Goal: Task Accomplishment & Management: Complete application form

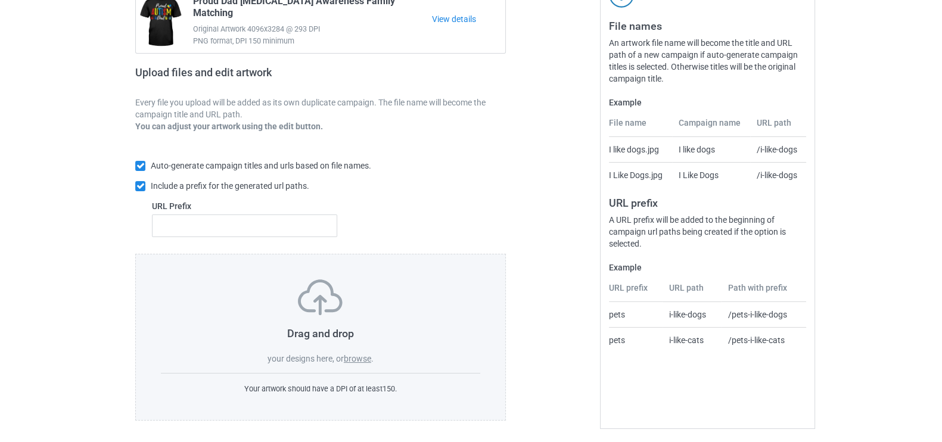
scroll to position [135, 0]
click at [372, 356] on span "." at bounding box center [372, 358] width 2 height 10
click at [366, 356] on label "browse" at bounding box center [357, 358] width 27 height 10
click at [0, 0] on input "browse" at bounding box center [0, 0] width 0 height 0
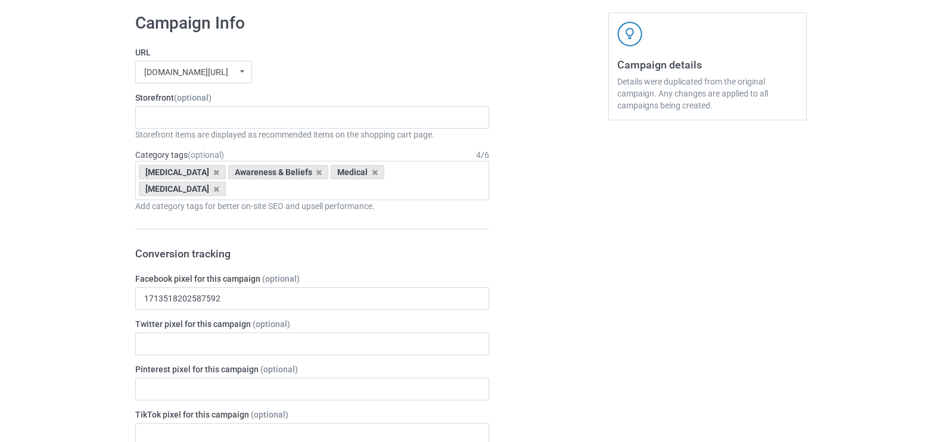
scroll to position [415, 0]
click at [179, 119] on div "Cervical Cancer Nurse Pancreatic Cancer Liver Cancer Heart Diseases Parkinson's…" at bounding box center [312, 116] width 354 height 23
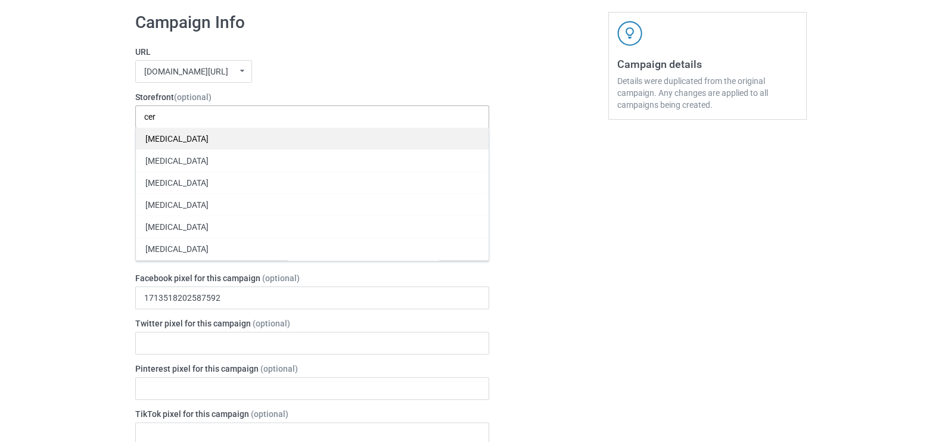
type input "cer"
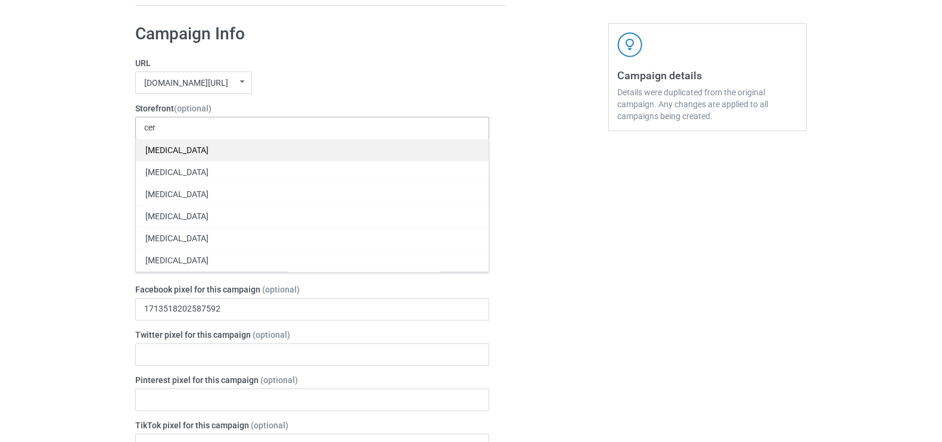
click at [189, 143] on div "[MEDICAL_DATA]" at bounding box center [312, 150] width 353 height 22
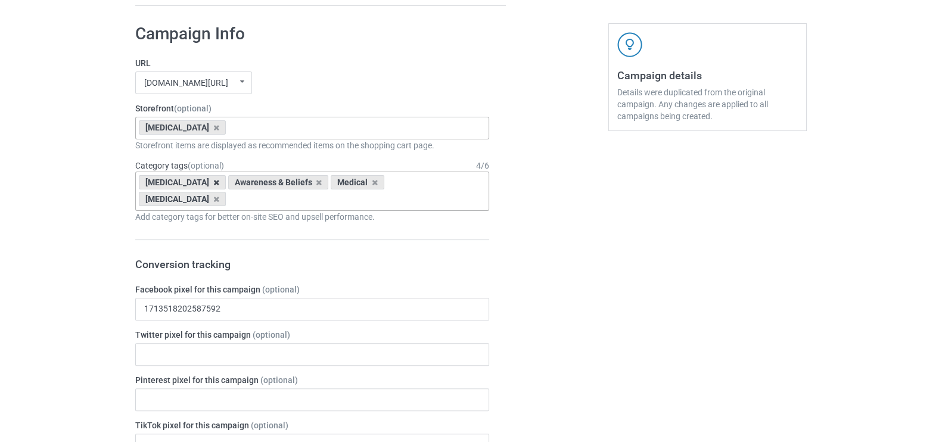
click at [213, 185] on icon at bounding box center [216, 183] width 6 height 8
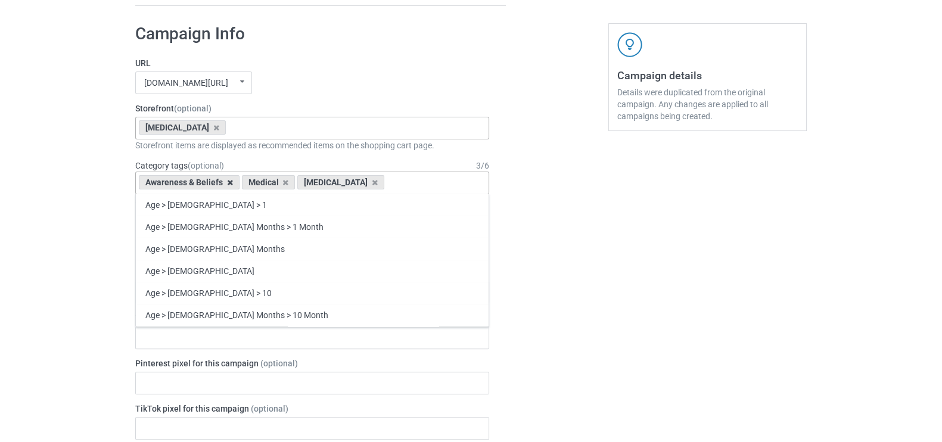
click at [230, 183] on icon at bounding box center [230, 183] width 6 height 8
click at [213, 182] on icon at bounding box center [216, 183] width 6 height 8
click at [167, 182] on div "Age > [DEMOGRAPHIC_DATA] > 1 Age > [DEMOGRAPHIC_DATA] Months > 1 Month Age > [D…" at bounding box center [312, 183] width 354 height 23
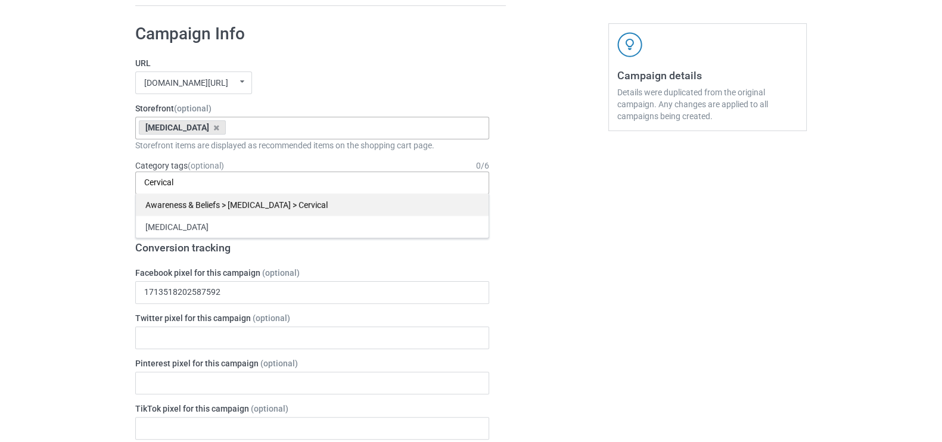
type input "Cervical"
click at [282, 204] on div "Awareness & Beliefs > [MEDICAL_DATA] > Cervical" at bounding box center [312, 205] width 353 height 22
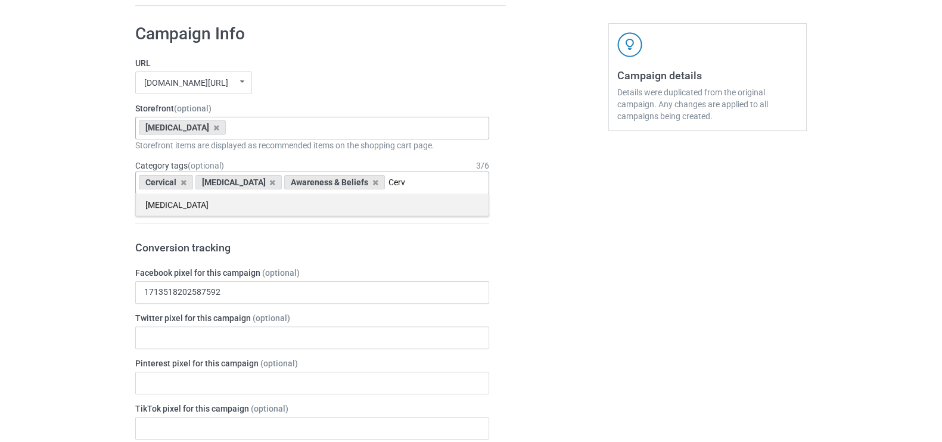
type input "Cerv"
click at [254, 206] on div "[MEDICAL_DATA]" at bounding box center [312, 205] width 353 height 22
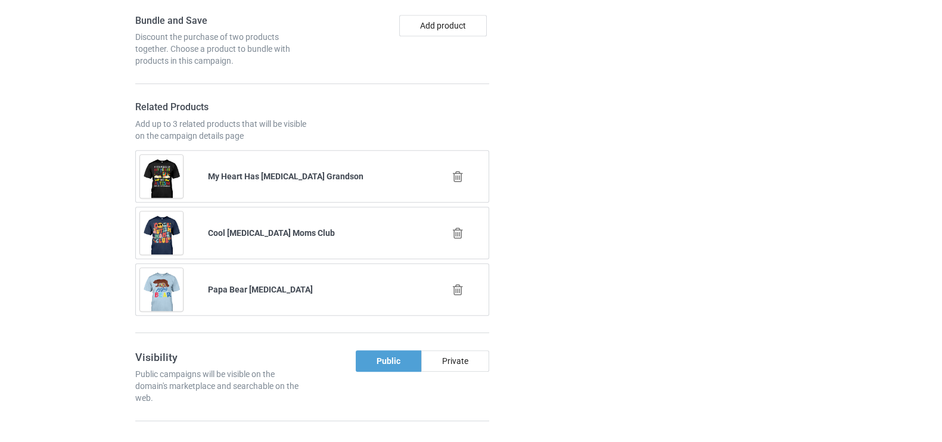
scroll to position [893, 0]
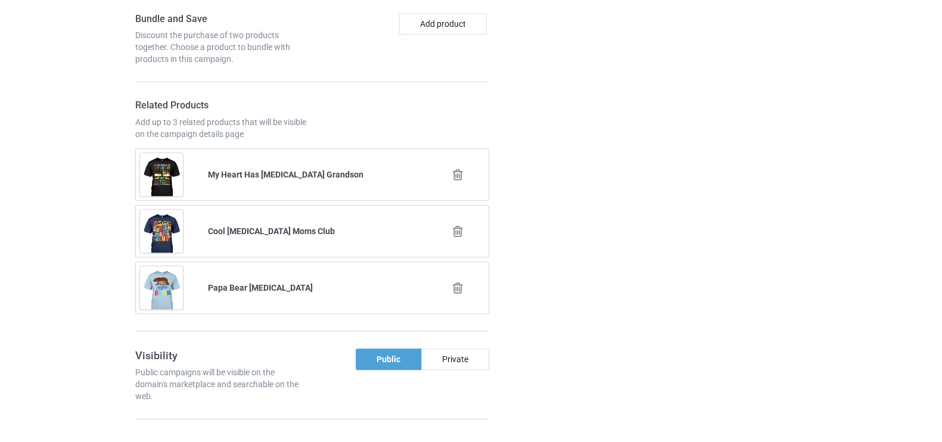
click at [458, 169] on icon at bounding box center [458, 175] width 15 height 13
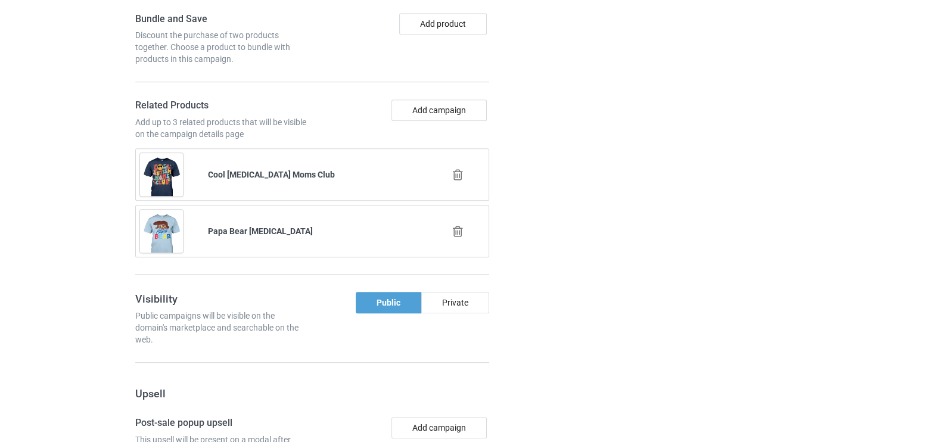
click at [458, 169] on icon at bounding box center [458, 175] width 15 height 13
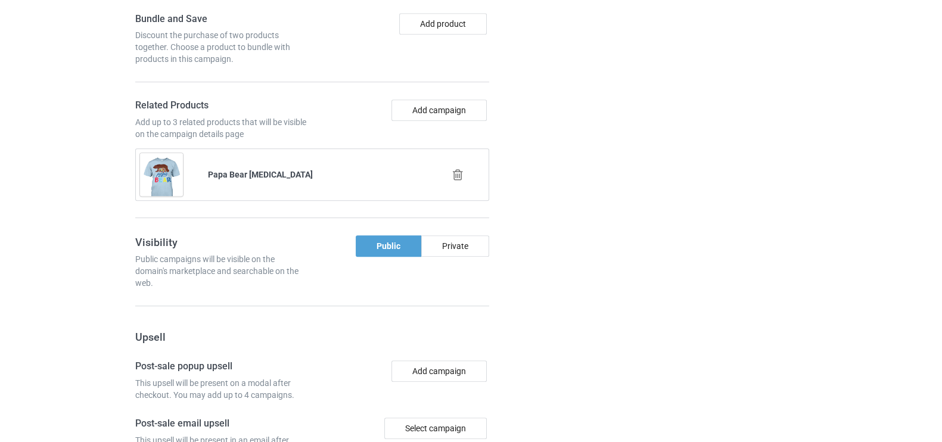
click at [458, 169] on icon at bounding box center [458, 175] width 15 height 13
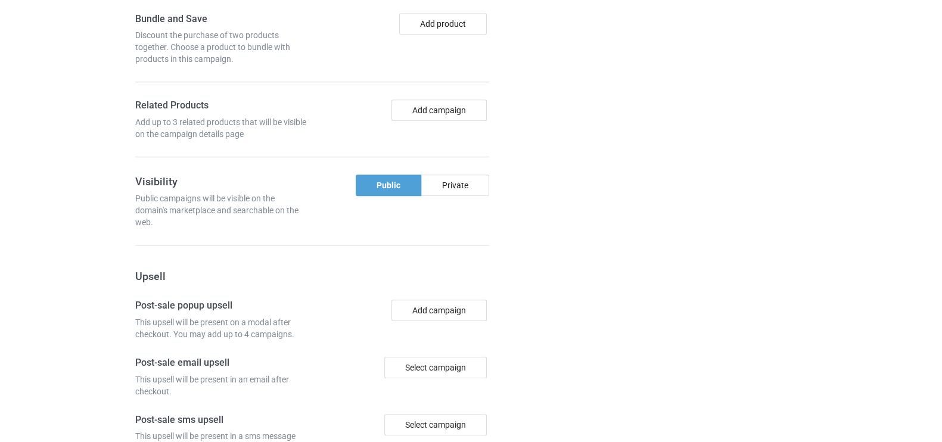
click at [594, 156] on div at bounding box center [557, 92] width 86 height 1110
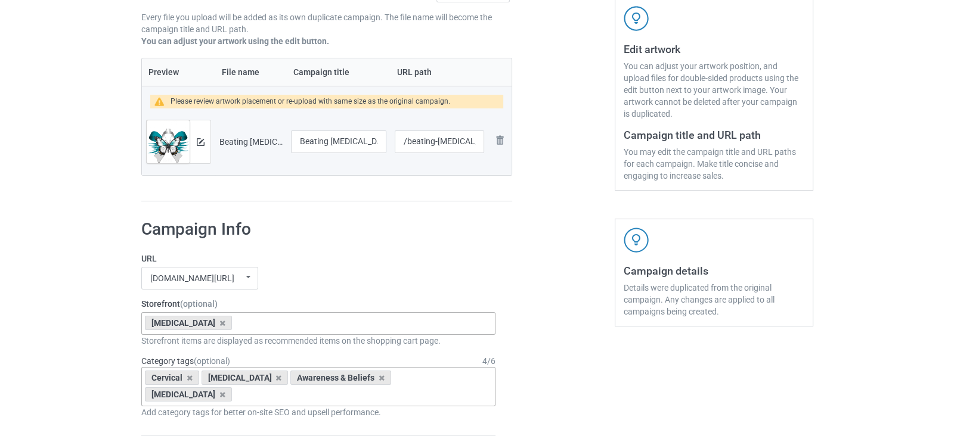
scroll to position [219, 0]
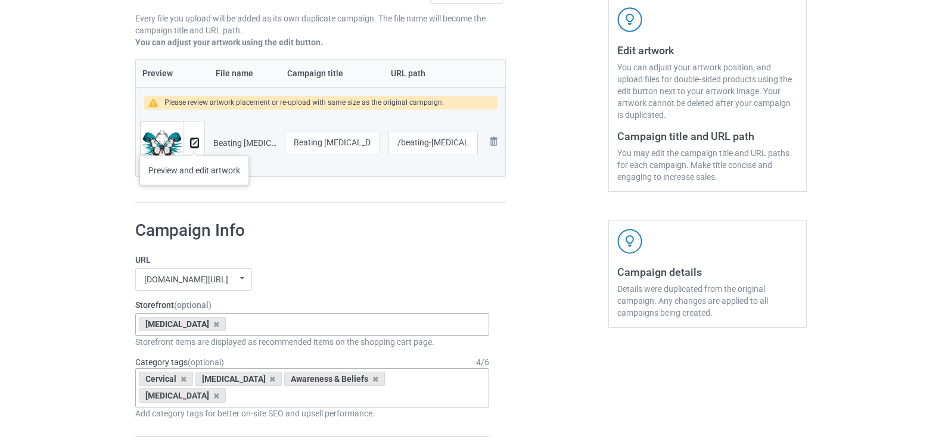
click at [194, 144] on img at bounding box center [195, 143] width 8 height 8
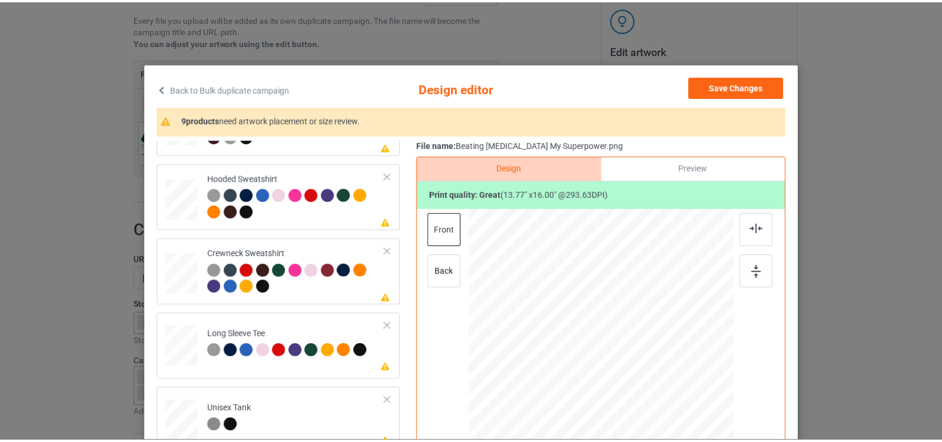
scroll to position [0, 0]
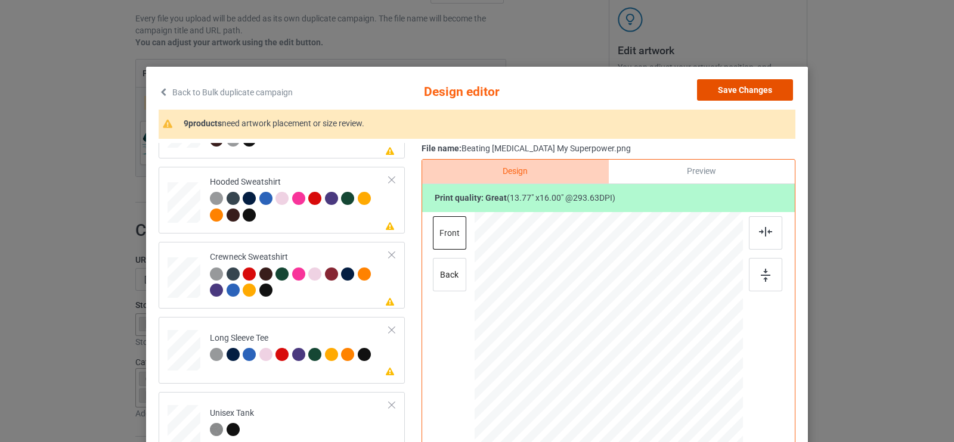
click at [760, 94] on button "Save Changes" at bounding box center [745, 89] width 96 height 21
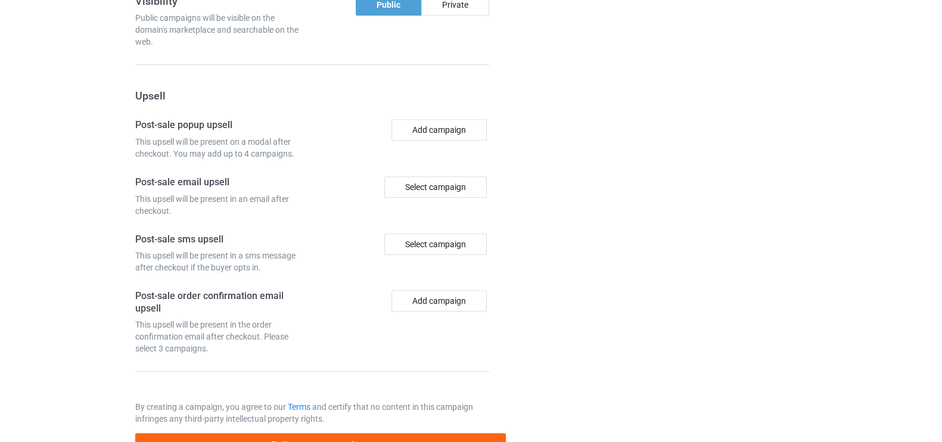
scroll to position [1095, 0]
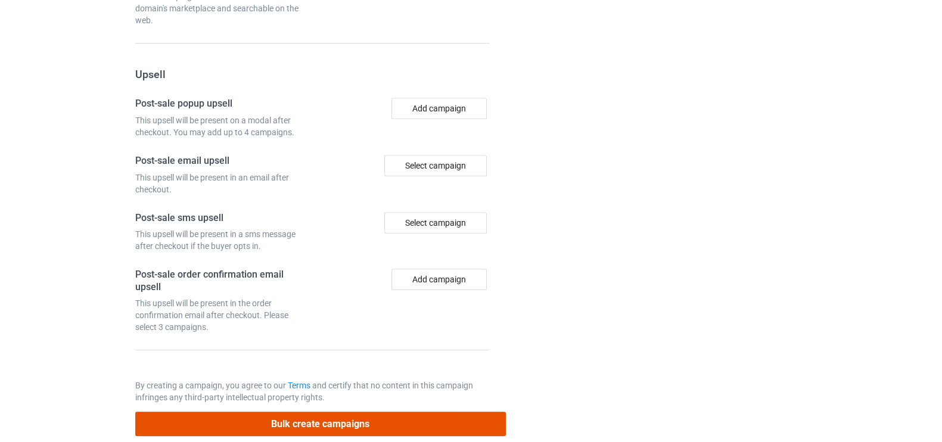
click at [294, 412] on button "Bulk create campaigns" at bounding box center [320, 424] width 371 height 24
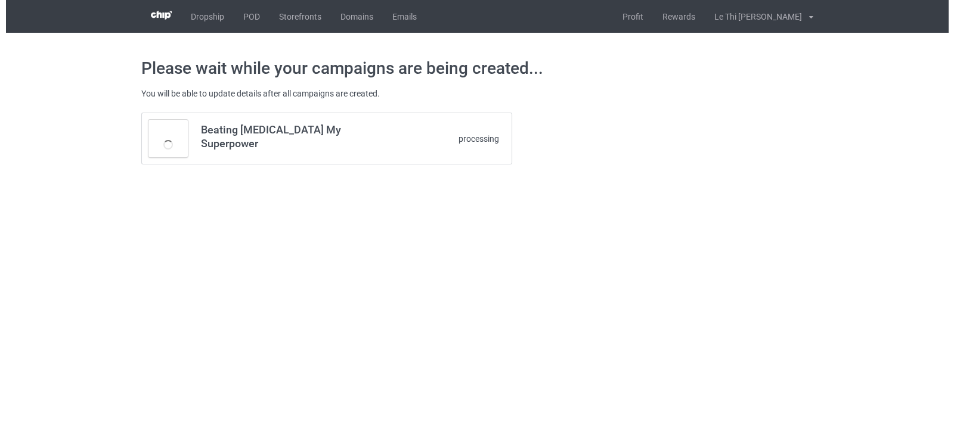
scroll to position [0, 0]
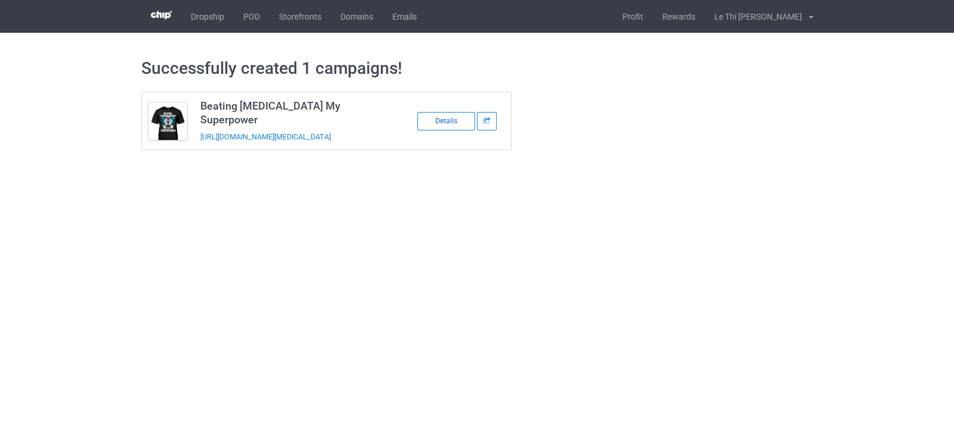
click at [453, 123] on div "Details" at bounding box center [446, 121] width 58 height 18
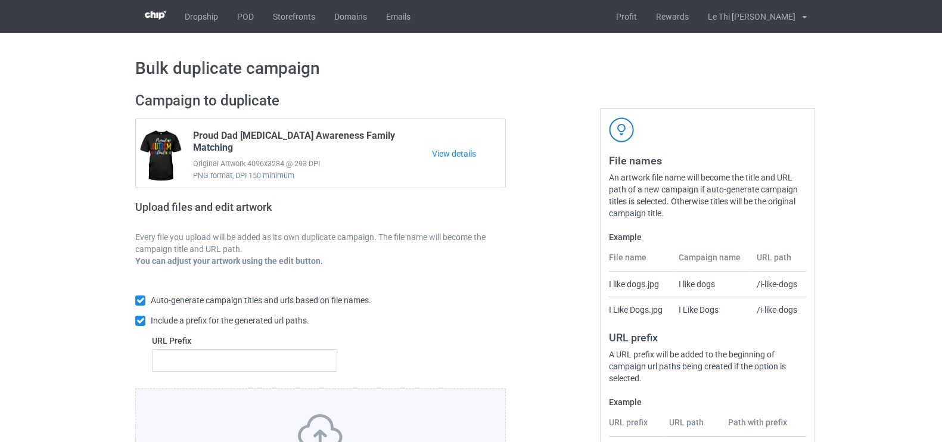
scroll to position [137, 0]
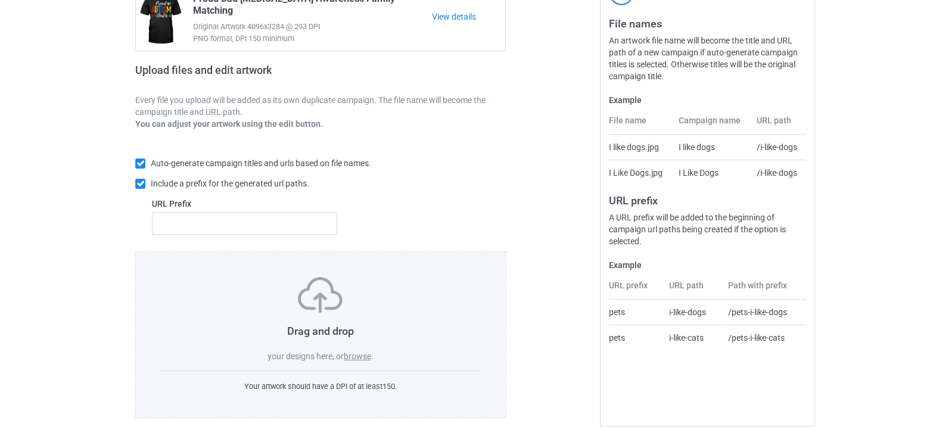
click at [352, 356] on label "browse" at bounding box center [357, 357] width 27 height 10
click at [0, 0] on input "browse" at bounding box center [0, 0] width 0 height 0
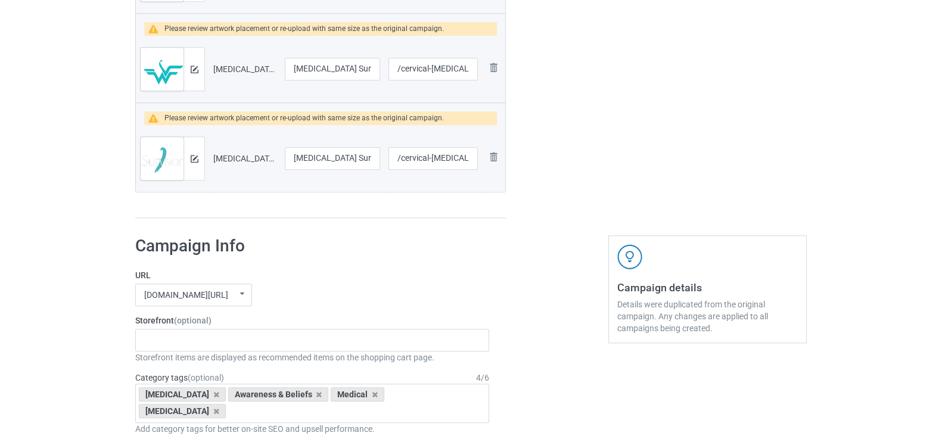
scroll to position [1320, 0]
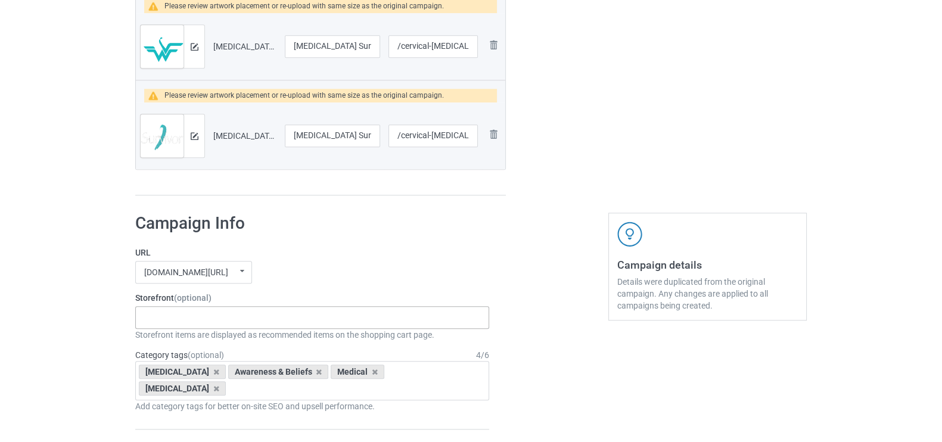
click at [250, 313] on div "[MEDICAL_DATA] Nurse [MEDICAL_DATA] [MEDICAL_DATA] Heart Diseases [PERSON_NAME]…" at bounding box center [312, 317] width 354 height 23
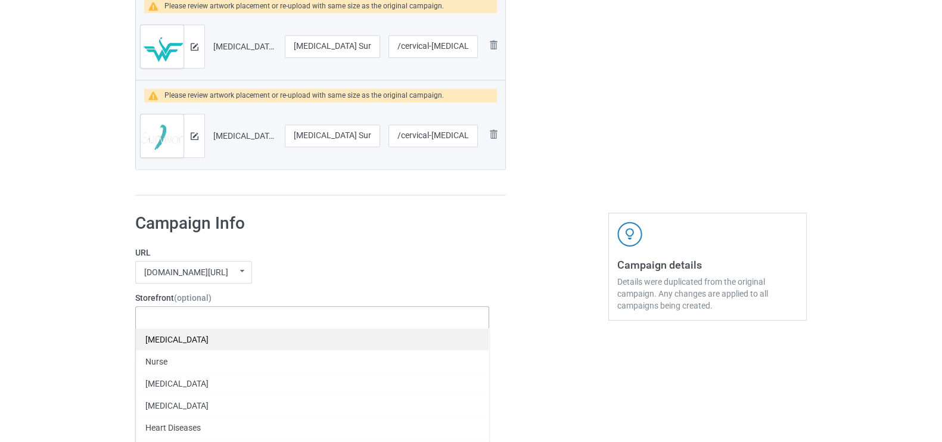
click at [196, 343] on div "[MEDICAL_DATA]" at bounding box center [312, 339] width 353 height 22
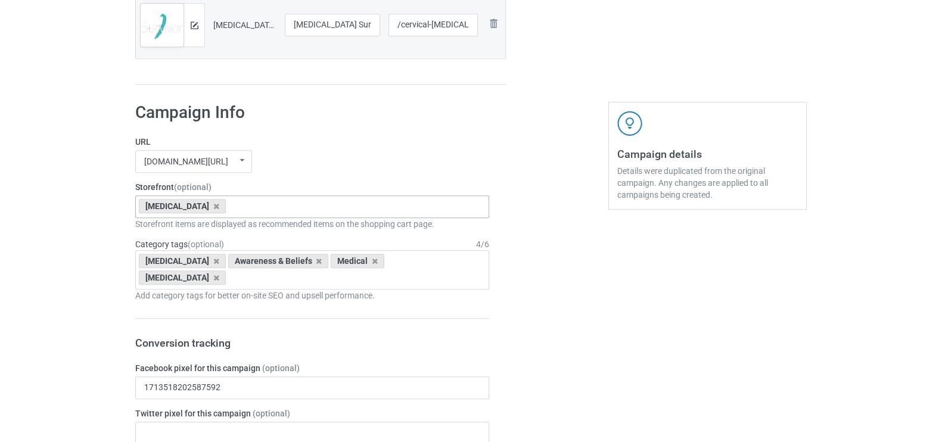
scroll to position [1438, 0]
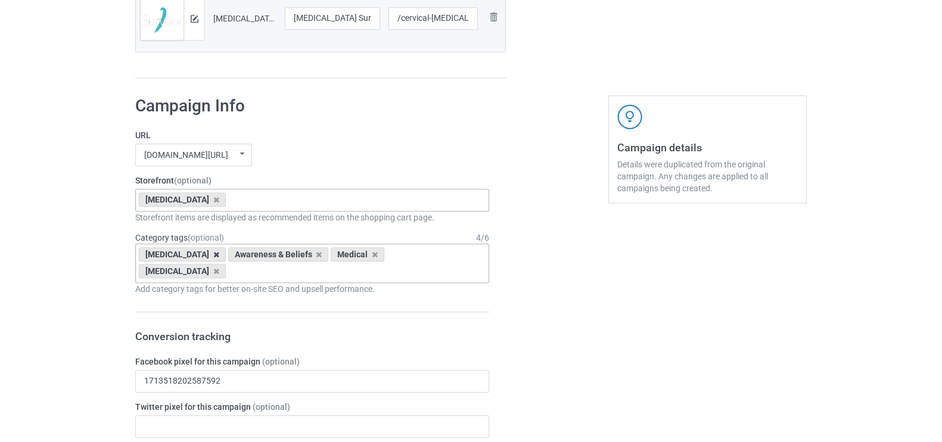
click at [213, 252] on icon at bounding box center [216, 255] width 6 height 8
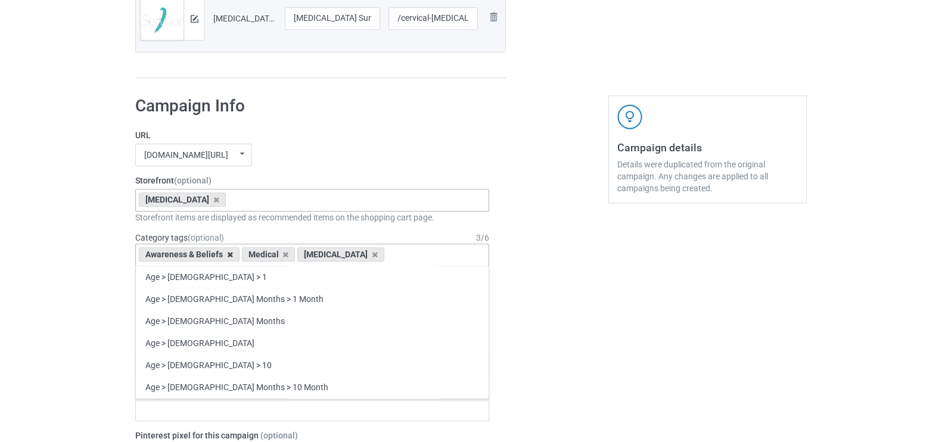
click at [231, 252] on icon at bounding box center [230, 255] width 6 height 8
click at [213, 253] on icon at bounding box center [216, 255] width 6 height 8
click at [181, 253] on div "Age > [DEMOGRAPHIC_DATA] > 1 Age > [DEMOGRAPHIC_DATA] Months > 1 Month Age > [D…" at bounding box center [312, 255] width 354 height 23
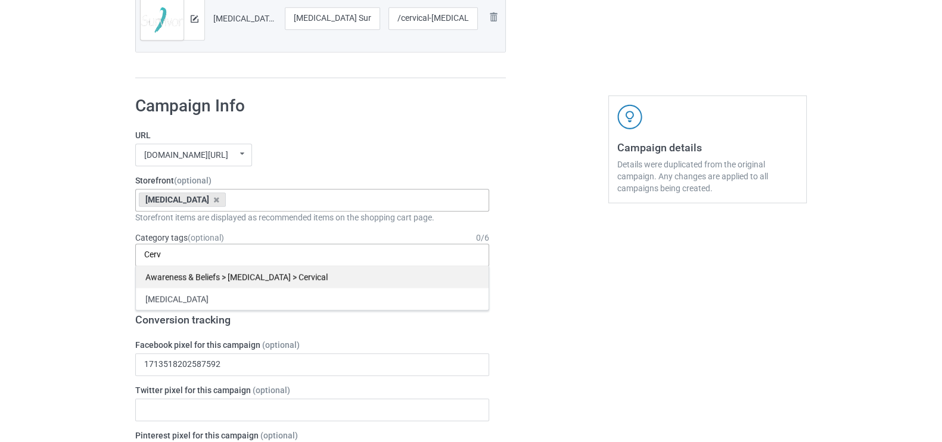
type input "Cerv"
click at [234, 274] on div "Awareness & Beliefs > [MEDICAL_DATA] > Cervical" at bounding box center [312, 277] width 353 height 22
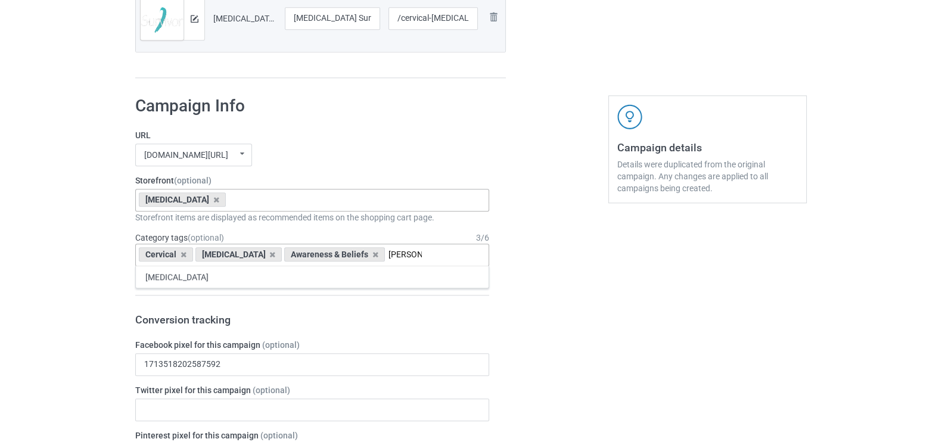
type input "Cervi"
click at [234, 274] on div "[MEDICAL_DATA]" at bounding box center [312, 277] width 353 height 22
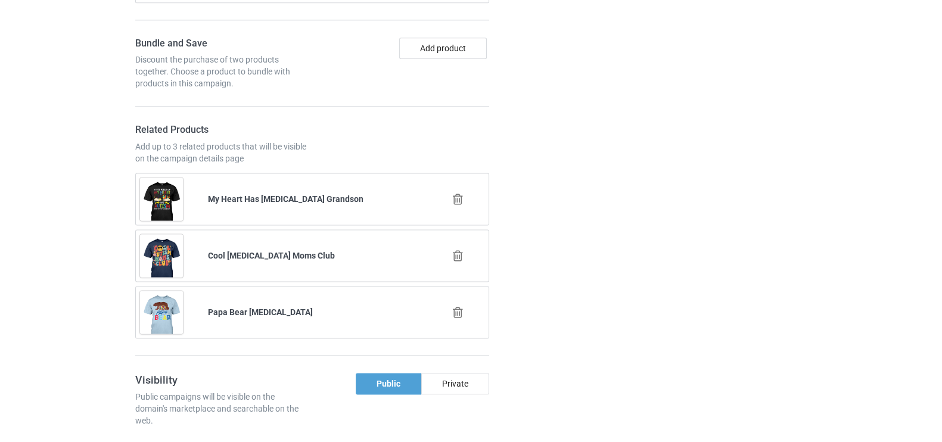
scroll to position [1964, 0]
click at [464, 186] on div at bounding box center [459, 198] width 68 height 30
click at [452, 192] on icon at bounding box center [458, 198] width 15 height 13
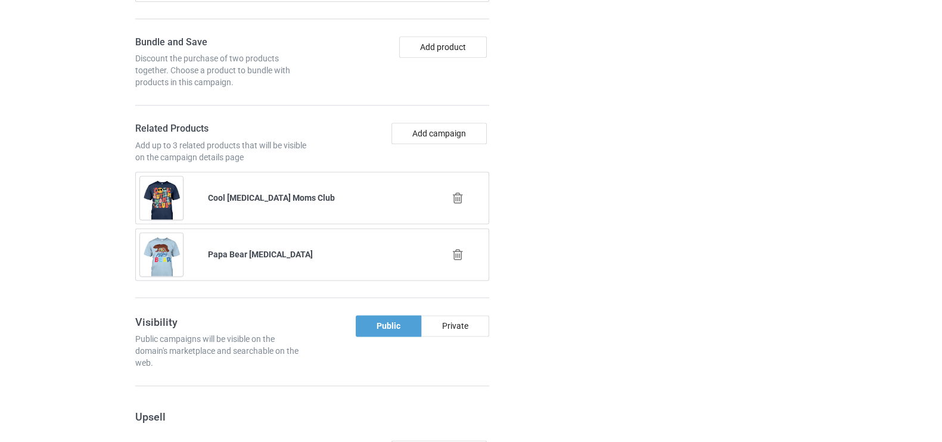
click at [461, 192] on icon at bounding box center [458, 198] width 15 height 13
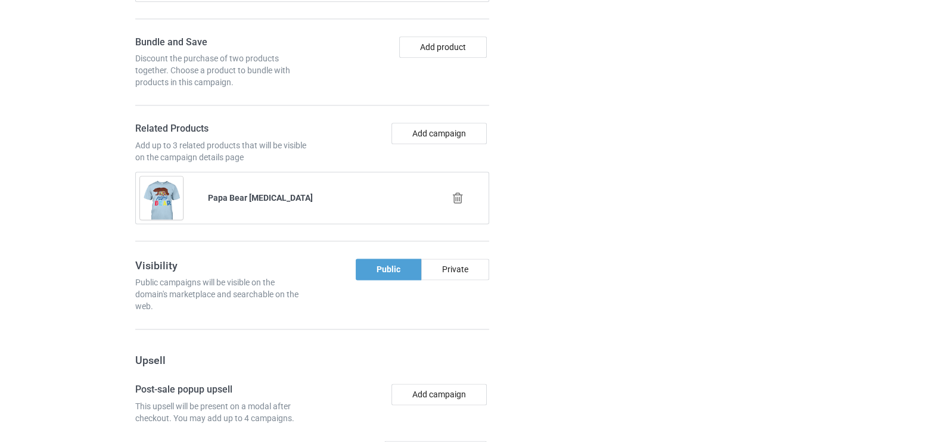
click at [461, 192] on icon at bounding box center [458, 198] width 15 height 13
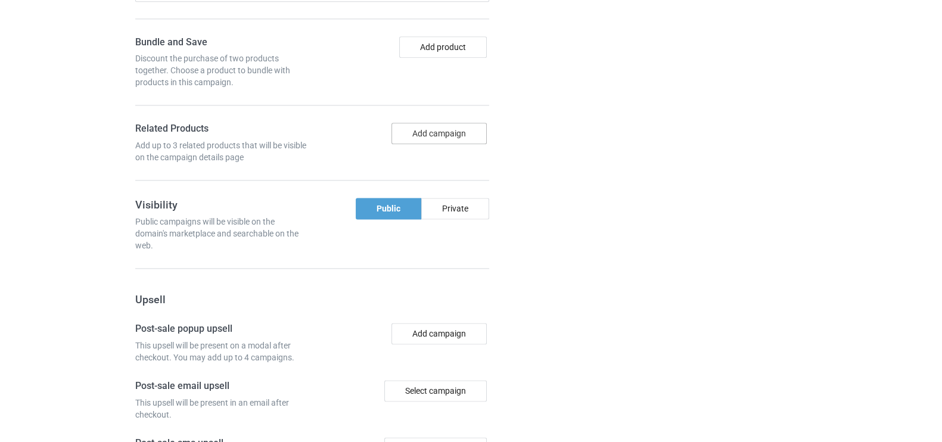
click at [409, 123] on button "Add campaign" at bounding box center [439, 133] width 95 height 21
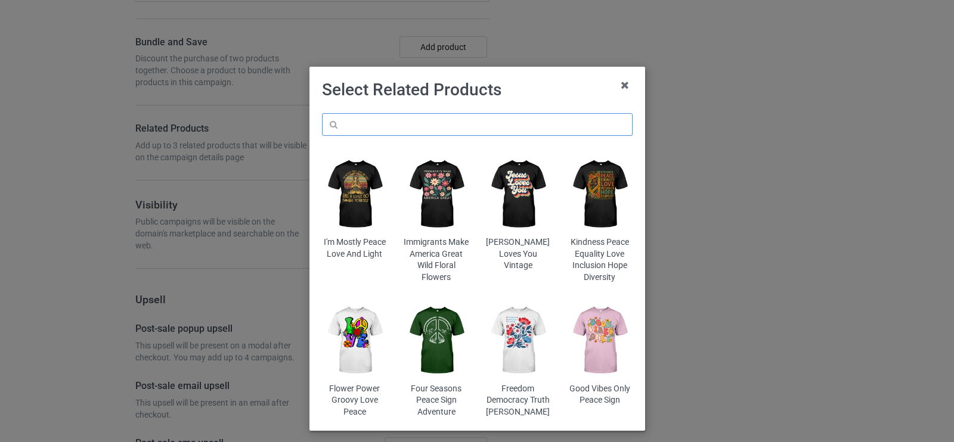
click at [396, 120] on input "text" at bounding box center [477, 124] width 311 height 23
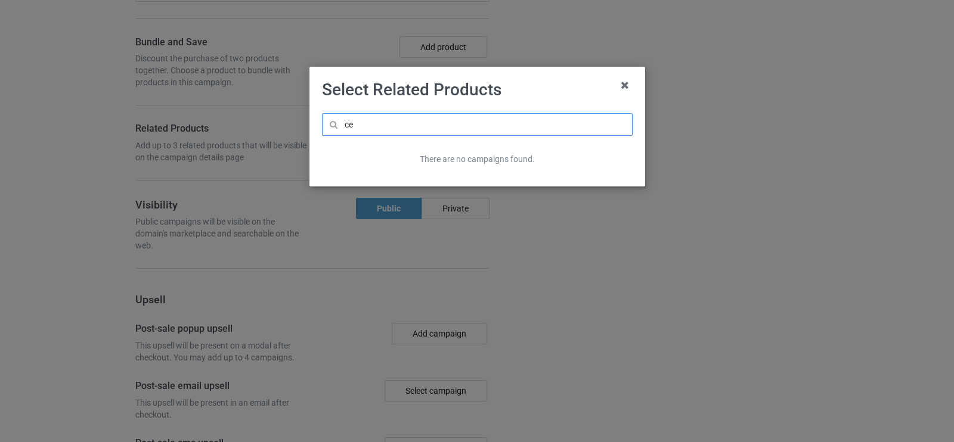
type input "c"
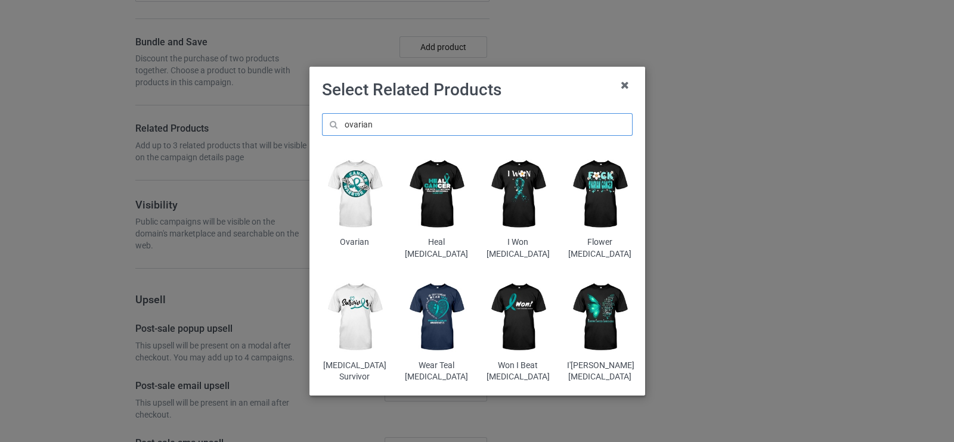
type input "ovarian"
click at [514, 320] on img at bounding box center [517, 317] width 65 height 81
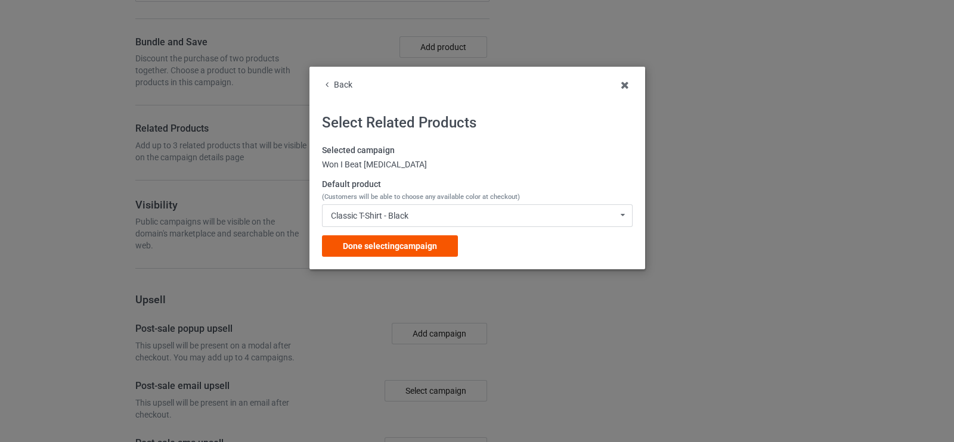
click at [390, 240] on div "Done selecting campaign" at bounding box center [390, 245] width 136 height 21
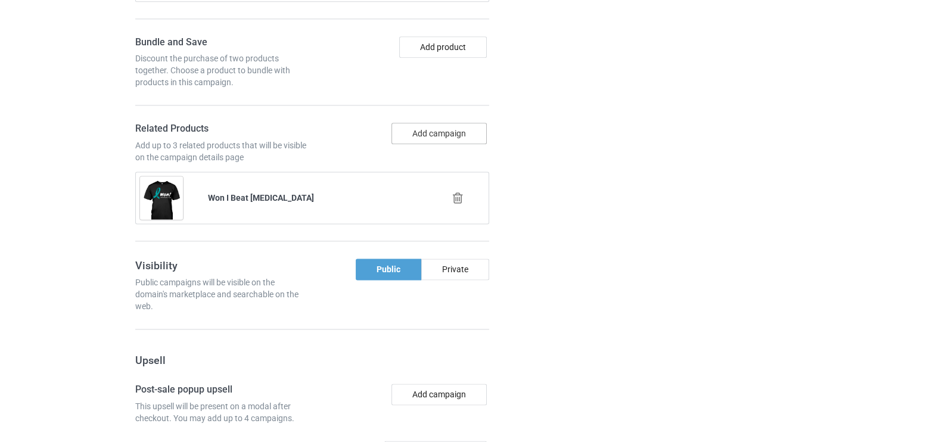
click at [445, 123] on button "Add campaign" at bounding box center [439, 133] width 95 height 21
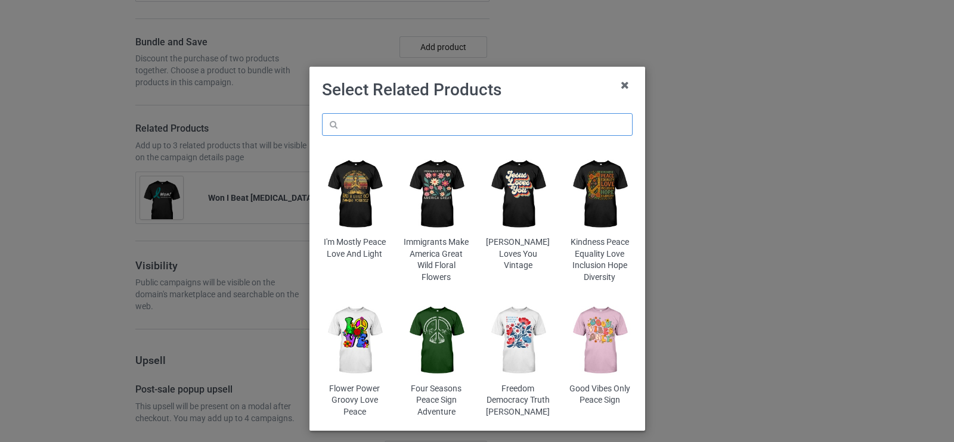
click at [420, 125] on input "text" at bounding box center [477, 124] width 311 height 23
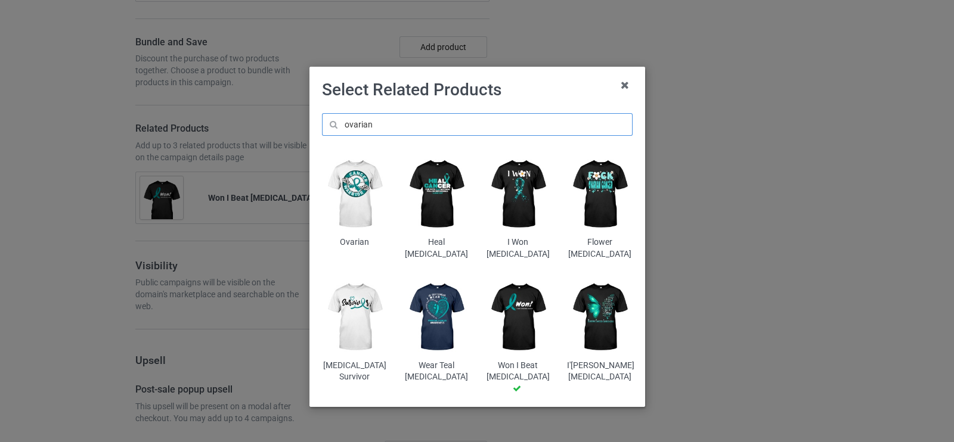
type input "ovarian"
click at [592, 324] on img at bounding box center [599, 317] width 65 height 81
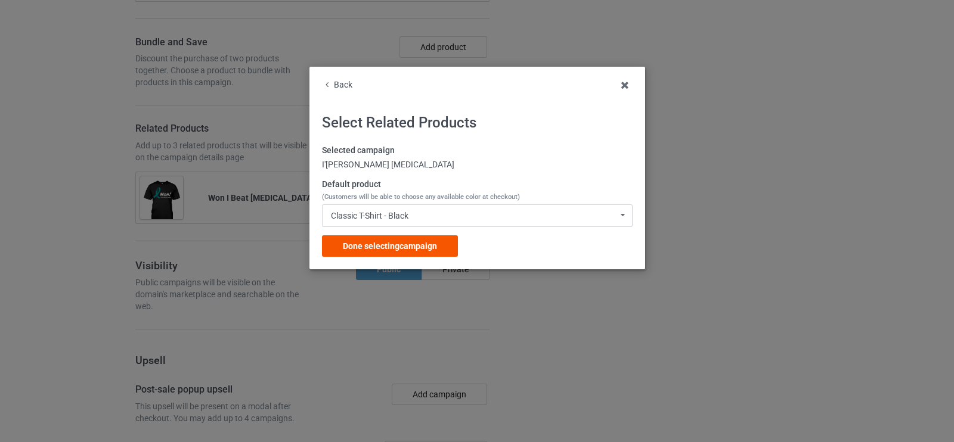
click at [380, 247] on span "Done selecting campaign" at bounding box center [390, 246] width 94 height 10
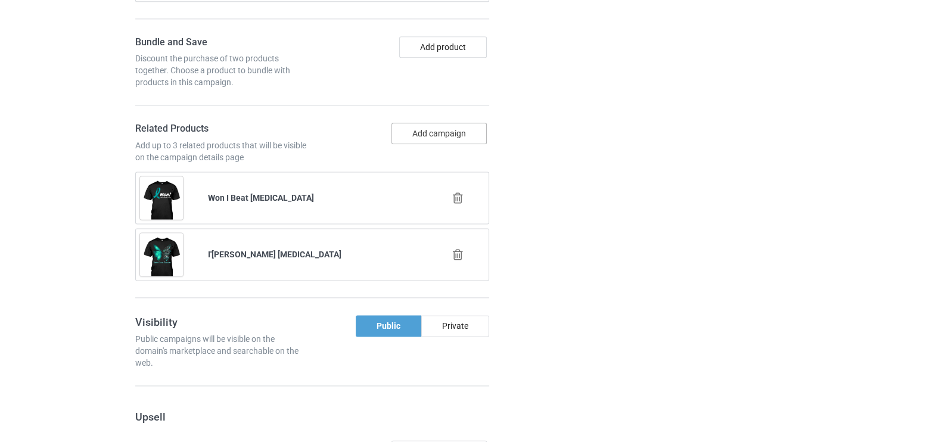
click at [426, 123] on button "Add campaign" at bounding box center [439, 133] width 95 height 21
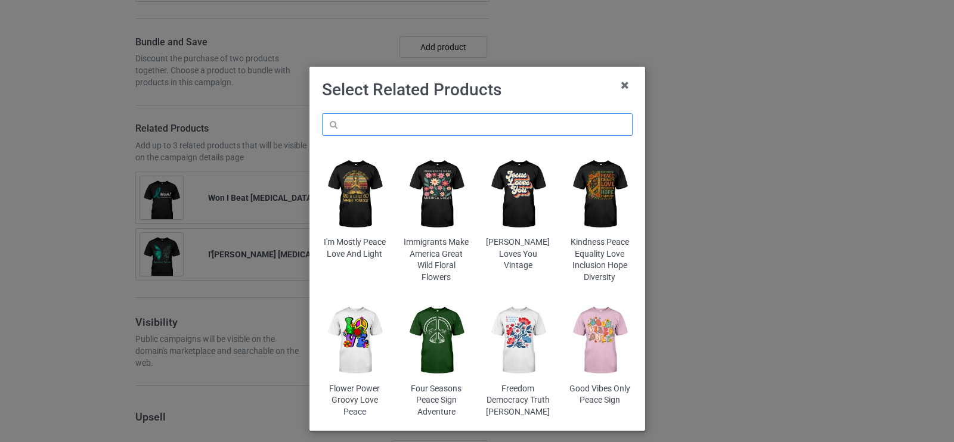
click at [417, 126] on input "text" at bounding box center [477, 124] width 311 height 23
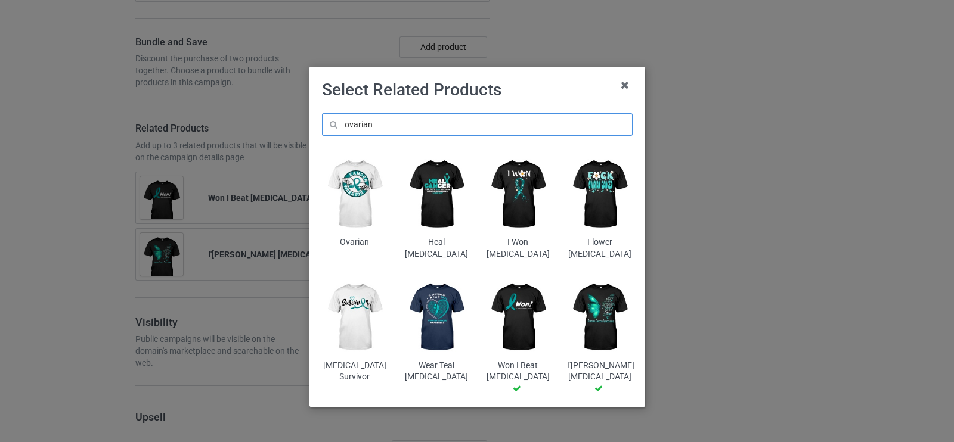
type input "ovarian"
click at [359, 318] on img at bounding box center [354, 317] width 65 height 81
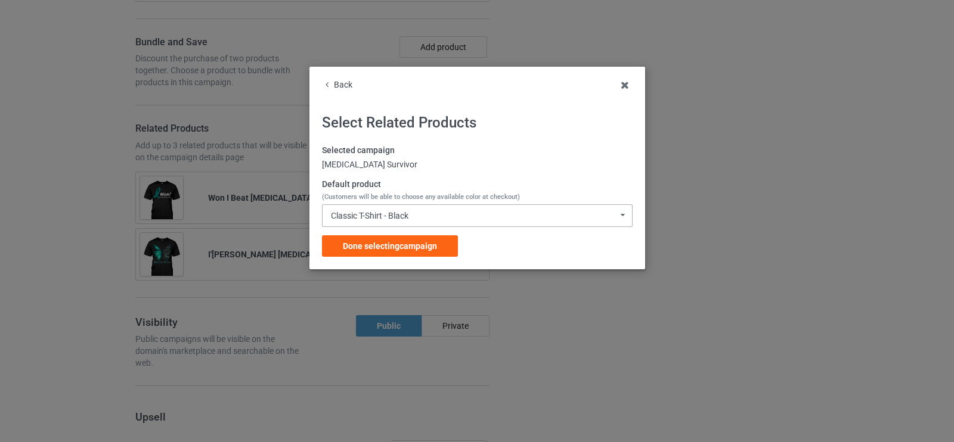
click at [356, 207] on div "Classic T-Shirt - Black Classic T-Shirt - Black Classic T-Shirt - White Classic…" at bounding box center [477, 215] width 311 height 23
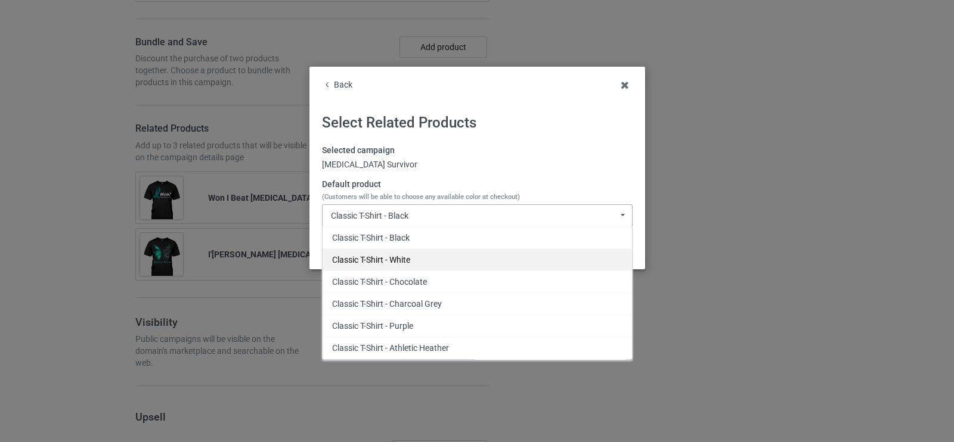
click at [384, 265] on div "Classic T-Shirt - White" at bounding box center [476, 260] width 309 height 22
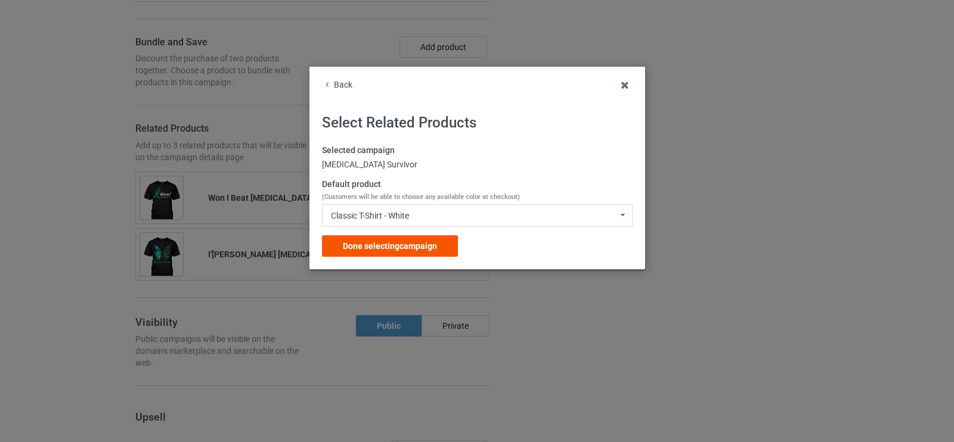
click at [371, 256] on div "Done selecting campaign" at bounding box center [390, 245] width 136 height 21
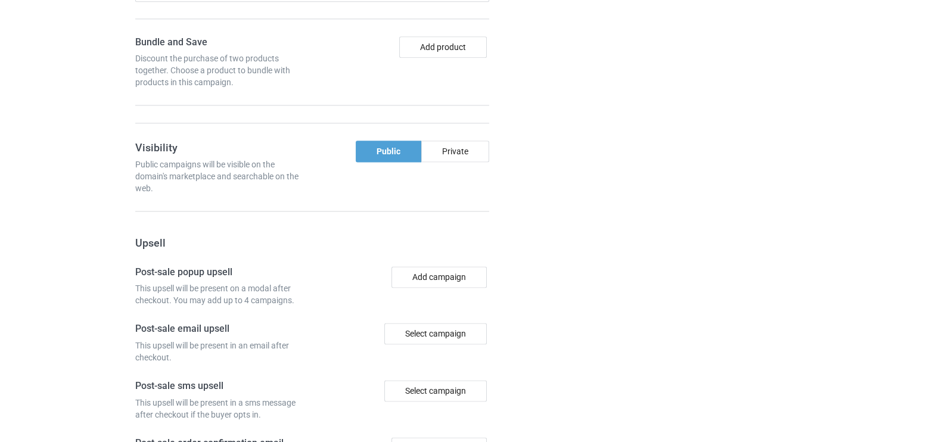
click at [617, 262] on div "Campaign details Details were duplicated from the original campaign. Any change…" at bounding box center [707, 86] width 215 height 1053
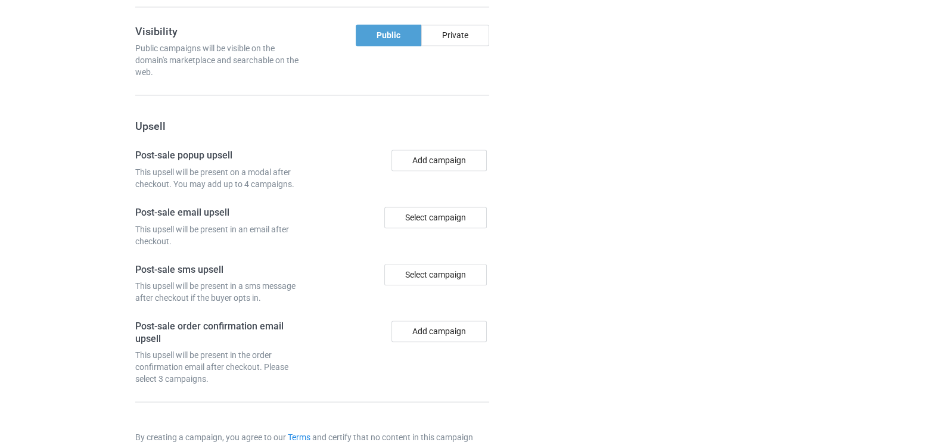
scroll to position [2362, 0]
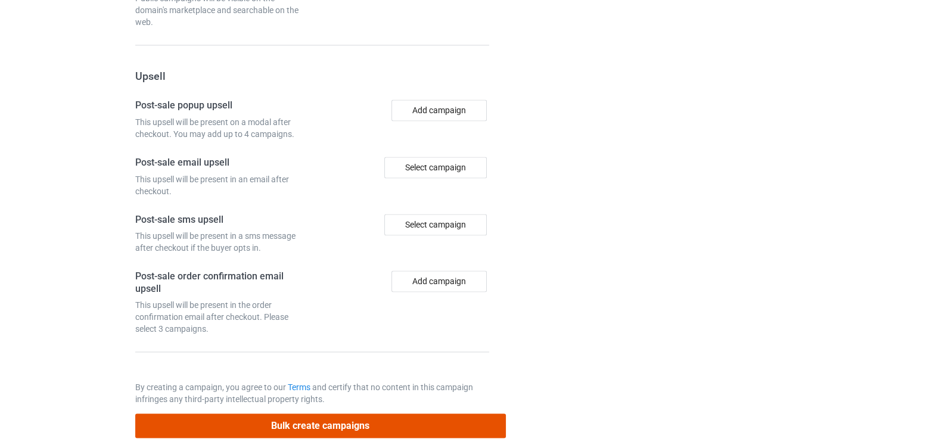
click at [349, 414] on button "Bulk create campaigns" at bounding box center [320, 426] width 371 height 24
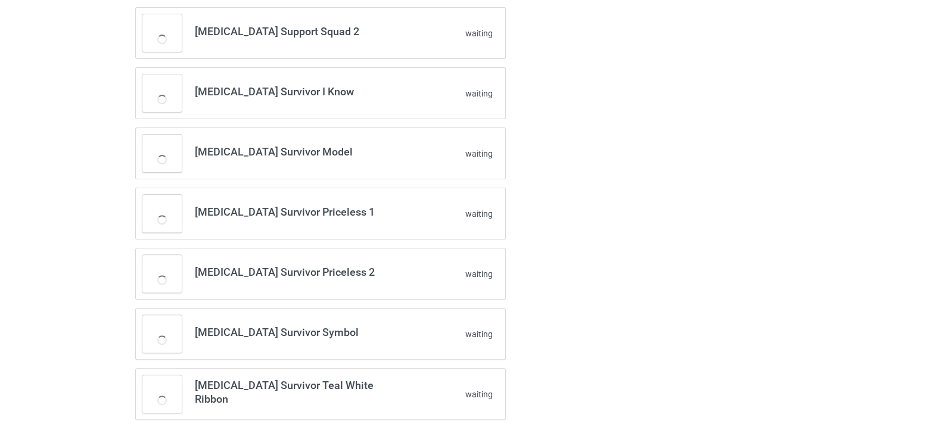
scroll to position [0, 0]
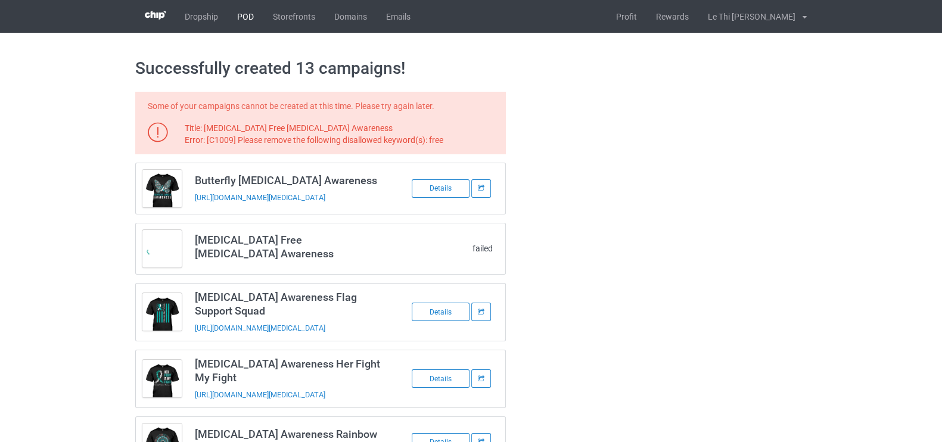
click at [257, 24] on link "POD" at bounding box center [246, 16] width 36 height 33
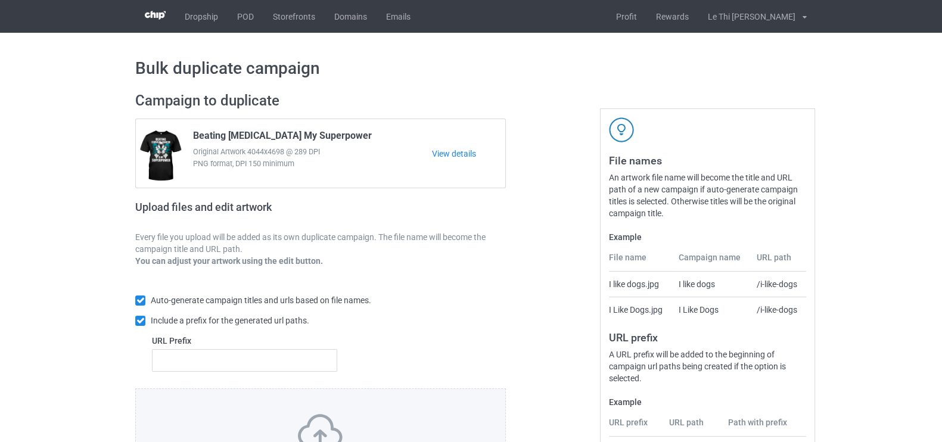
scroll to position [137, 0]
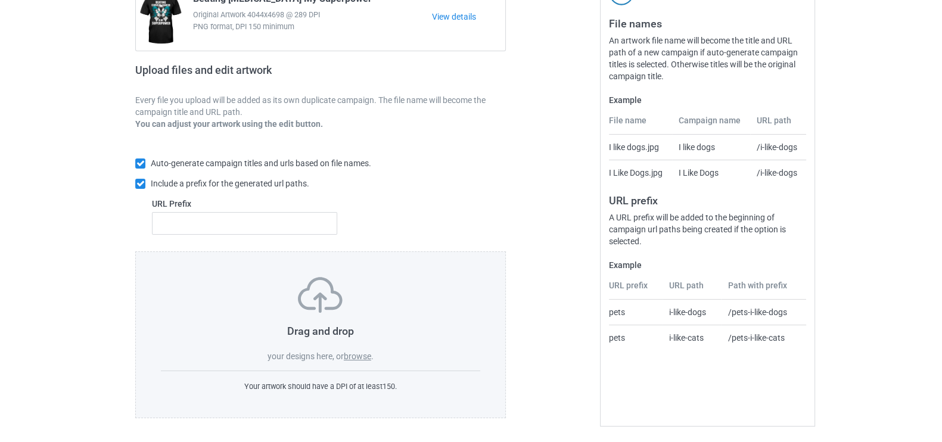
click at [356, 358] on label "browse" at bounding box center [357, 357] width 27 height 10
click at [0, 0] on input "browse" at bounding box center [0, 0] width 0 height 0
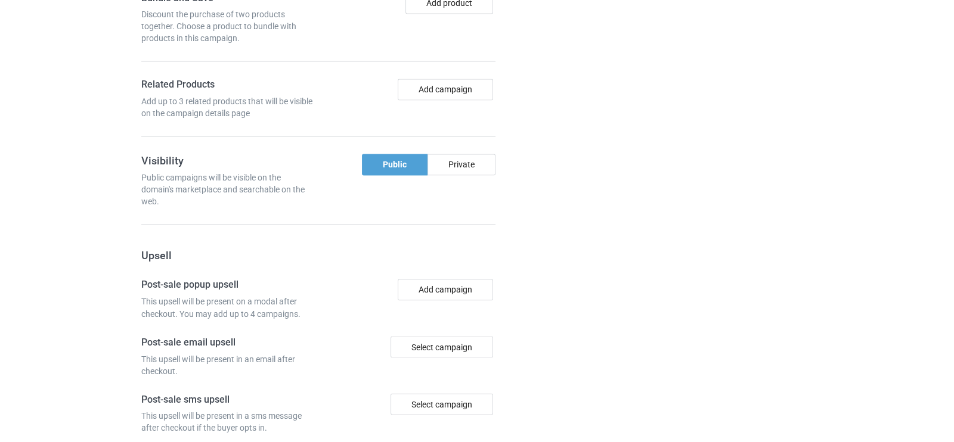
scroll to position [2517, 0]
click at [433, 77] on button "Add campaign" at bounding box center [439, 87] width 95 height 21
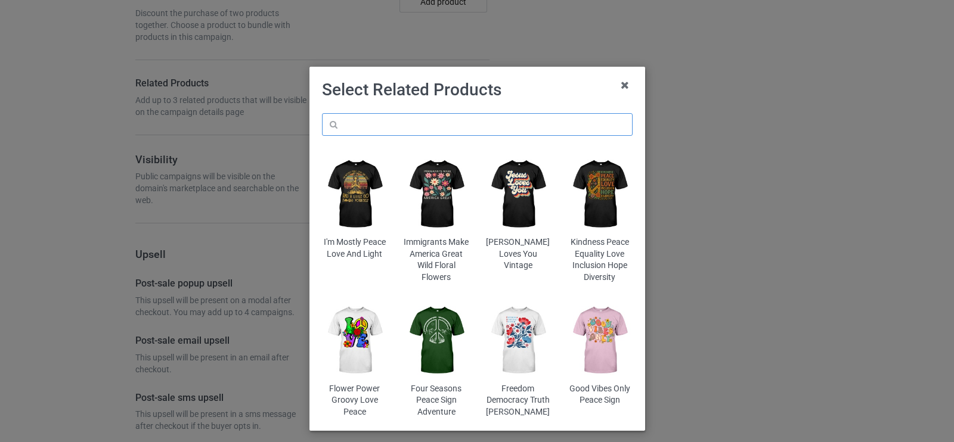
click at [364, 130] on input "text" at bounding box center [477, 124] width 311 height 23
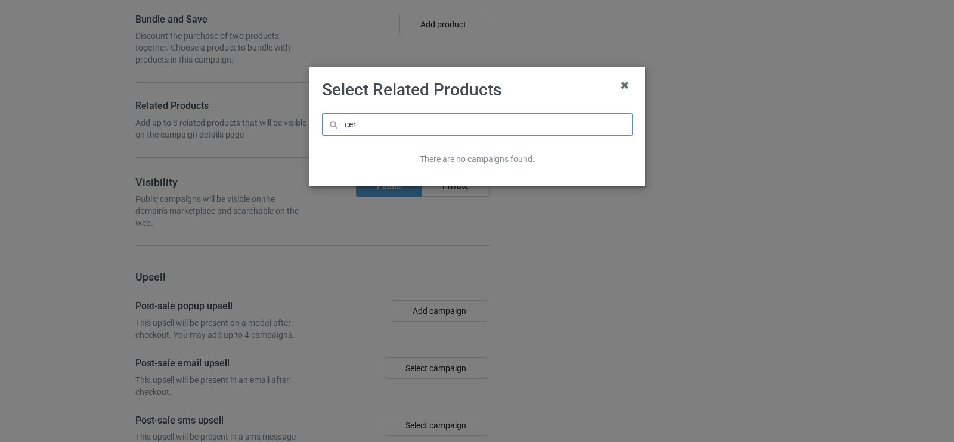
scroll to position [2539, 0]
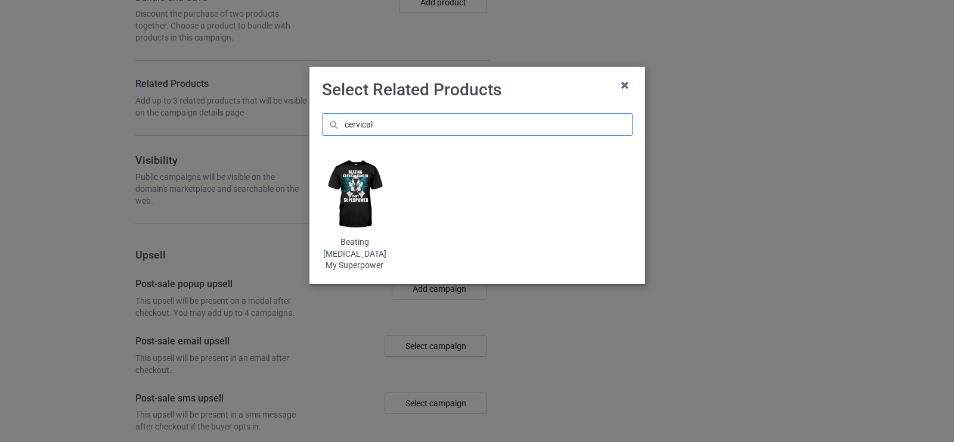
scroll to position [2562, 0]
type input "cervical"
click at [353, 190] on img at bounding box center [354, 194] width 65 height 81
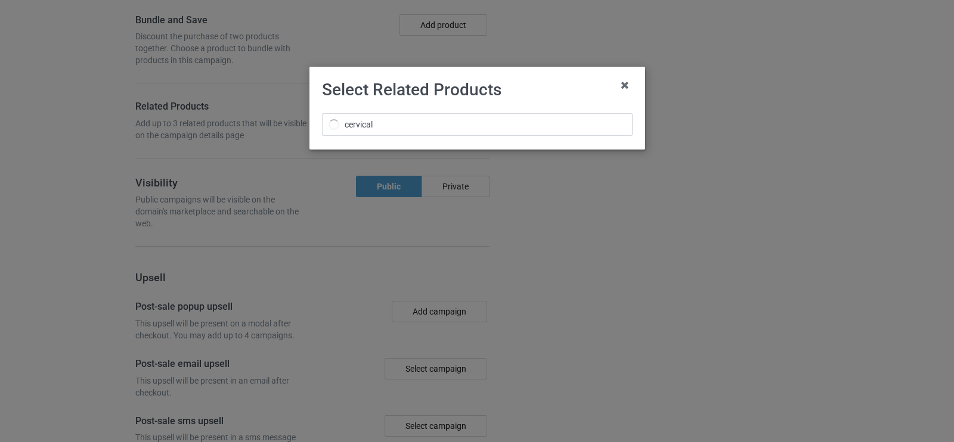
scroll to position [2585, 0]
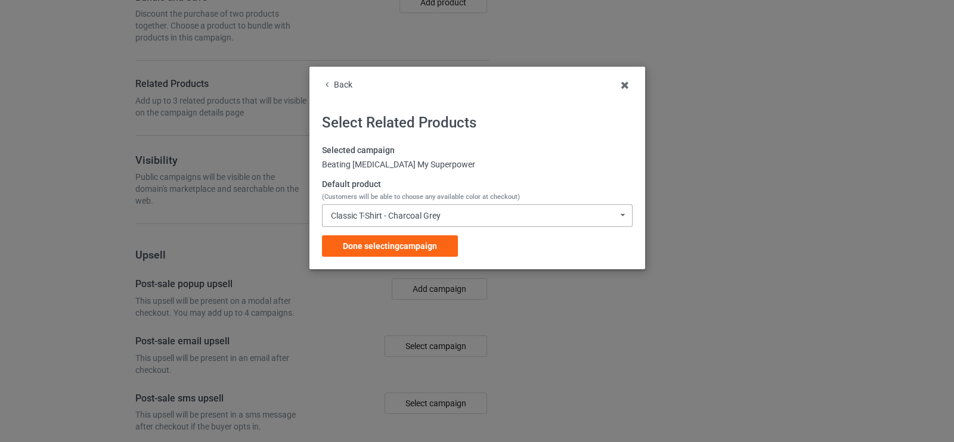
click at [462, 215] on div "Classic T-Shirt - Charcoal Grey Classic T-Shirt - Charcoal Grey Classic T-Shirt…" at bounding box center [477, 215] width 311 height 23
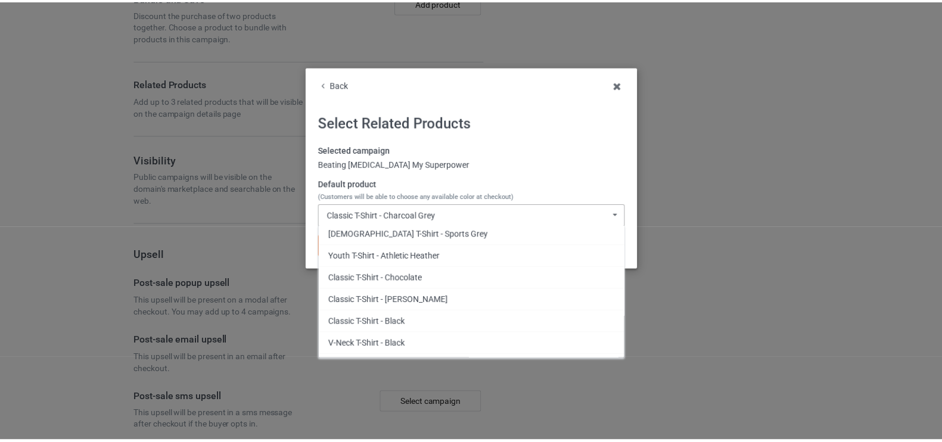
scroll to position [1878, 0]
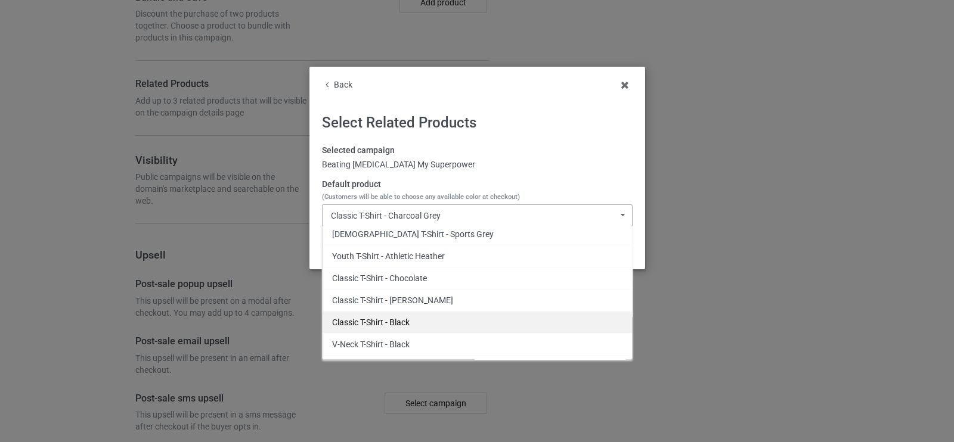
click at [419, 311] on div "Classic T-Shirt - Black" at bounding box center [476, 322] width 309 height 22
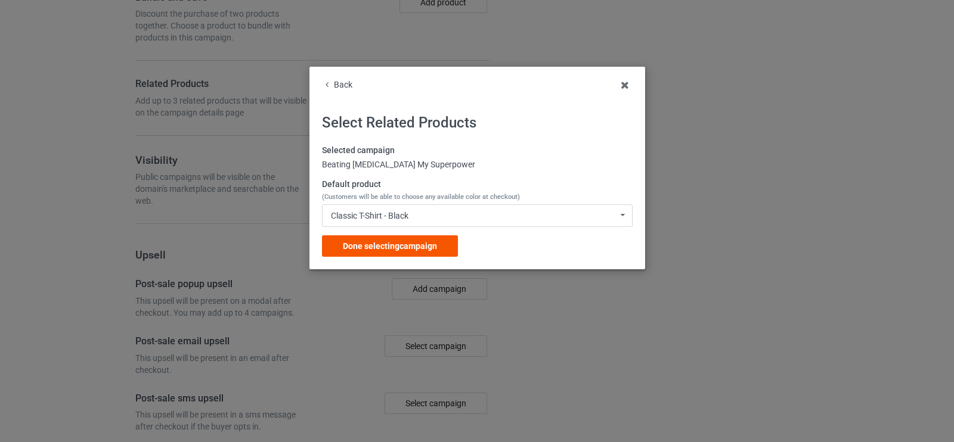
click at [417, 249] on span "Done selecting campaign" at bounding box center [390, 246] width 94 height 10
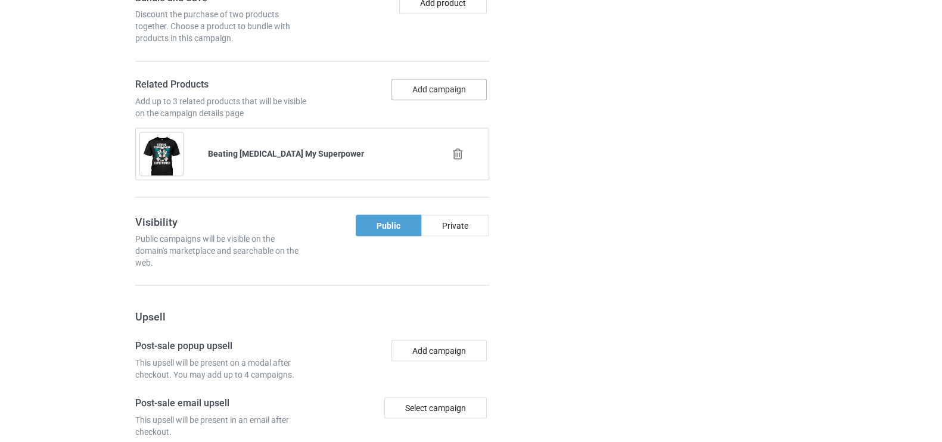
click at [439, 79] on button "Add campaign" at bounding box center [439, 89] width 95 height 21
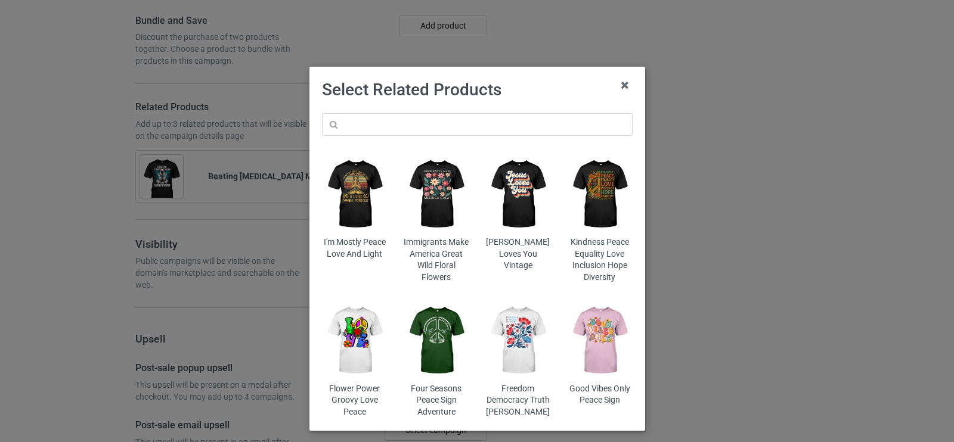
scroll to position [2652, 0]
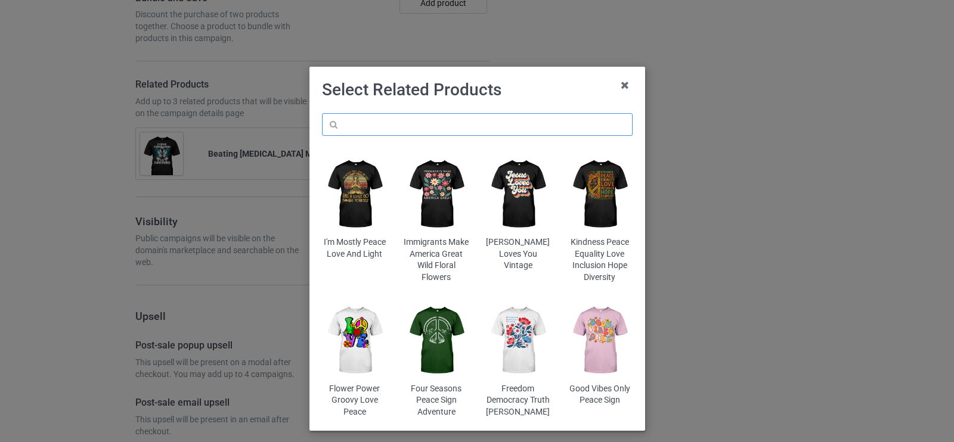
click at [395, 126] on input "text" at bounding box center [477, 124] width 311 height 23
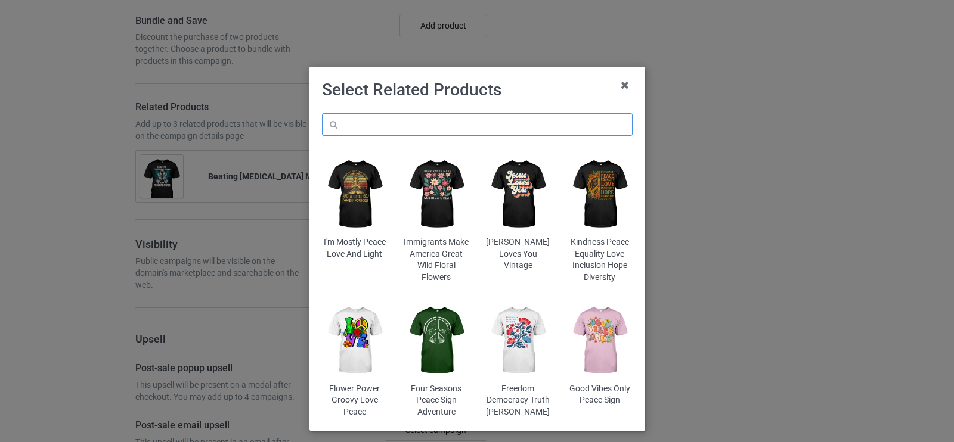
scroll to position [2697, 0]
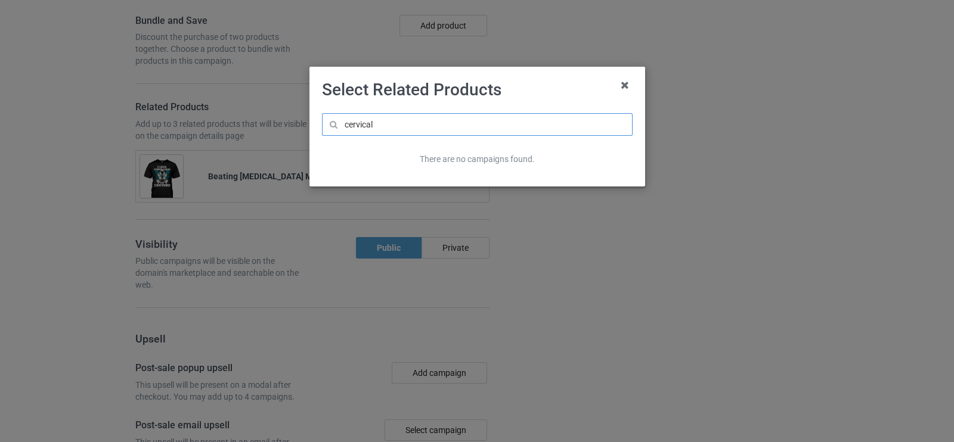
scroll to position [2720, 0]
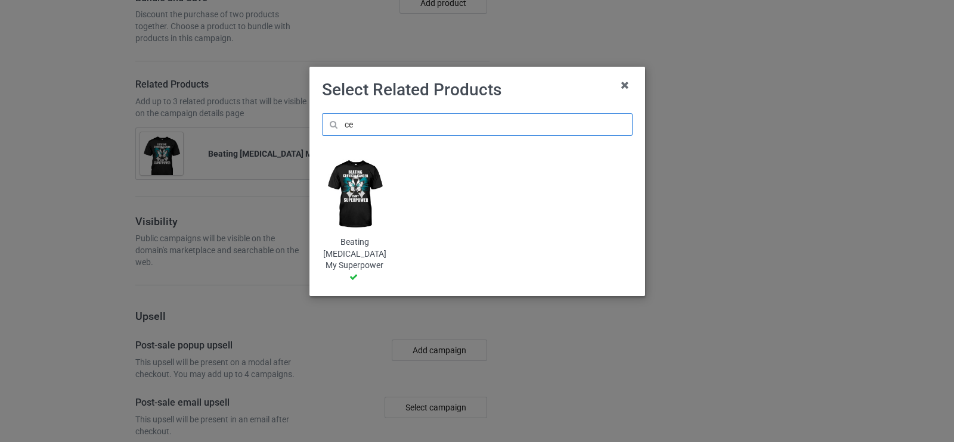
type input "c"
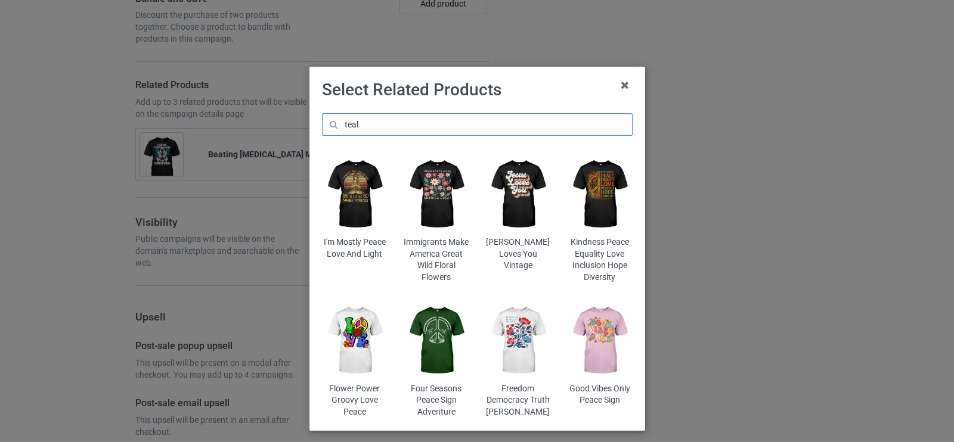
scroll to position [2765, 0]
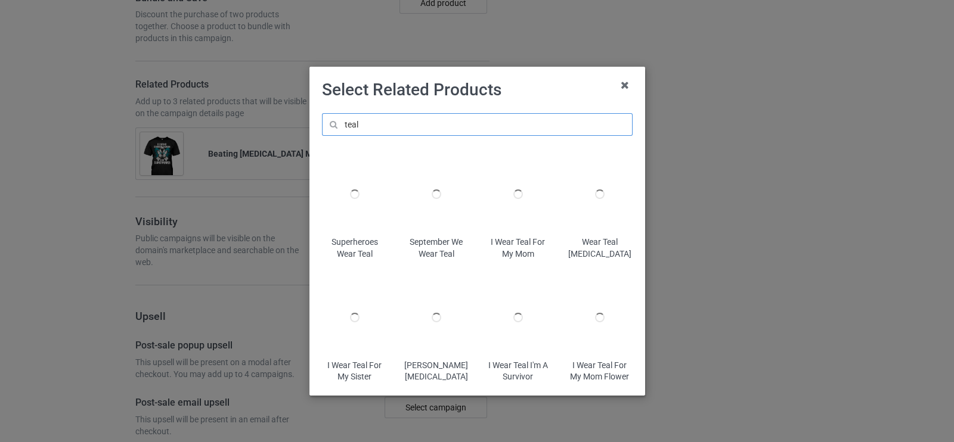
scroll to position [2787, 0]
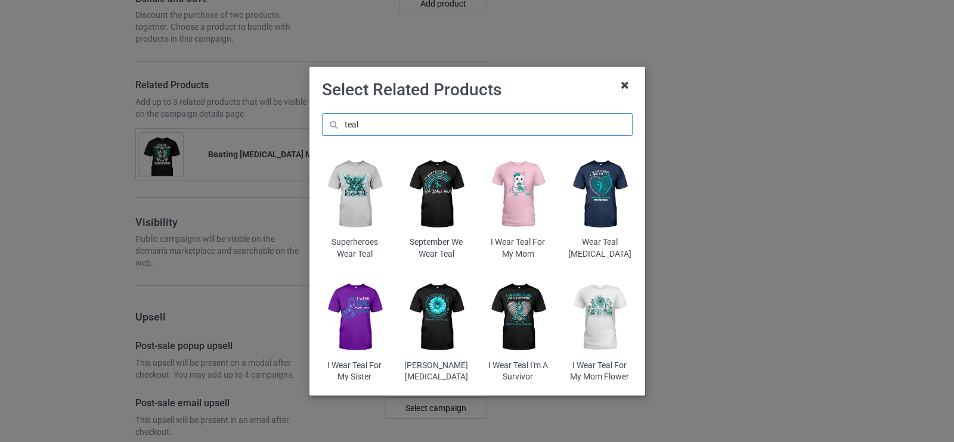
type input "teal"
click at [622, 85] on icon at bounding box center [624, 85] width 19 height 19
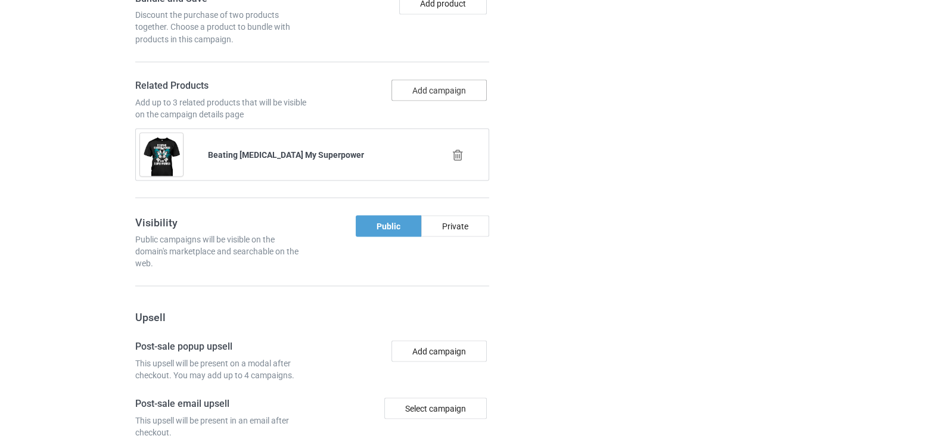
click at [427, 79] on button "Add campaign" at bounding box center [439, 89] width 95 height 21
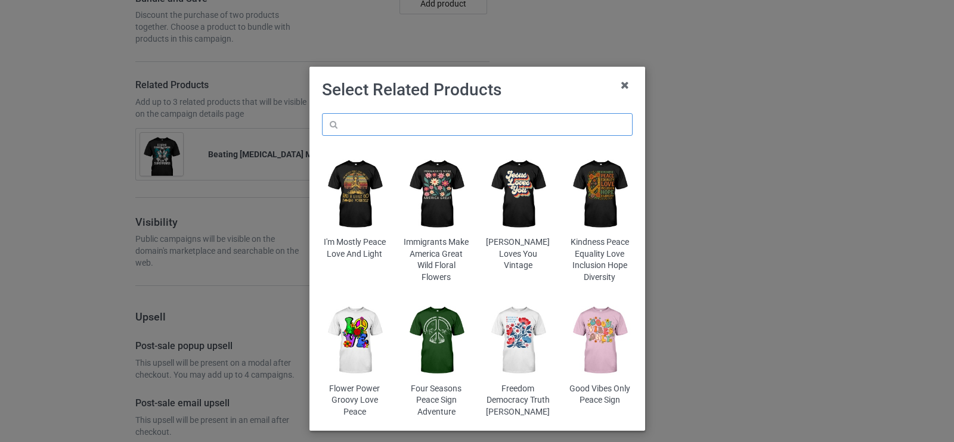
click at [414, 128] on input "text" at bounding box center [477, 124] width 311 height 23
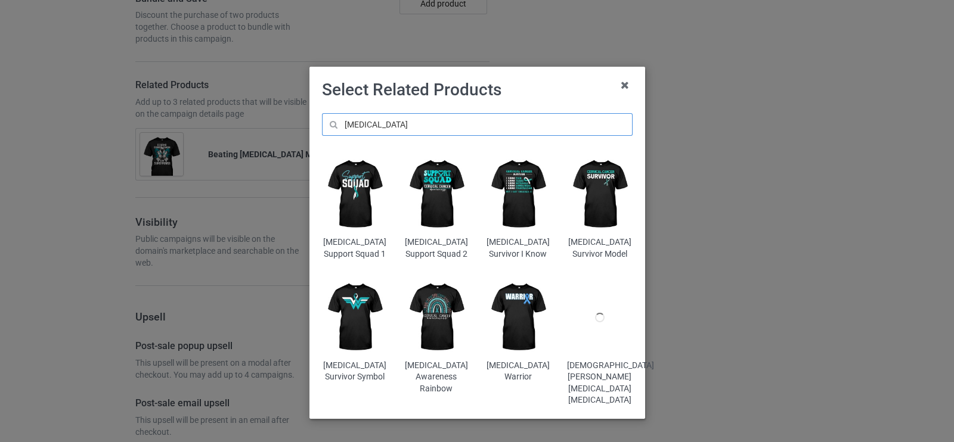
type input "cervical cancer"
click at [348, 319] on img at bounding box center [354, 317] width 65 height 81
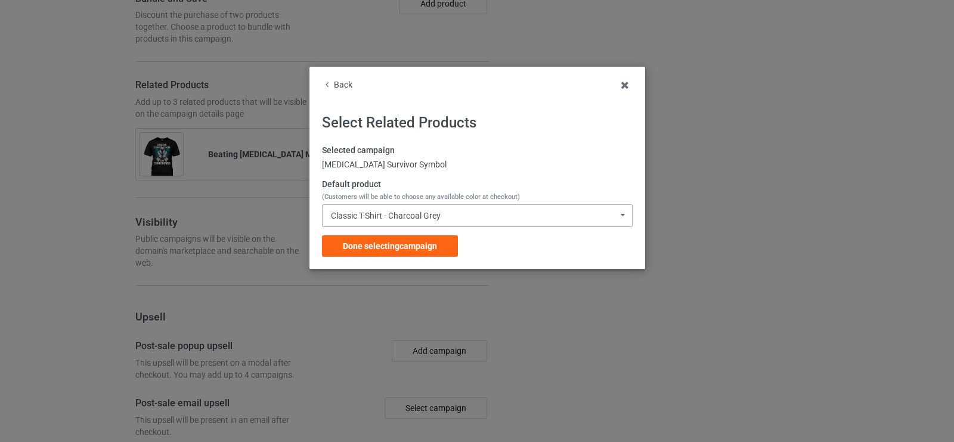
click at [384, 213] on div "Classic T-Shirt - Charcoal Grey" at bounding box center [386, 216] width 110 height 8
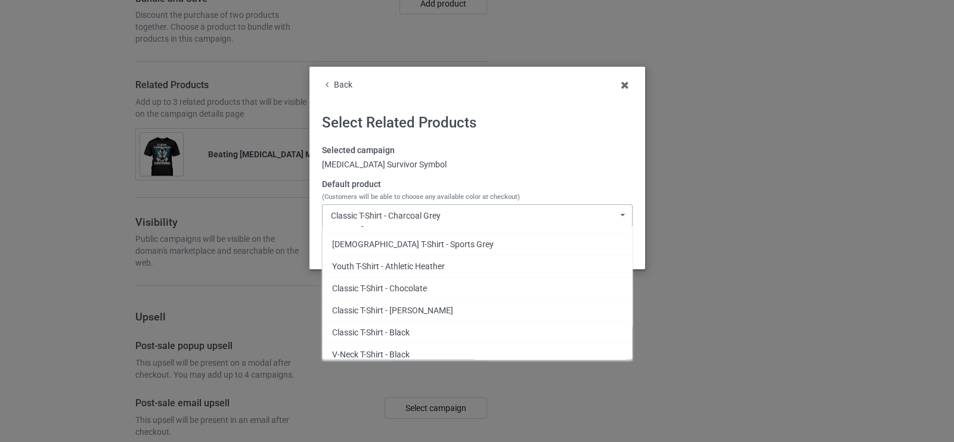
scroll to position [1868, 0]
click at [389, 328] on div "Classic T-Shirt - Black" at bounding box center [476, 332] width 309 height 22
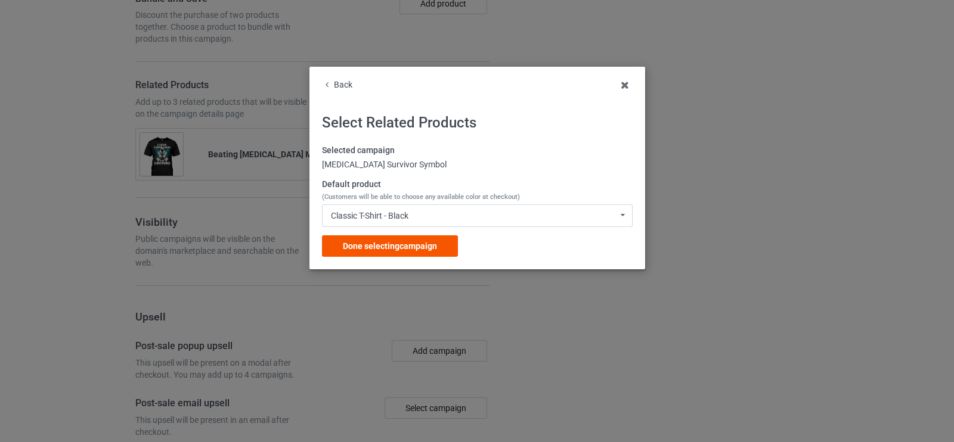
click at [421, 249] on span "Done selecting campaign" at bounding box center [390, 246] width 94 height 10
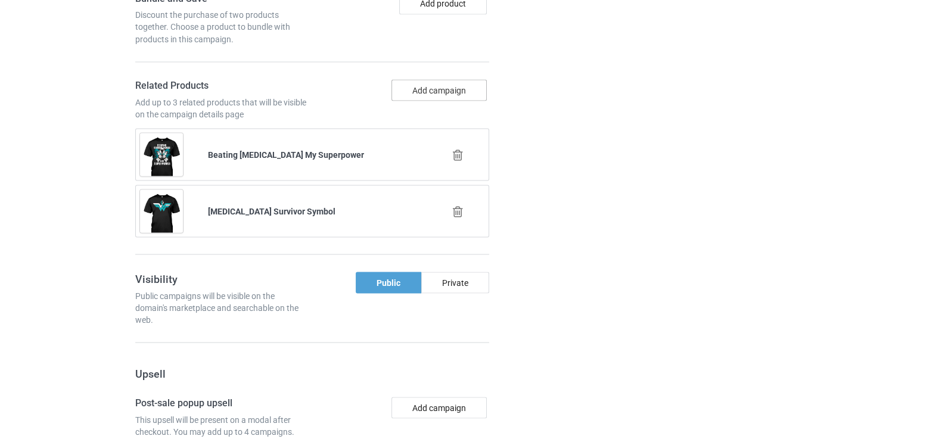
click at [408, 79] on button "Add campaign" at bounding box center [439, 89] width 95 height 21
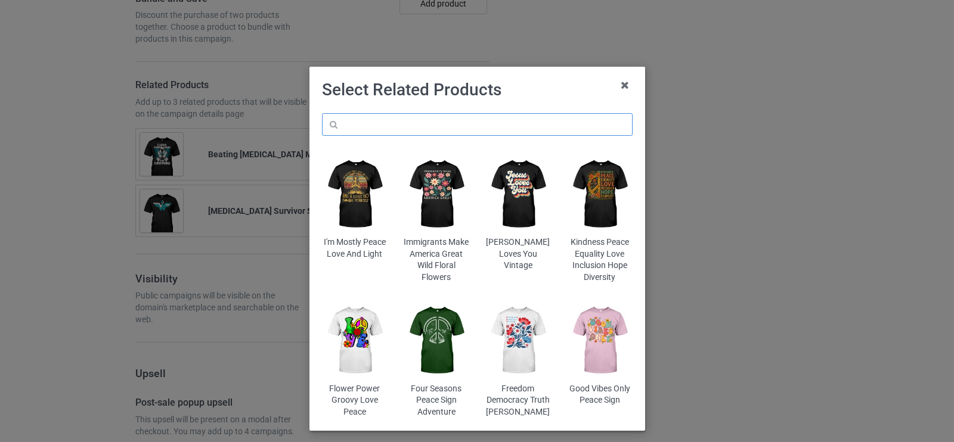
click at [380, 129] on input "text" at bounding box center [477, 124] width 311 height 23
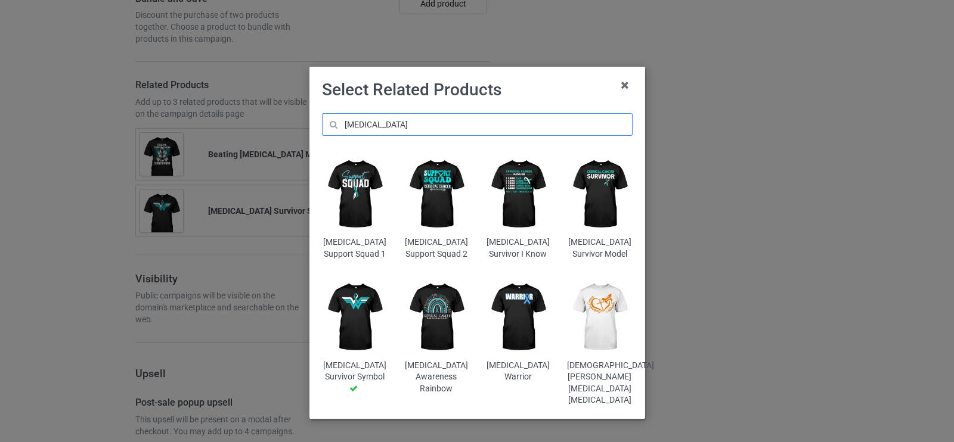
type input "cervical cancer"
click at [602, 201] on img at bounding box center [599, 194] width 65 height 81
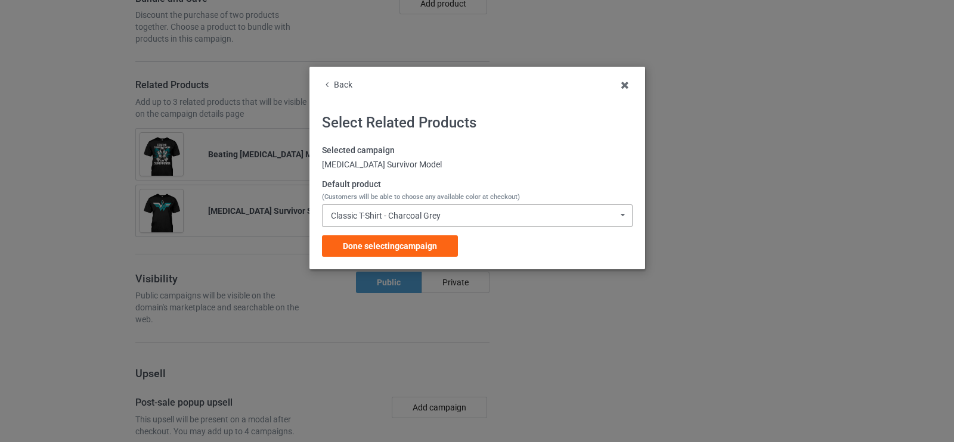
click at [385, 212] on div "Classic T-Shirt - Charcoal Grey" at bounding box center [386, 216] width 110 height 8
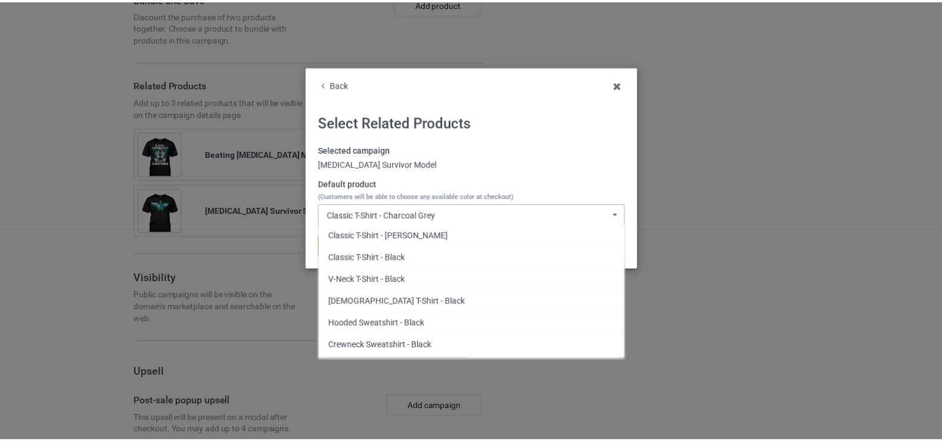
scroll to position [1932, 0]
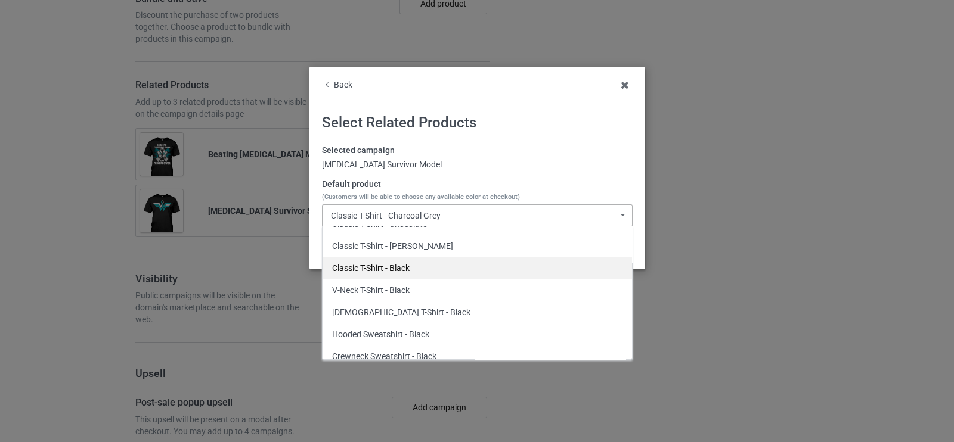
click at [377, 258] on div "Classic T-Shirt - Black" at bounding box center [476, 268] width 309 height 22
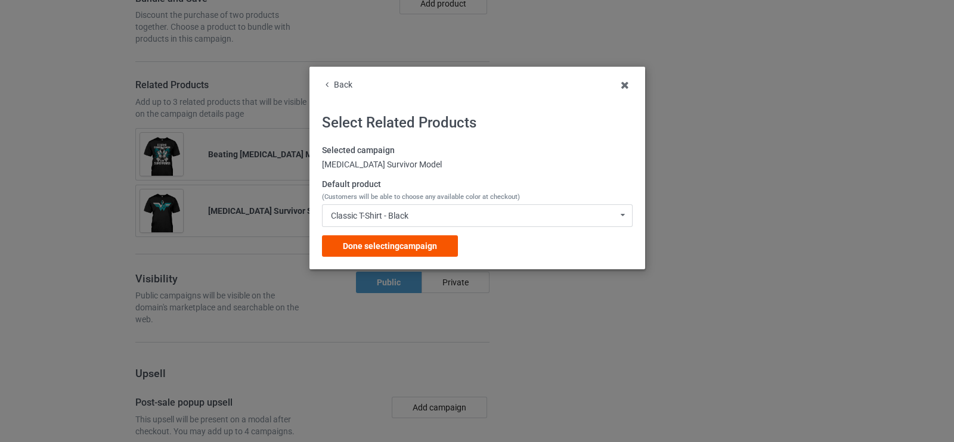
click at [389, 248] on span "Done selecting campaign" at bounding box center [390, 246] width 94 height 10
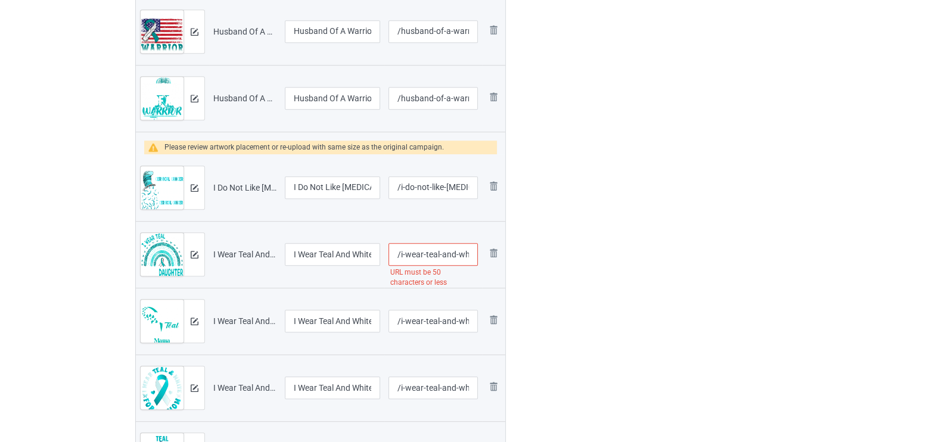
scroll to position [0, 128]
drag, startPoint x: 426, startPoint y: 253, endPoint x: 555, endPoint y: 256, distance: 128.8
click at [555, 256] on div "Campaign to duplicate Beating Cervical Cancer My Superpower Original Artwork 40…" at bounding box center [471, 305] width 688 height 2221
click at [414, 257] on input "/i-wear-teal-and-white-for-my-daughter-cervical-cancer" at bounding box center [433, 254] width 89 height 23
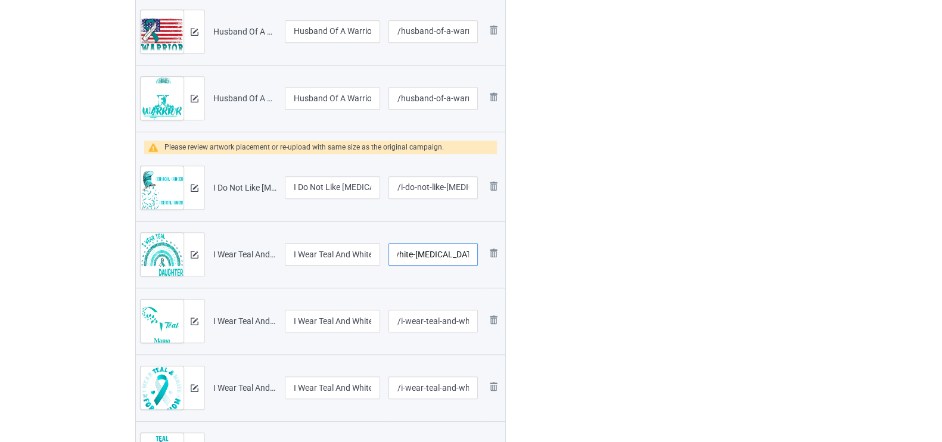
type input "/i-wear-teal-and-white-cervical-cancer"
click at [533, 285] on div at bounding box center [557, 305] width 86 height 2221
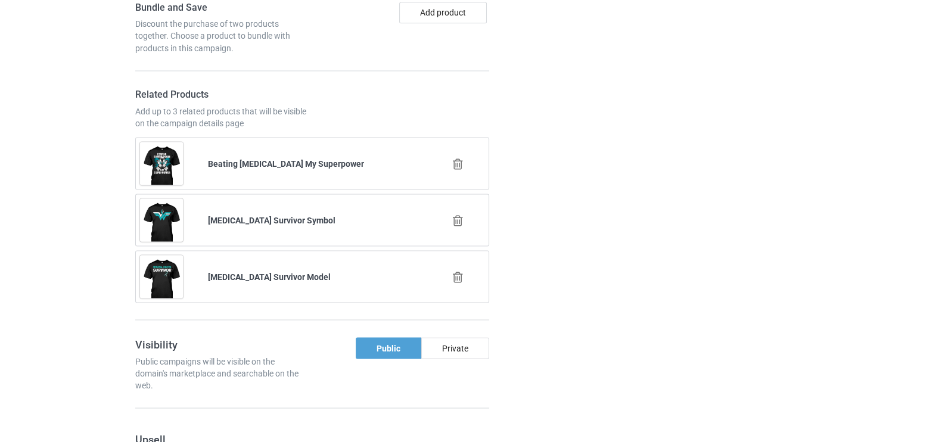
scroll to position [3141, 0]
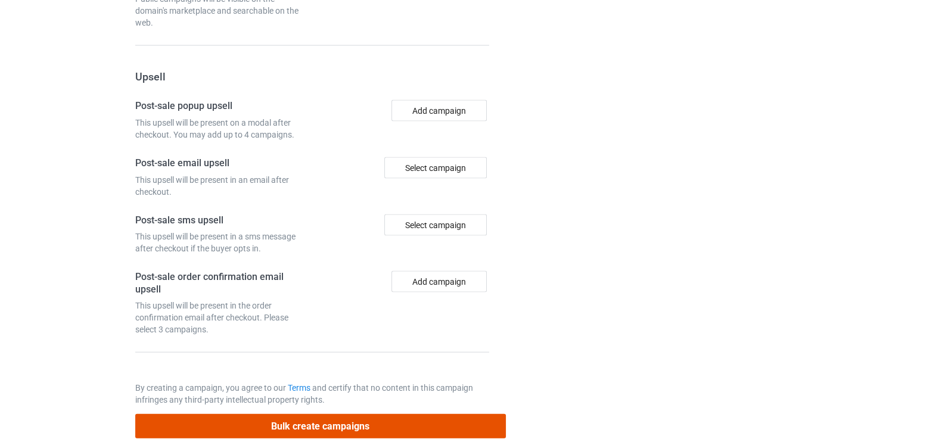
click at [324, 414] on button "Bulk create campaigns" at bounding box center [320, 426] width 371 height 24
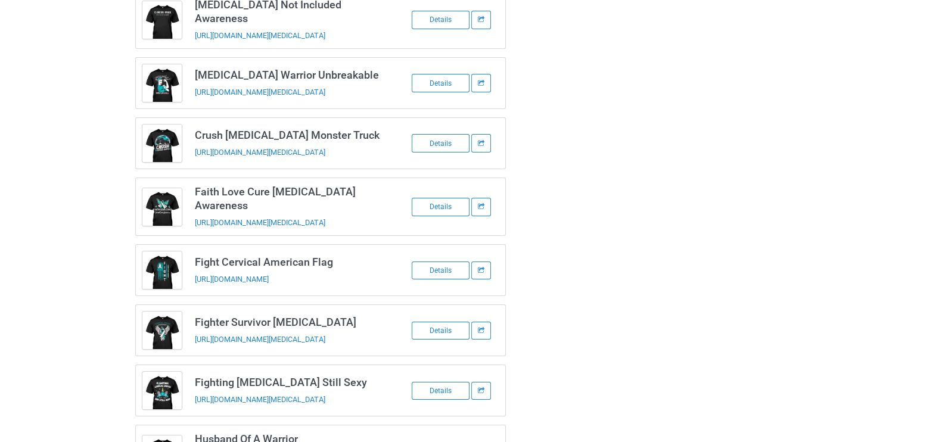
scroll to position [0, 0]
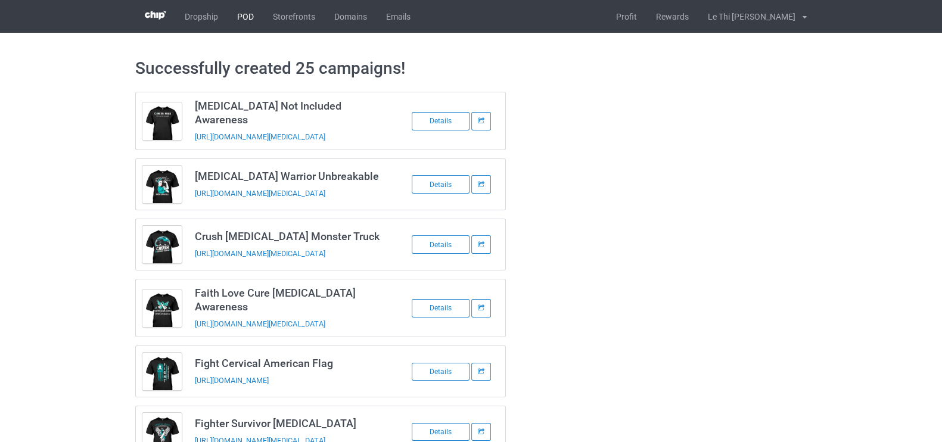
click at [252, 7] on link "POD" at bounding box center [246, 16] width 36 height 33
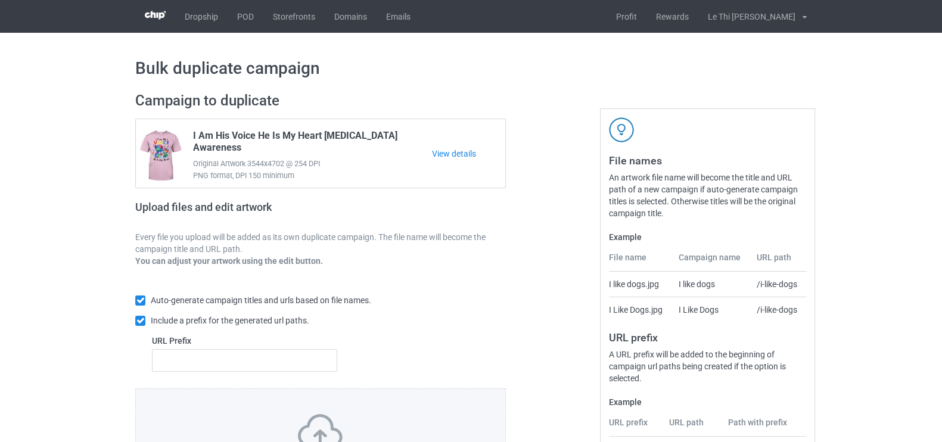
scroll to position [137, 0]
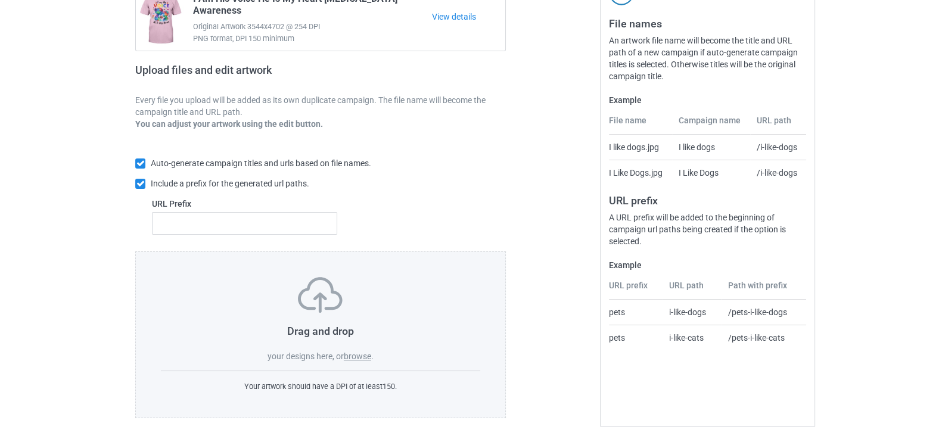
click at [365, 349] on div "Drag and drop your designs here, or browse ." at bounding box center [320, 319] width 319 height 85
click at [360, 354] on label "browse" at bounding box center [357, 357] width 27 height 10
click at [0, 0] on input "browse" at bounding box center [0, 0] width 0 height 0
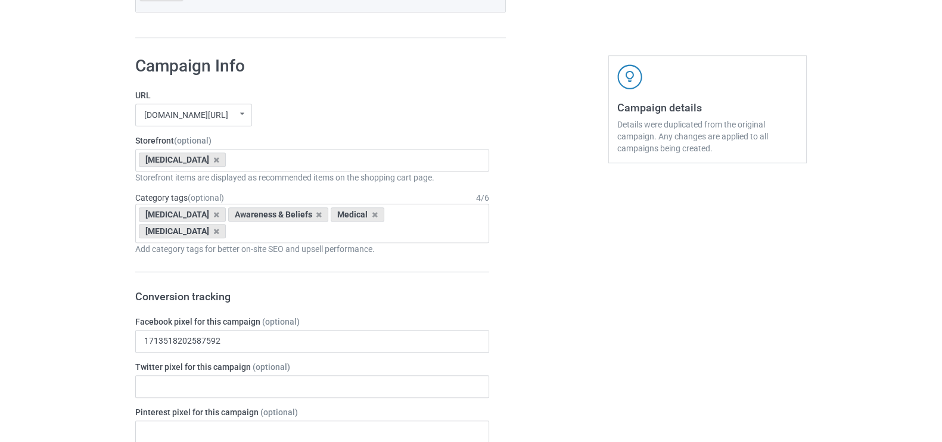
scroll to position [762, 0]
click at [184, 162] on div "[MEDICAL_DATA]" at bounding box center [182, 159] width 87 height 14
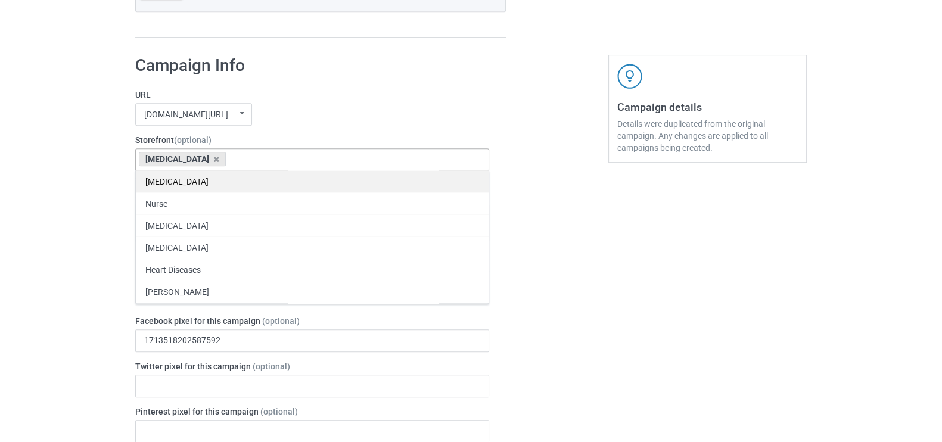
click at [185, 181] on div "[MEDICAL_DATA]" at bounding box center [312, 181] width 353 height 22
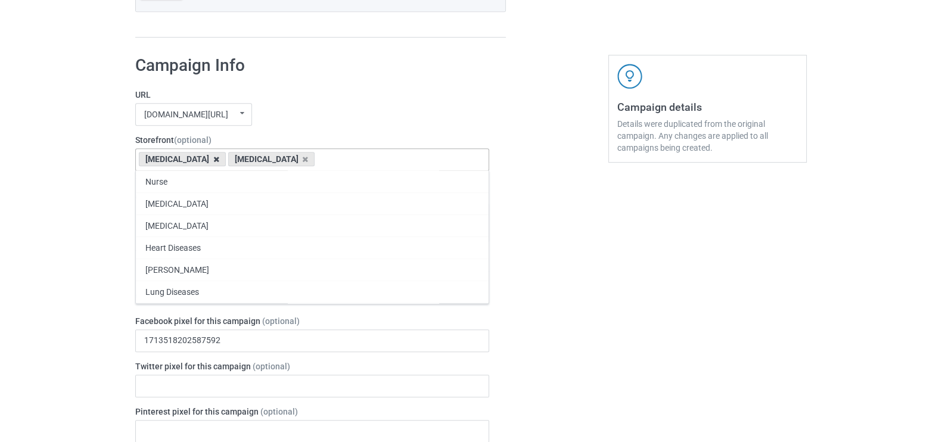
click at [213, 158] on icon at bounding box center [216, 160] width 6 height 8
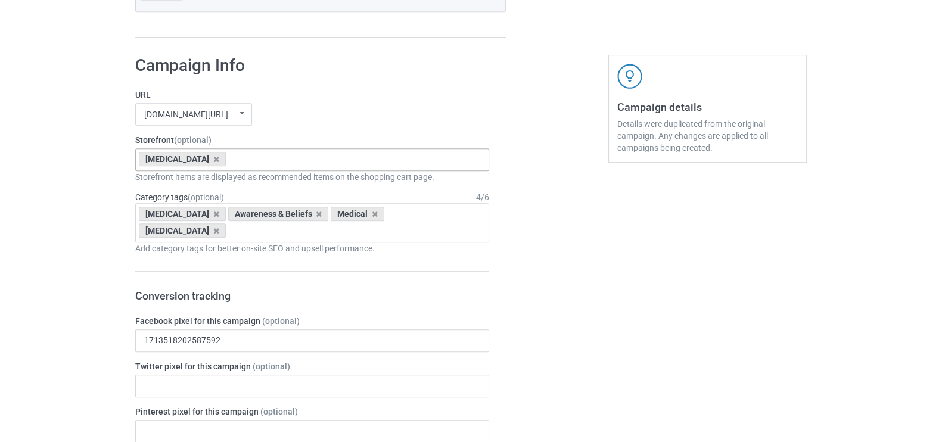
click at [90, 240] on div "Bulk duplicate campaign Campaign to duplicate I Am His Voice He Is My Heart Aut…" at bounding box center [471, 286] width 942 height 2121
click at [213, 213] on icon at bounding box center [216, 214] width 6 height 8
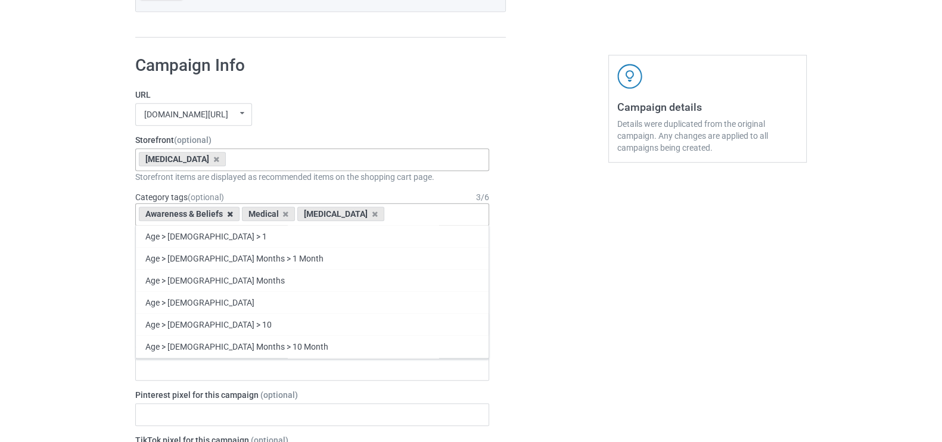
click at [227, 215] on icon at bounding box center [230, 214] width 6 height 8
click at [213, 213] on icon at bounding box center [216, 214] width 6 height 8
click at [179, 213] on div "Age > [DEMOGRAPHIC_DATA] > 1 Age > [DEMOGRAPHIC_DATA] Months > 1 Month Age > [D…" at bounding box center [312, 214] width 354 height 23
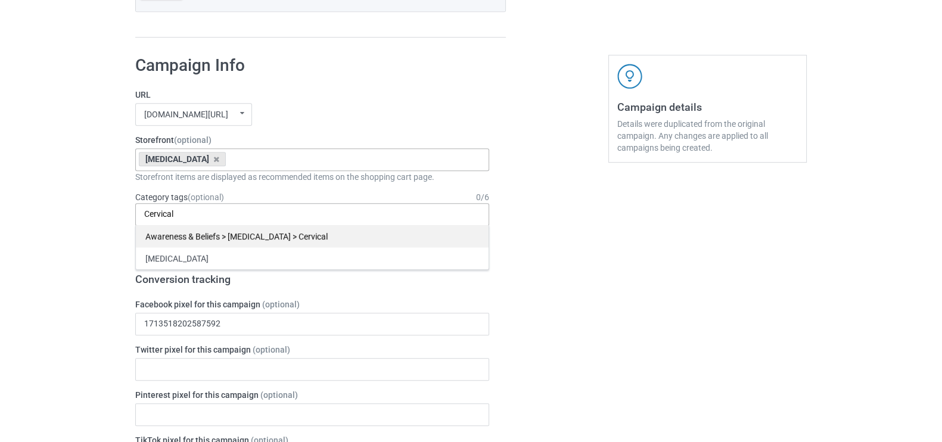
type input "Cervical"
click at [244, 237] on div "Awareness & Beliefs > [MEDICAL_DATA] > Cervical" at bounding box center [312, 236] width 353 height 22
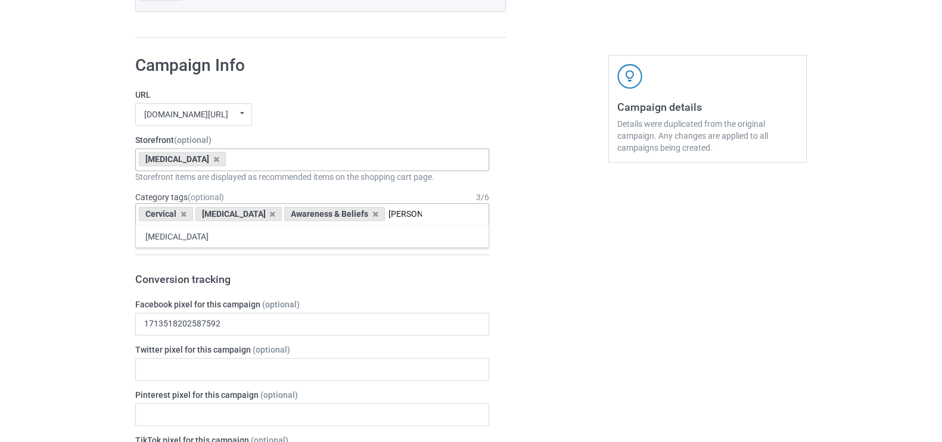
type input "[PERSON_NAME]"
click at [244, 237] on div "[MEDICAL_DATA]" at bounding box center [312, 236] width 353 height 22
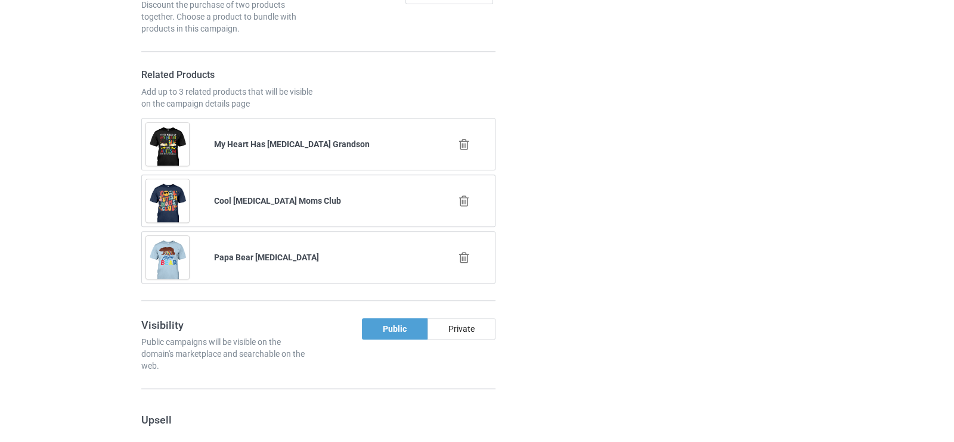
scroll to position [1392, 0]
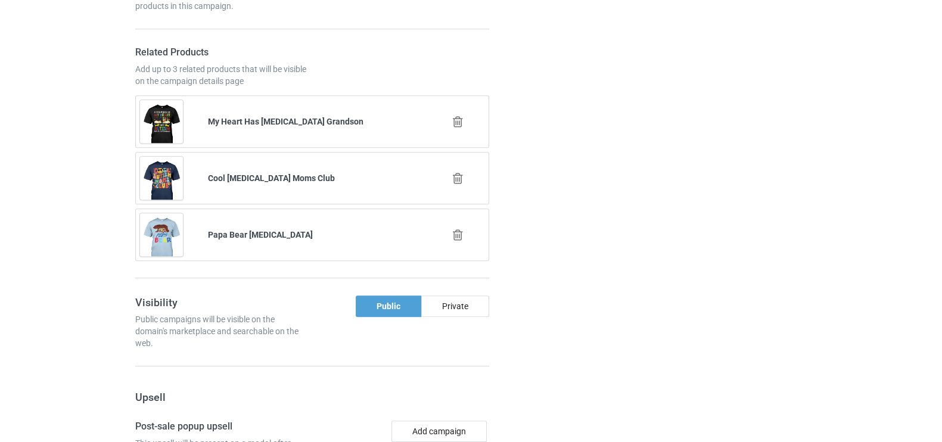
click at [455, 107] on div at bounding box center [459, 122] width 68 height 30
click at [458, 116] on icon at bounding box center [458, 122] width 15 height 13
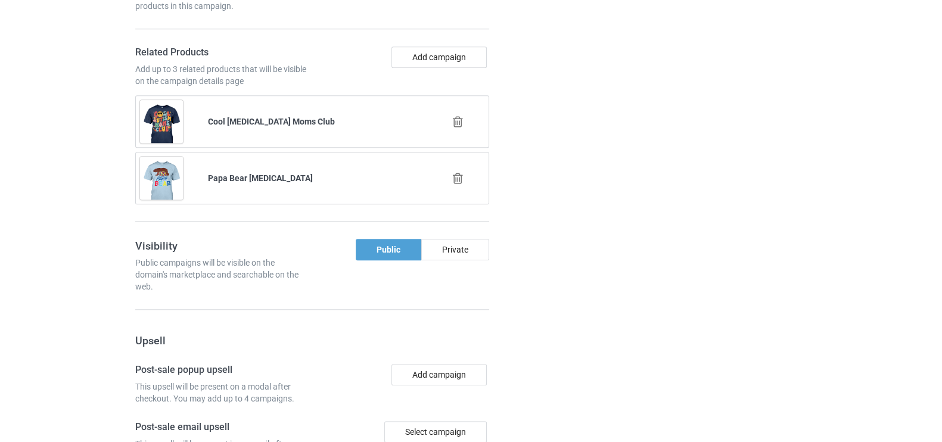
click at [458, 107] on div at bounding box center [459, 122] width 68 height 30
click at [458, 116] on icon at bounding box center [458, 122] width 15 height 13
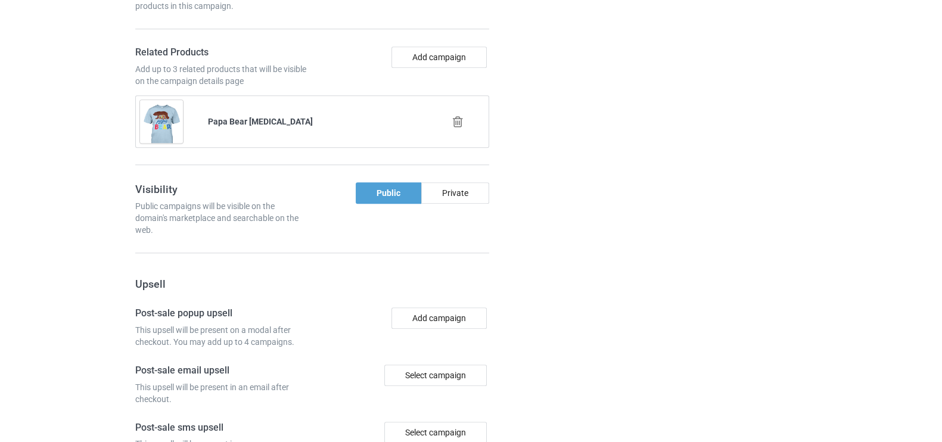
click at [458, 116] on icon at bounding box center [458, 122] width 15 height 13
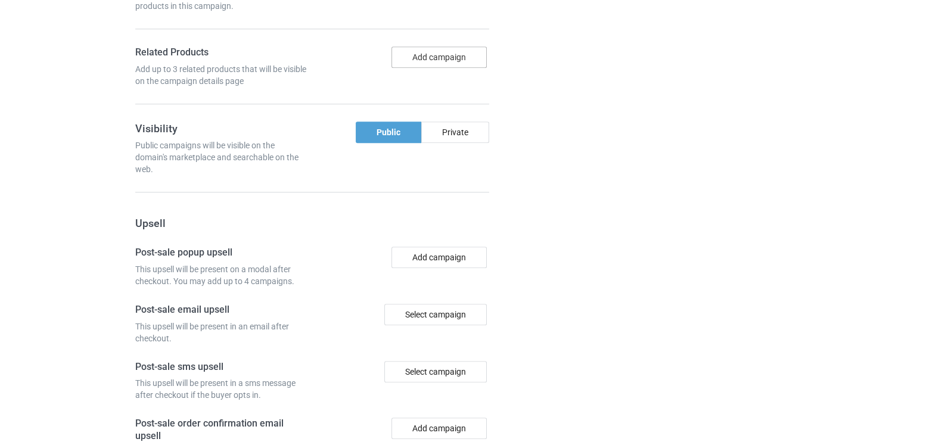
click at [456, 46] on button "Add campaign" at bounding box center [439, 56] width 95 height 21
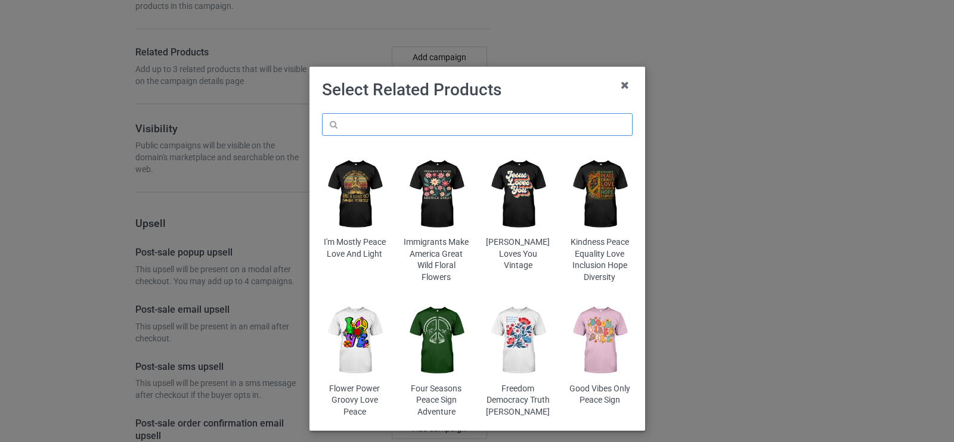
click at [355, 131] on input "text" at bounding box center [477, 124] width 311 height 23
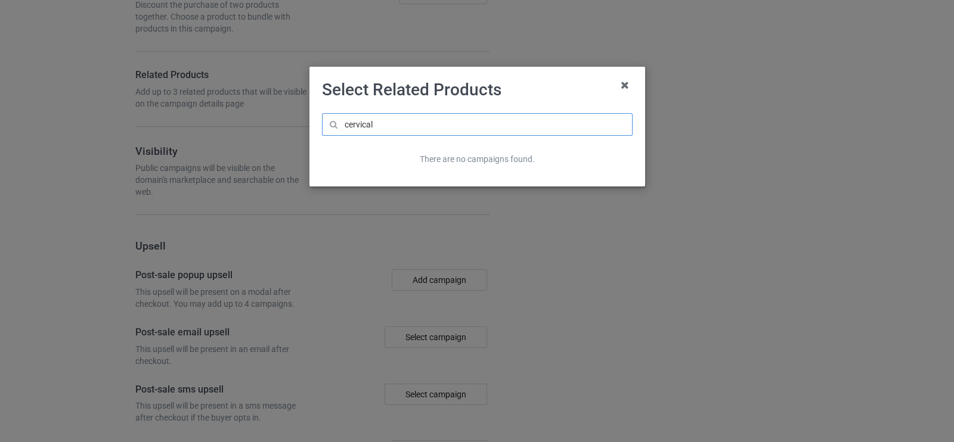
scroll to position [1415, 0]
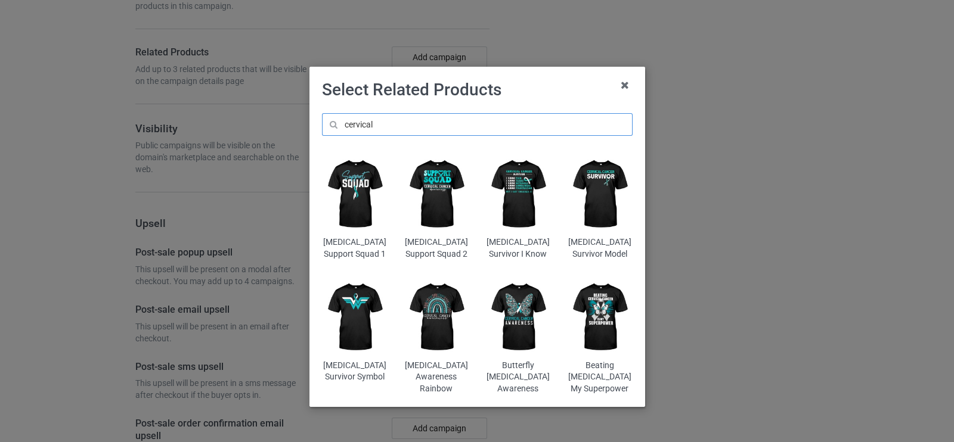
type input "cervical"
click at [522, 324] on img at bounding box center [517, 317] width 65 height 81
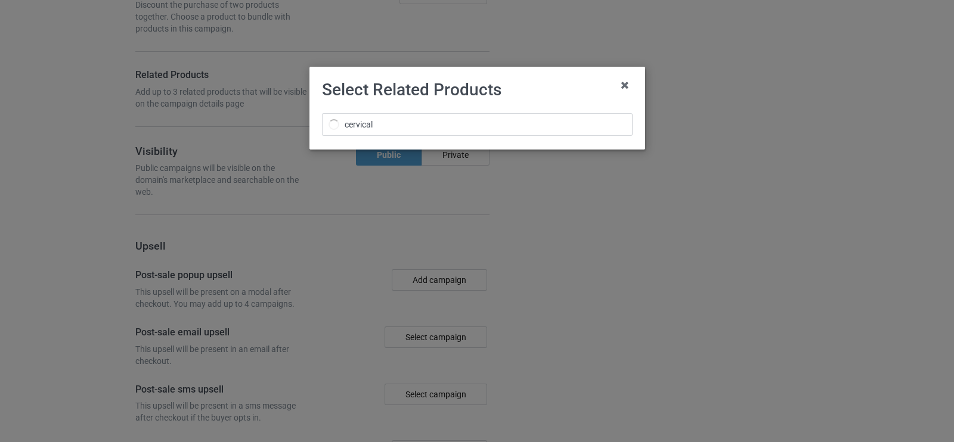
scroll to position [1460, 0]
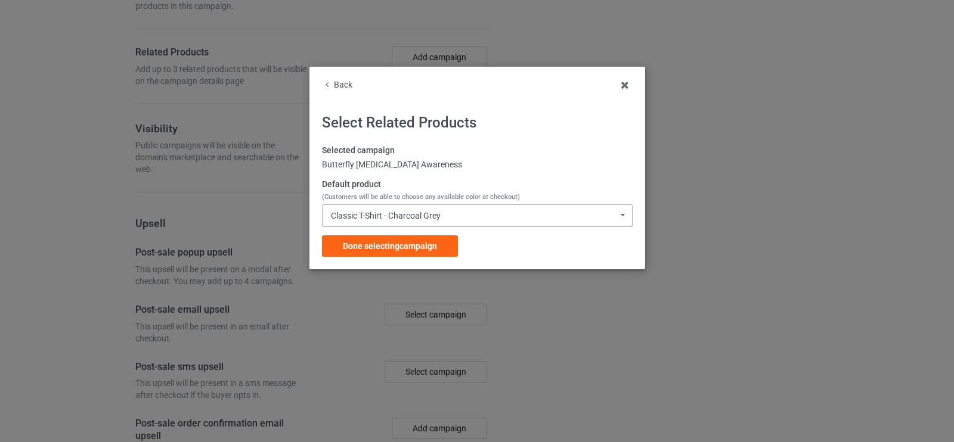
click at [435, 212] on div "Classic T-Shirt - Charcoal Grey" at bounding box center [386, 216] width 110 height 8
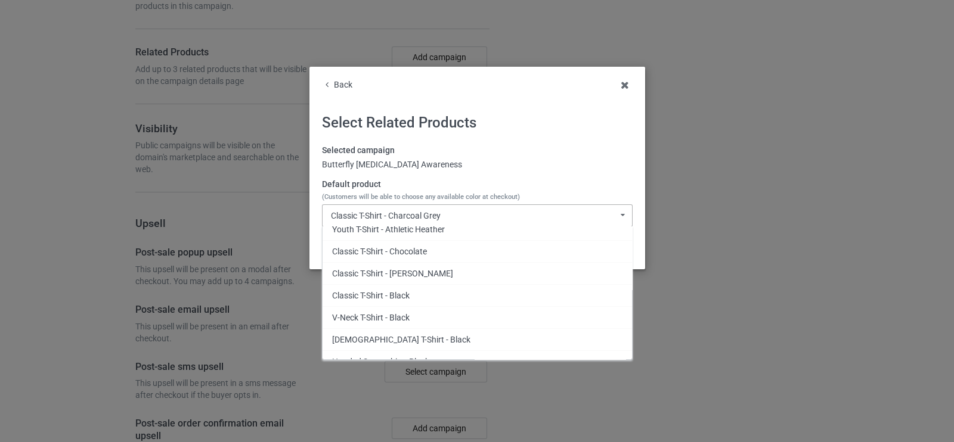
scroll to position [1904, 0]
click at [387, 291] on div "Classic T-Shirt - Black" at bounding box center [476, 296] width 309 height 22
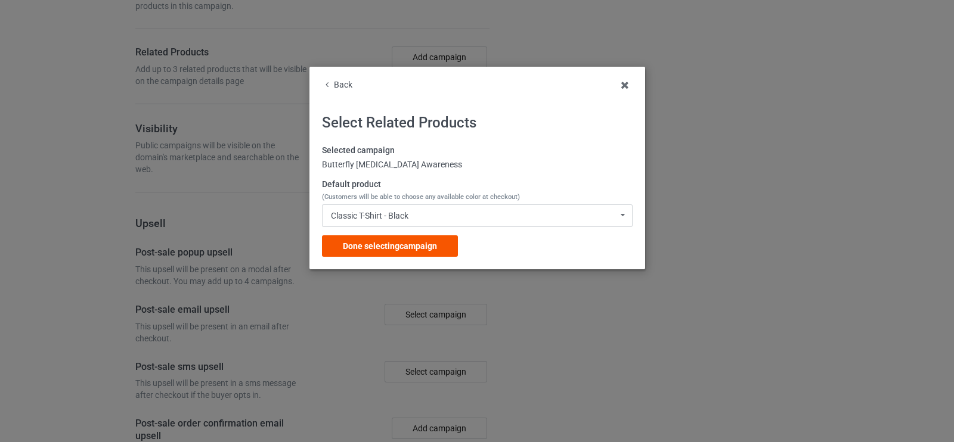
click at [407, 240] on div "Done selecting campaign" at bounding box center [390, 245] width 136 height 21
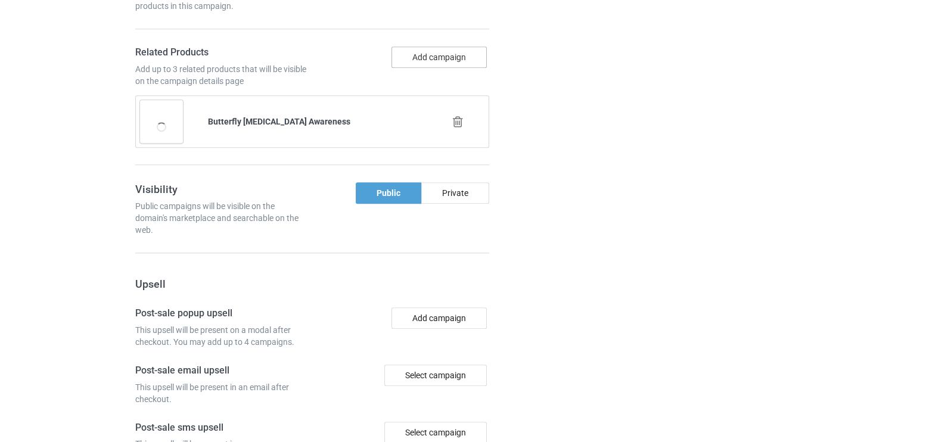
click at [429, 46] on button "Add campaign" at bounding box center [439, 56] width 95 height 21
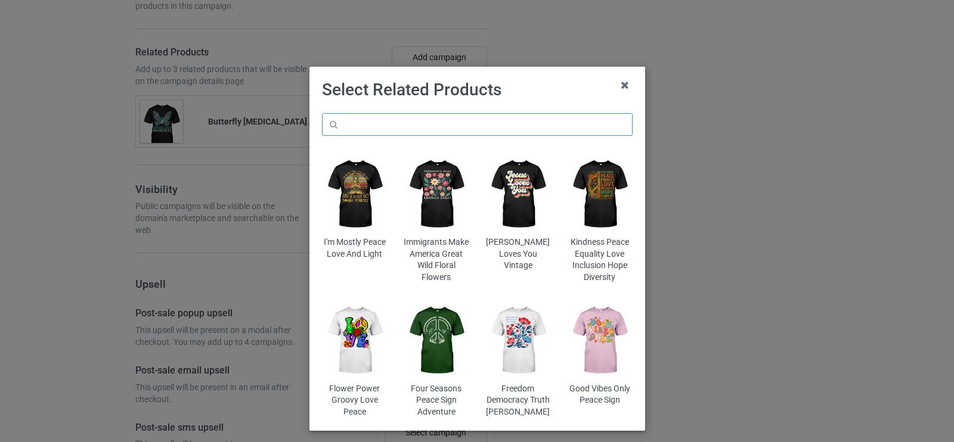
click at [358, 125] on input "text" at bounding box center [477, 124] width 311 height 23
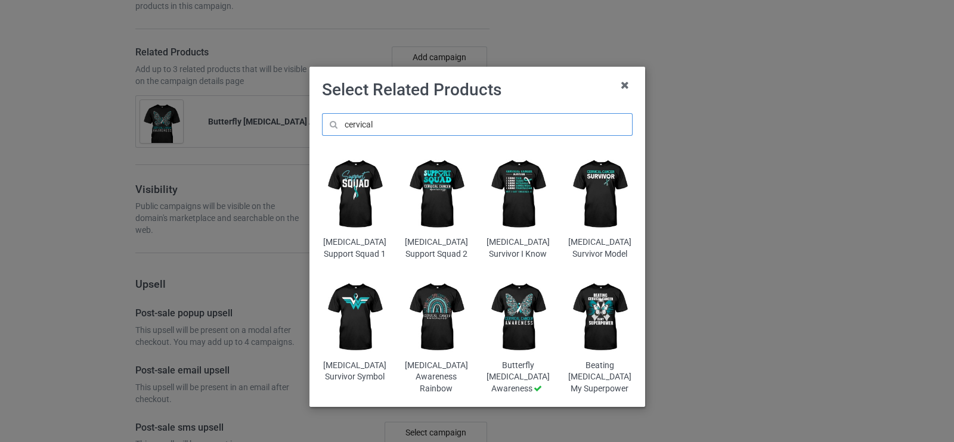
type input "cervical"
click at [416, 332] on img at bounding box center [435, 317] width 65 height 81
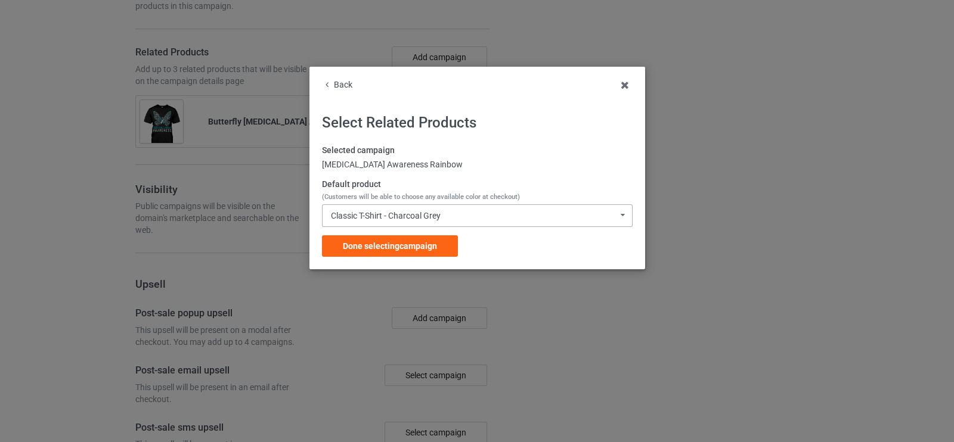
click at [453, 216] on div "Classic T-Shirt - Charcoal Grey Classic T-Shirt - Charcoal Grey Classic T-Shirt…" at bounding box center [477, 215] width 311 height 23
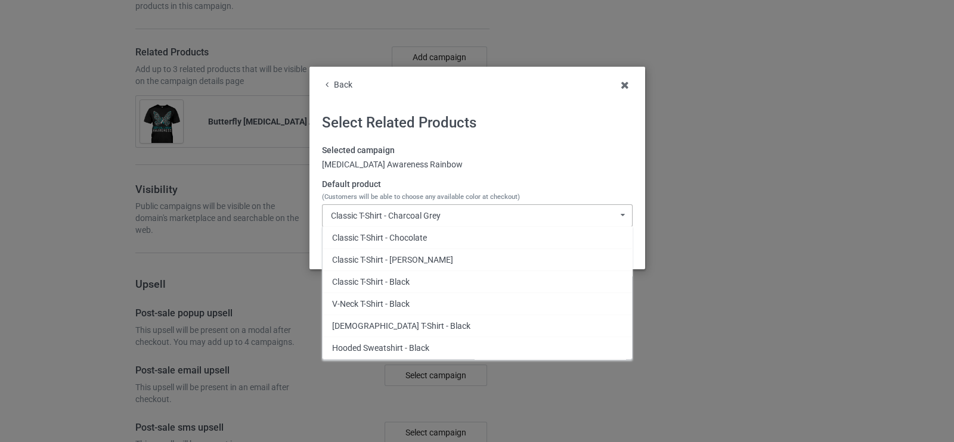
scroll to position [1908, 0]
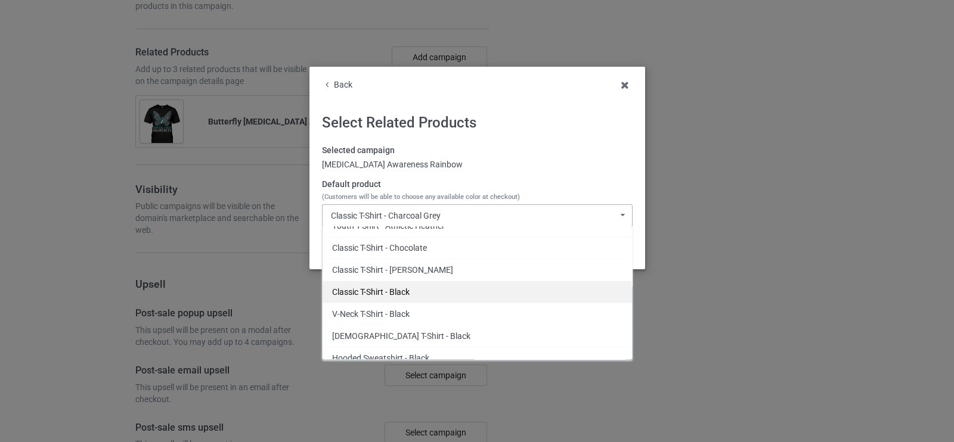
click at [430, 284] on div "Classic T-Shirt - Black" at bounding box center [476, 292] width 309 height 22
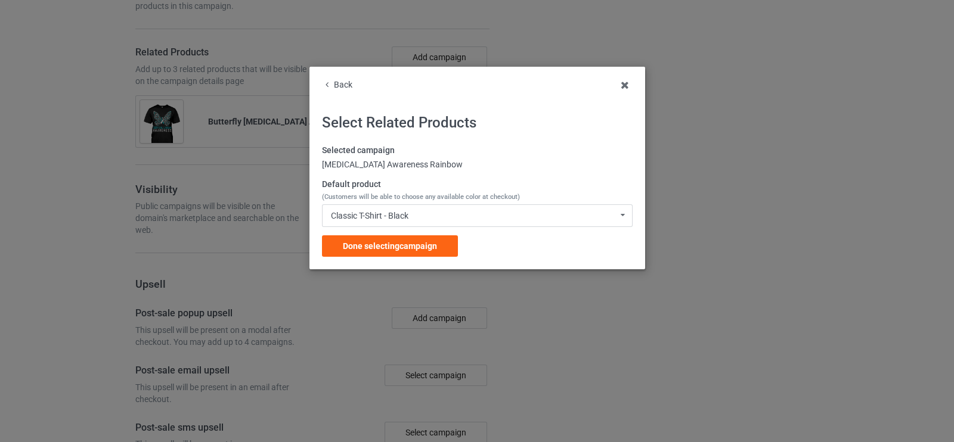
click at [414, 235] on div "Done selecting campaign" at bounding box center [390, 245] width 136 height 21
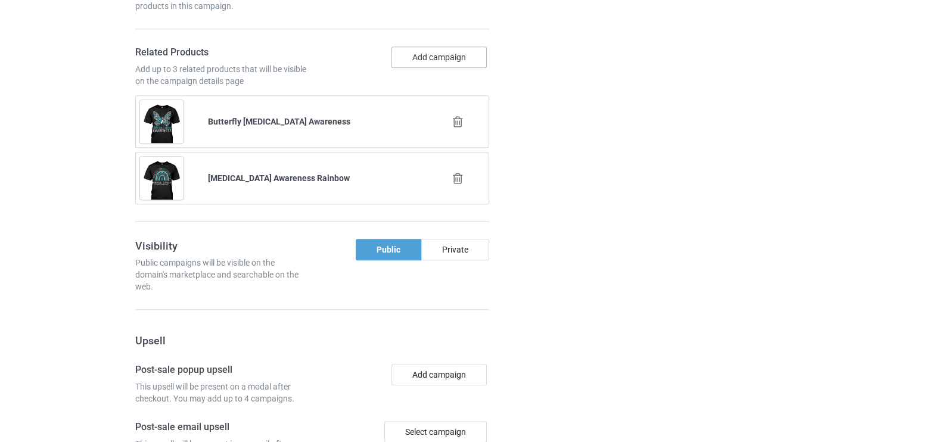
click at [434, 46] on button "Add campaign" at bounding box center [439, 56] width 95 height 21
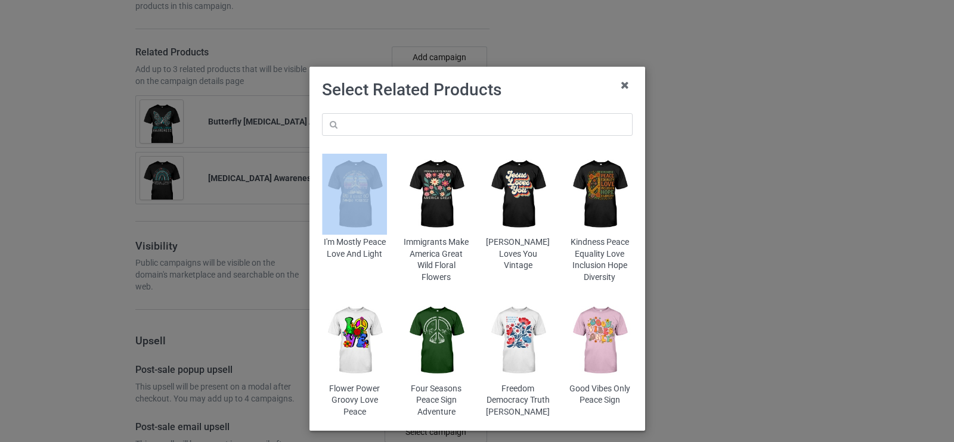
drag, startPoint x: 368, startPoint y: 137, endPoint x: 366, endPoint y: 125, distance: 12.1
click at [366, 125] on div "I'm Mostly Peace Love And Light Immigrants Make America Great Wild Floral Flowe…" at bounding box center [476, 266] width 327 height 322
click at [366, 125] on input "text" at bounding box center [477, 124] width 311 height 23
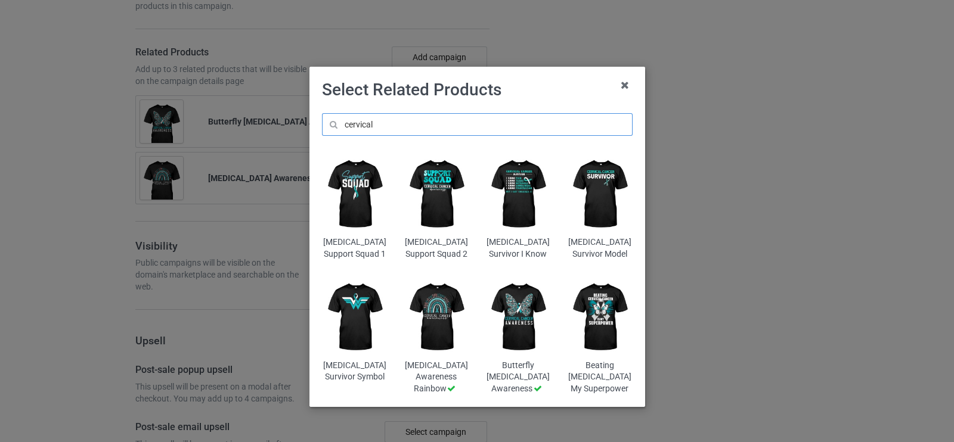
type input "cervical"
click at [527, 189] on img at bounding box center [517, 194] width 65 height 81
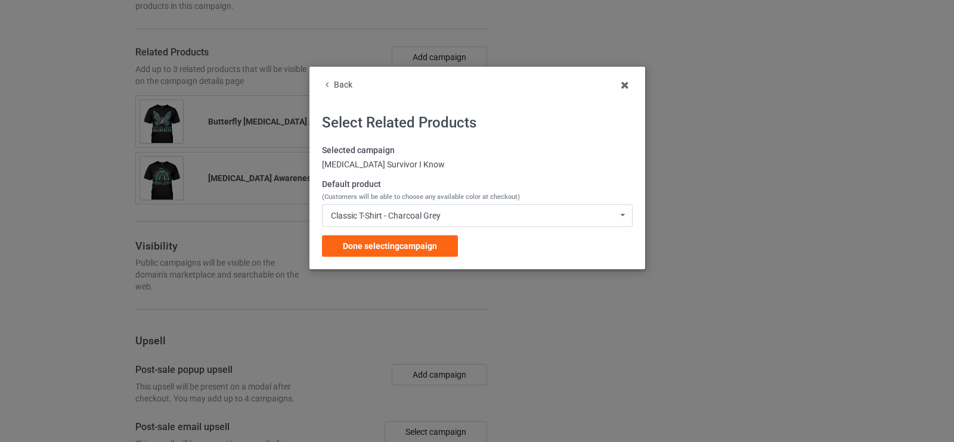
click at [504, 213] on div "Classic T-Shirt - Charcoal Grey Classic T-Shirt - Charcoal Grey Classic T-Shirt…" at bounding box center [477, 215] width 311 height 23
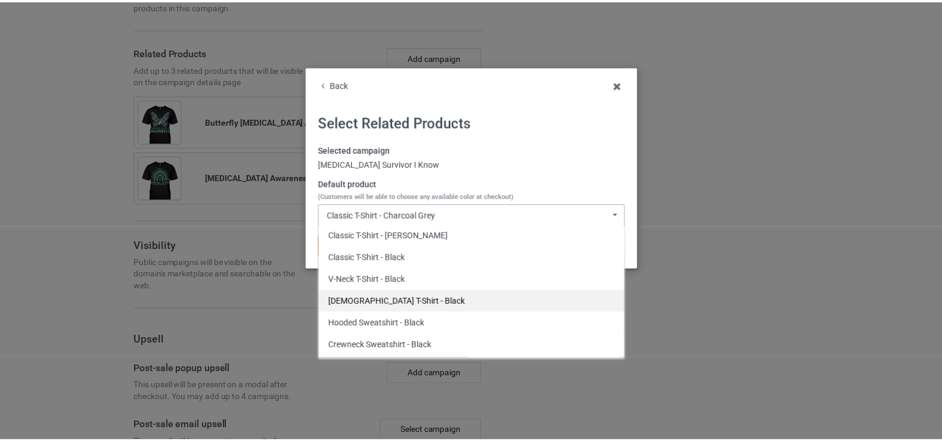
scroll to position [1932, 0]
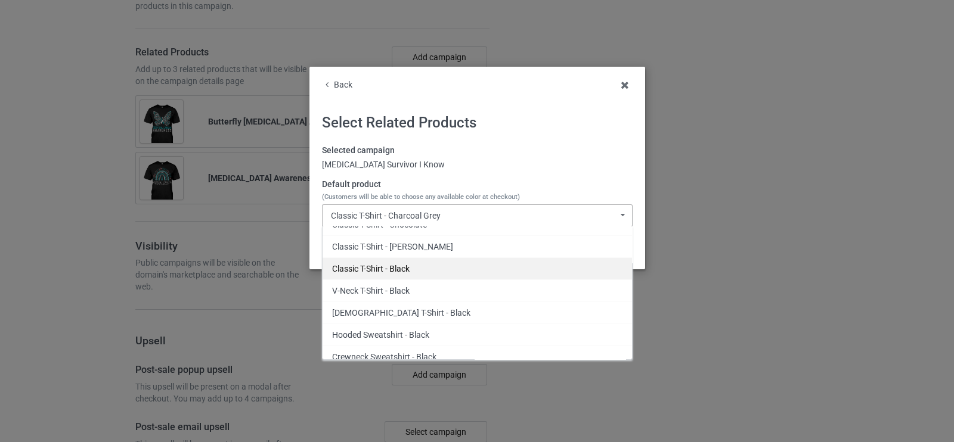
click at [384, 257] on div "Classic T-Shirt - Black" at bounding box center [476, 268] width 309 height 22
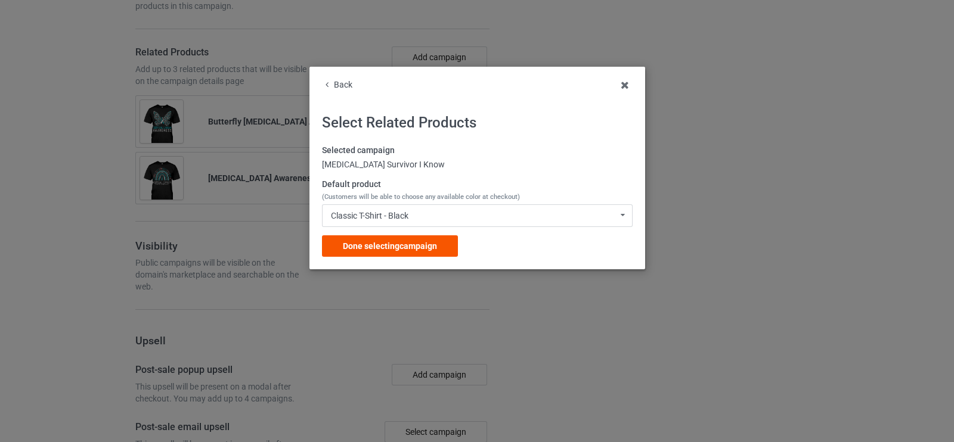
click at [376, 240] on div "Done selecting campaign" at bounding box center [390, 245] width 136 height 21
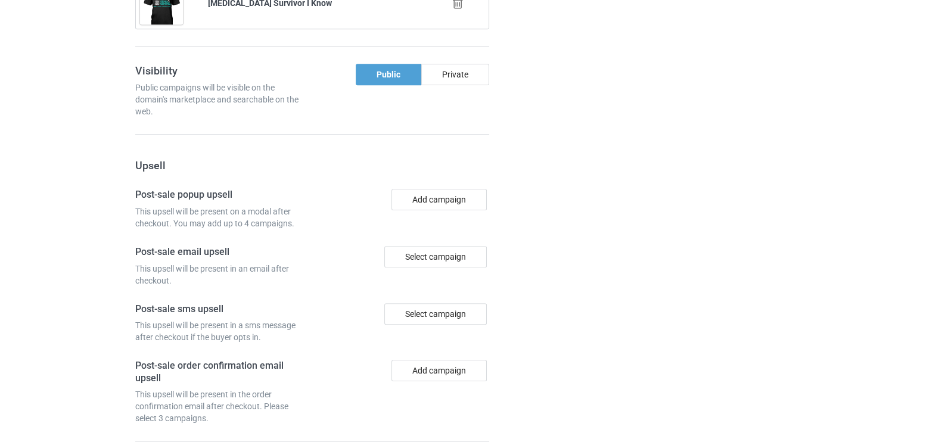
scroll to position [1782, 0]
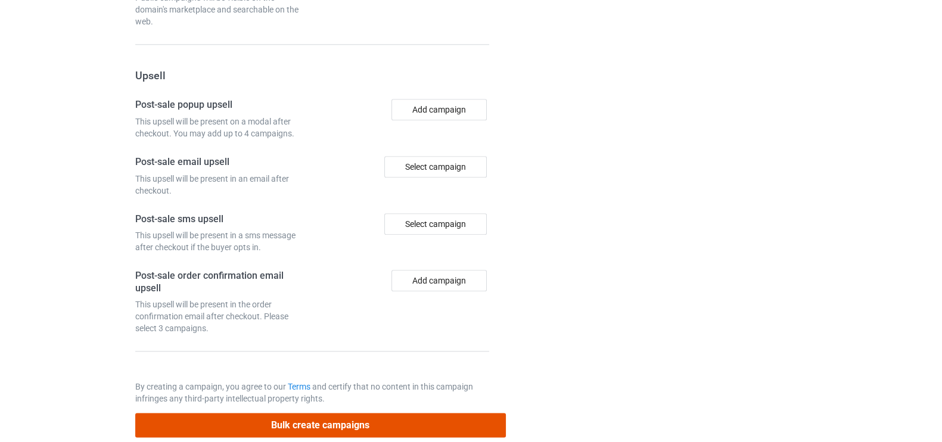
click at [316, 413] on button "Bulk create campaigns" at bounding box center [320, 425] width 371 height 24
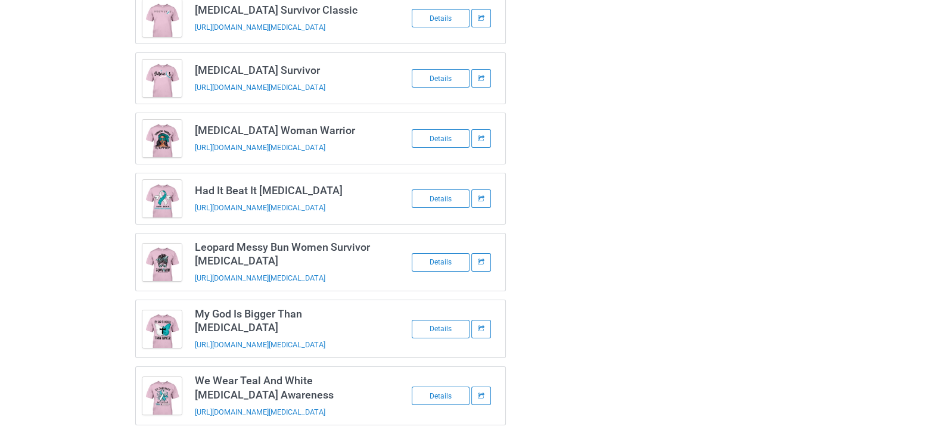
scroll to position [0, 0]
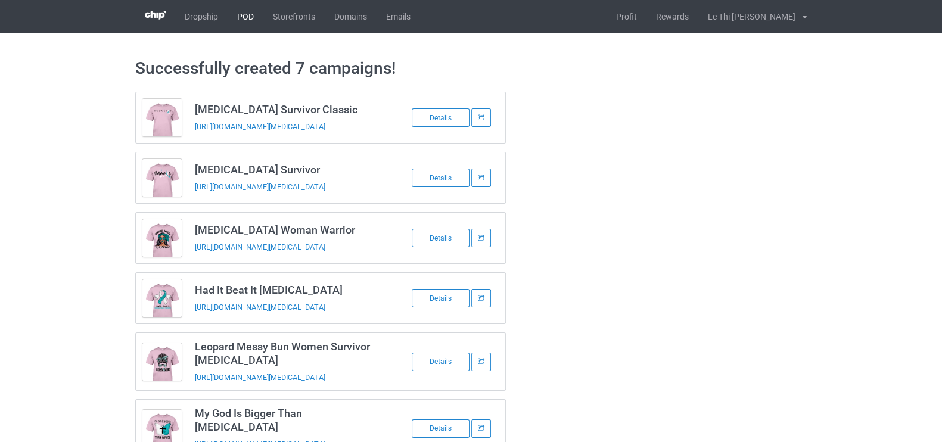
click at [245, 23] on link "POD" at bounding box center [246, 16] width 36 height 33
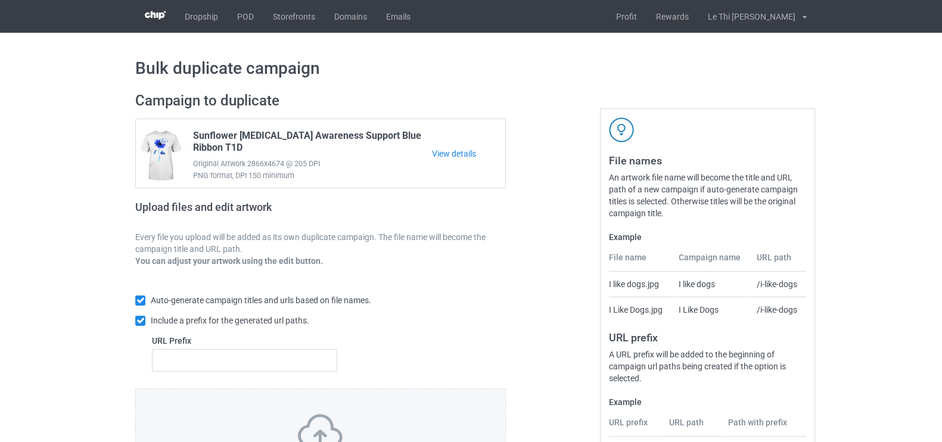
scroll to position [137, 0]
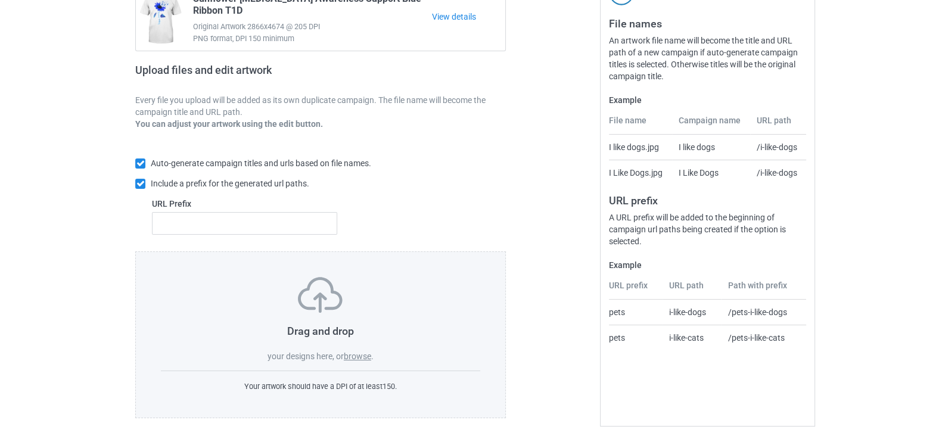
click at [356, 356] on label "browse" at bounding box center [357, 357] width 27 height 10
click at [0, 0] on input "browse" at bounding box center [0, 0] width 0 height 0
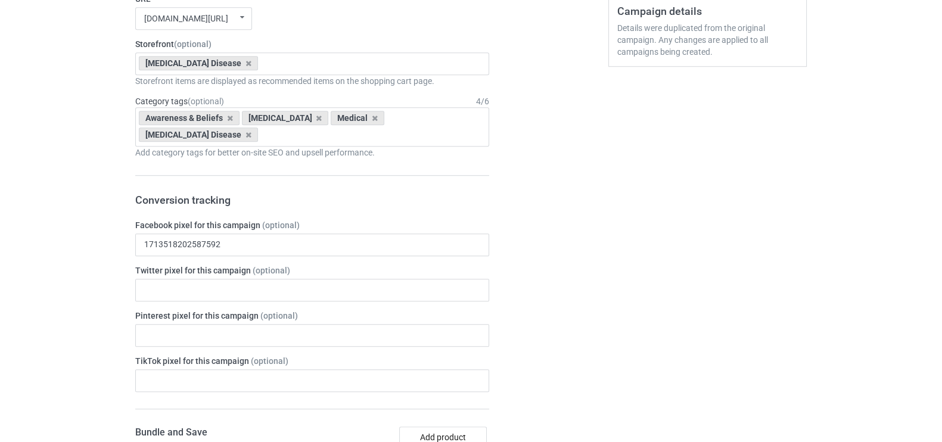
scroll to position [1010, 0]
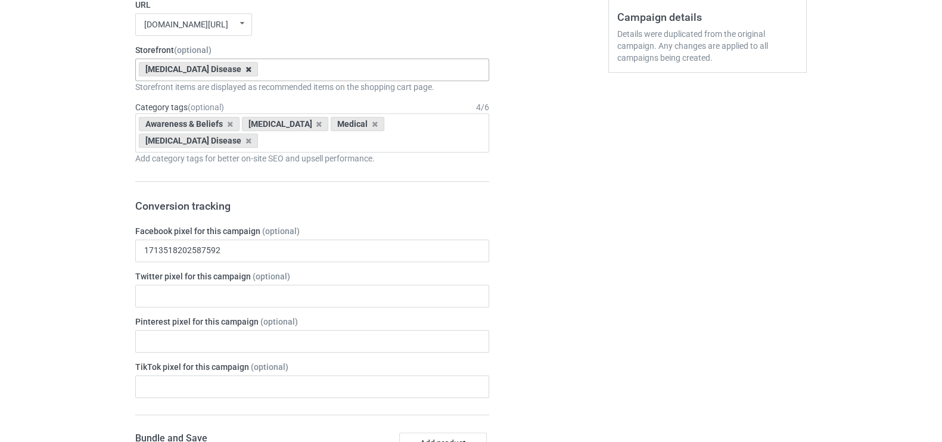
click at [246, 70] on icon at bounding box center [249, 70] width 6 height 8
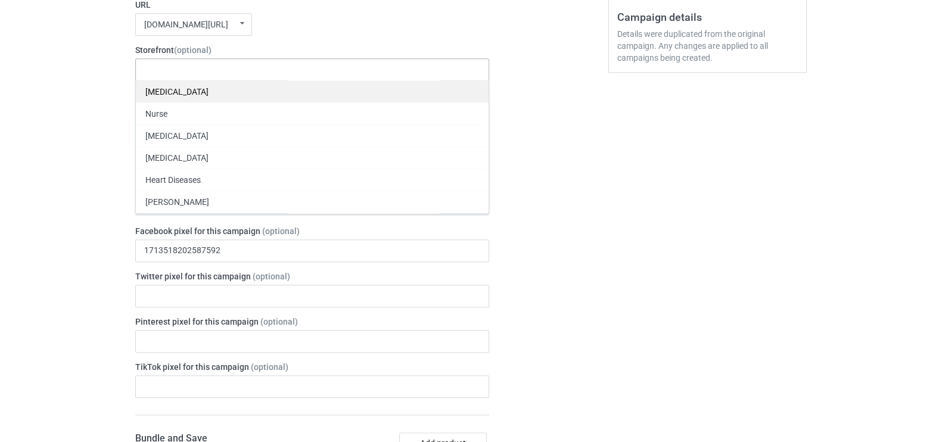
click at [194, 85] on div "[MEDICAL_DATA]" at bounding box center [312, 91] width 353 height 22
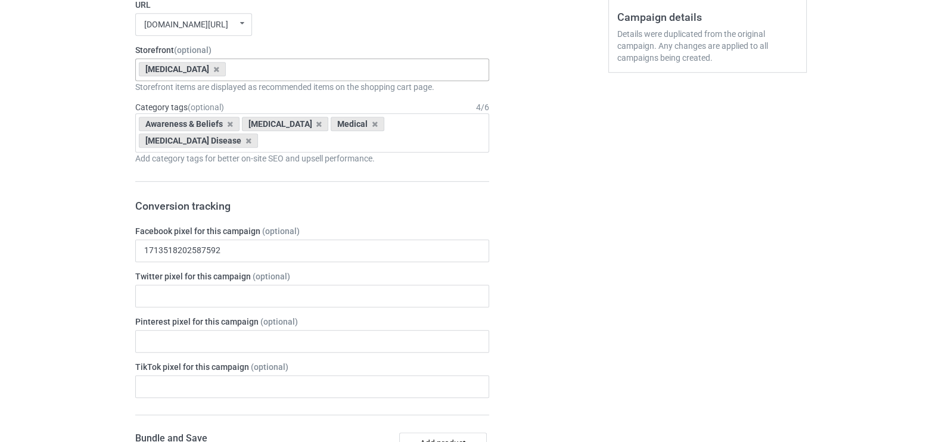
click at [89, 136] on div "Bulk duplicate campaign Campaign to duplicate Sunflower [MEDICAL_DATA] Awarenes…" at bounding box center [471, 112] width 942 height 2178
click at [229, 123] on icon at bounding box center [230, 124] width 6 height 8
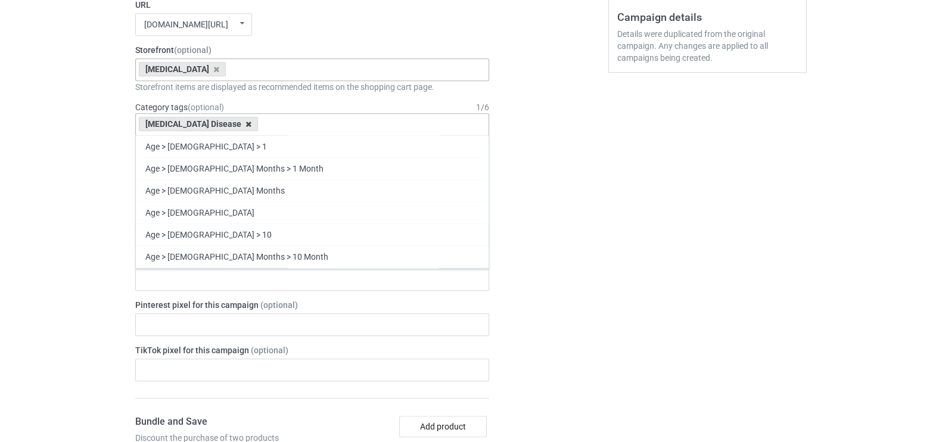
click at [246, 123] on icon at bounding box center [249, 124] width 6 height 8
click at [216, 123] on div "Age > [DEMOGRAPHIC_DATA] > 1 Age > [DEMOGRAPHIC_DATA] Months > 1 Month Age > [D…" at bounding box center [312, 124] width 354 height 23
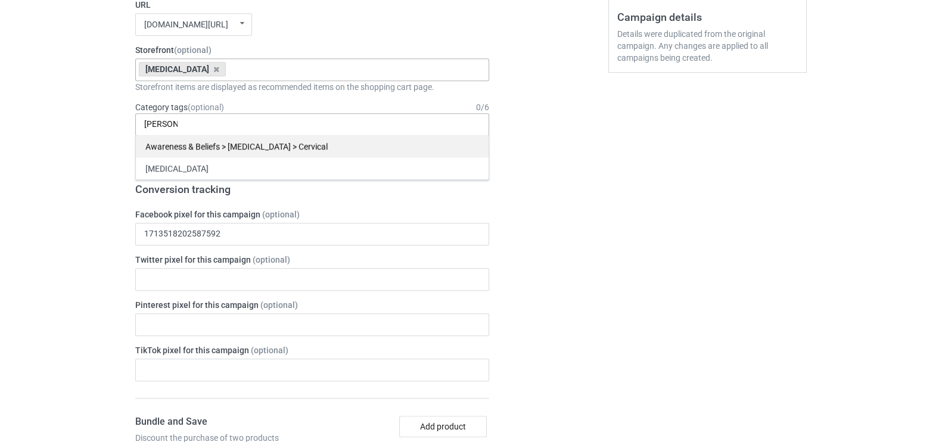
type input "[PERSON_NAME]"
click at [274, 146] on div "Awareness & Beliefs > [MEDICAL_DATA] > Cervical" at bounding box center [312, 146] width 353 height 22
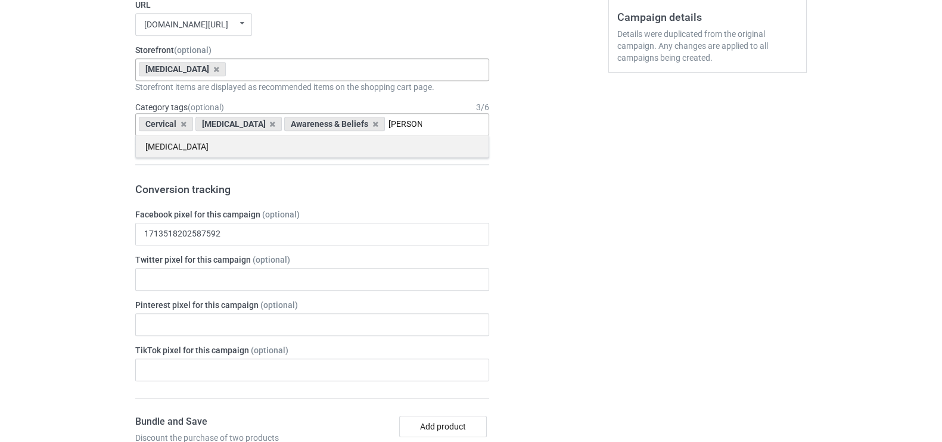
type input "[PERSON_NAME]"
click at [193, 144] on div "[MEDICAL_DATA]" at bounding box center [312, 146] width 353 height 22
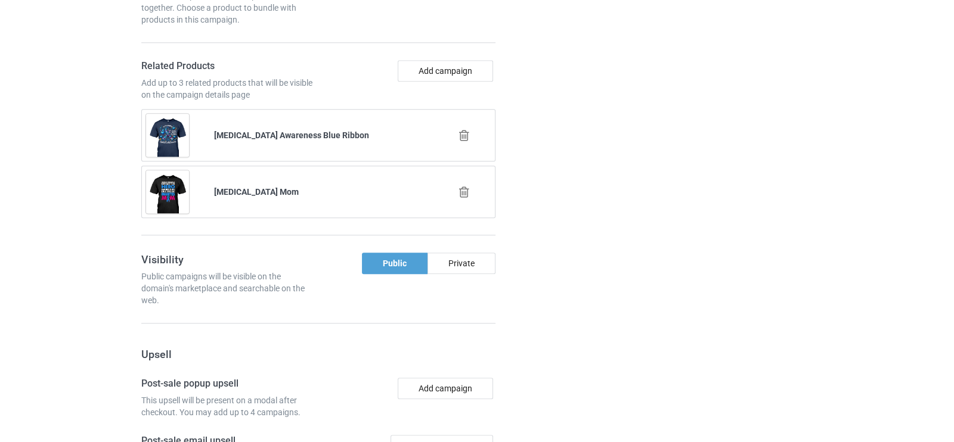
scroll to position [1441, 0]
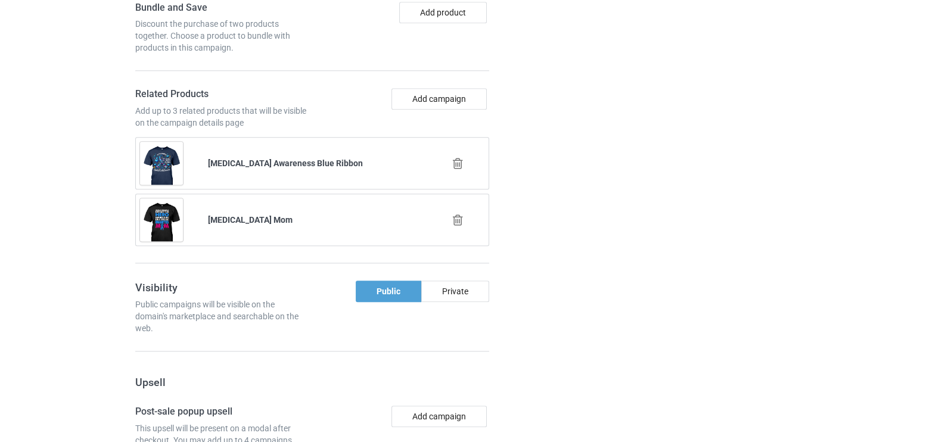
click at [458, 157] on icon at bounding box center [458, 163] width 15 height 13
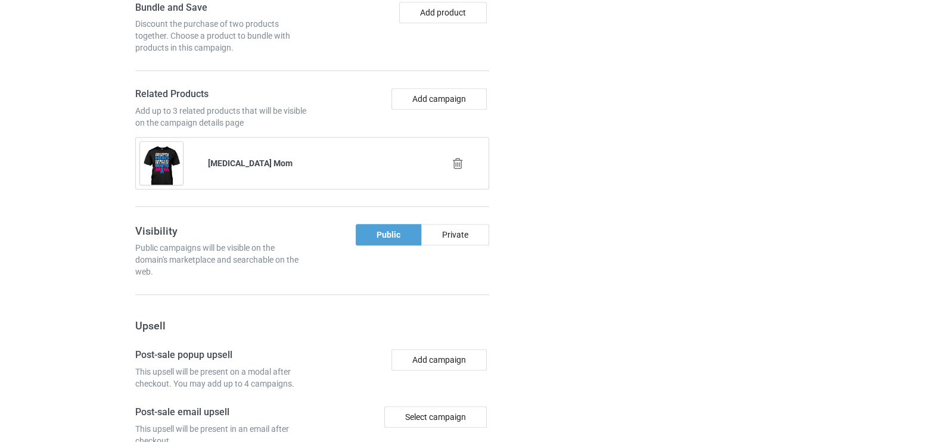
click at [462, 157] on icon at bounding box center [458, 163] width 15 height 13
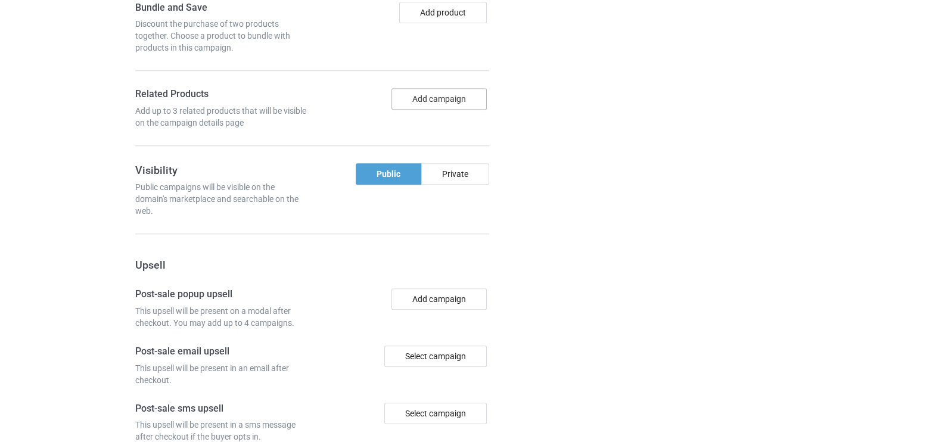
click at [445, 88] on button "Add campaign" at bounding box center [439, 98] width 95 height 21
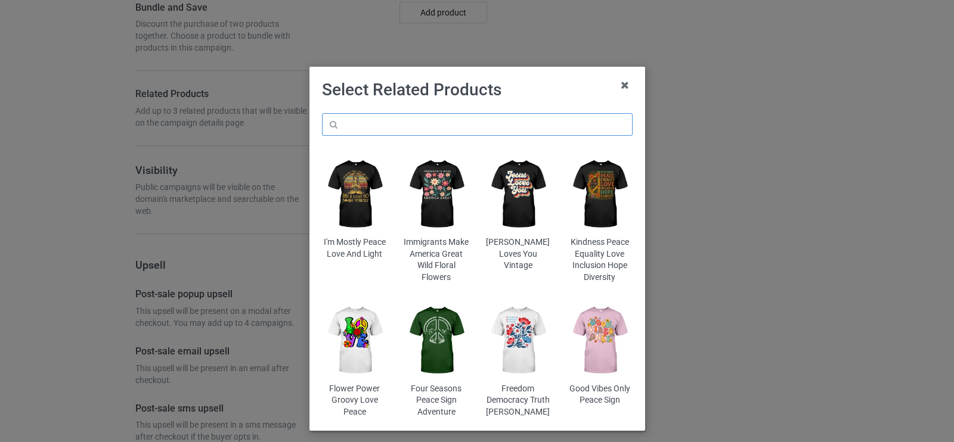
click at [380, 128] on input "text" at bounding box center [477, 124] width 311 height 23
type input "c"
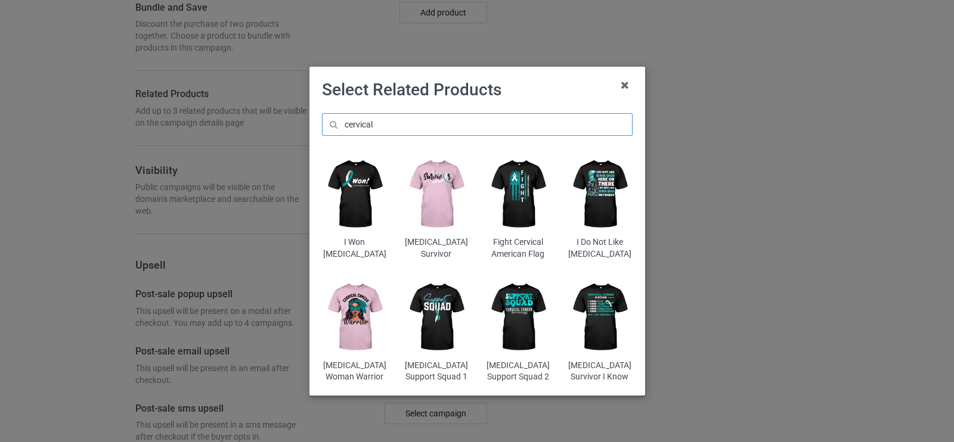
type input "cervical"
click at [433, 194] on img at bounding box center [435, 194] width 65 height 81
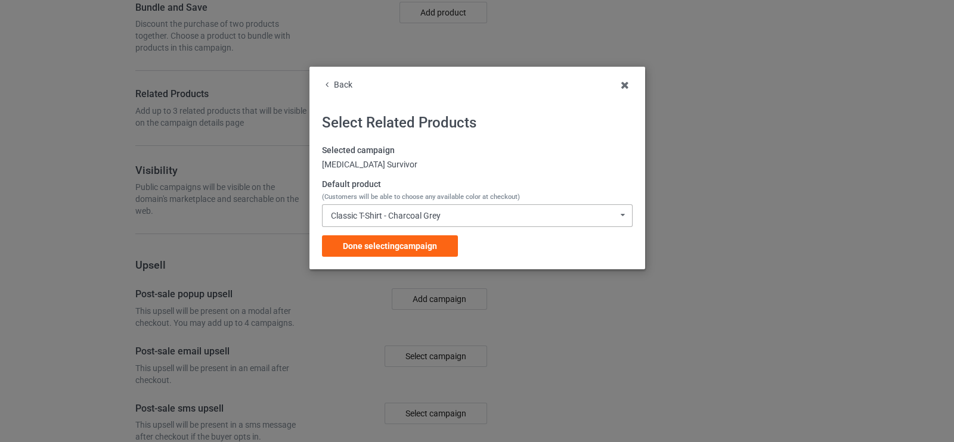
click at [427, 221] on div "Classic T-Shirt - Charcoal Grey Classic T-Shirt - Charcoal Grey Classic T-Shirt…" at bounding box center [477, 215] width 311 height 23
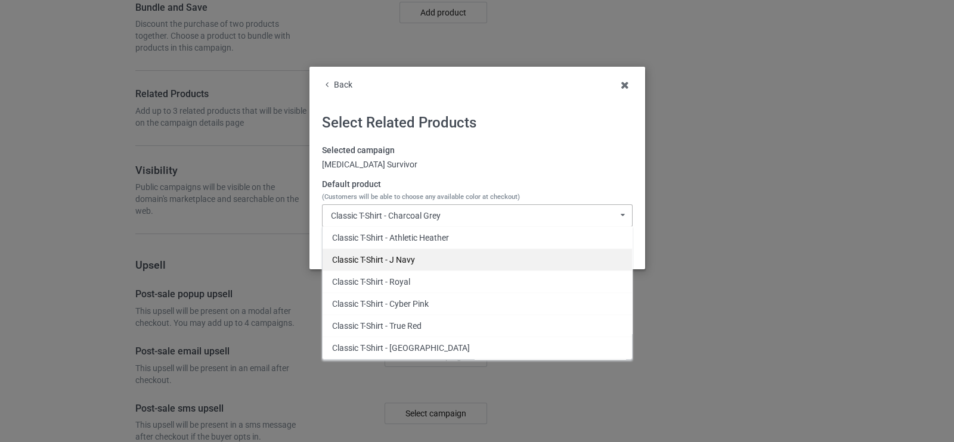
scroll to position [45, 0]
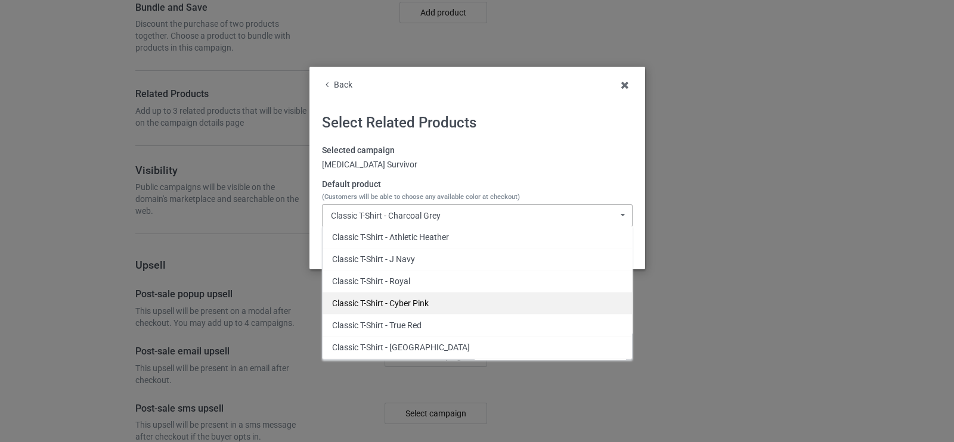
click at [428, 303] on div "Classic T-Shirt - Cyber Pink" at bounding box center [476, 303] width 309 height 22
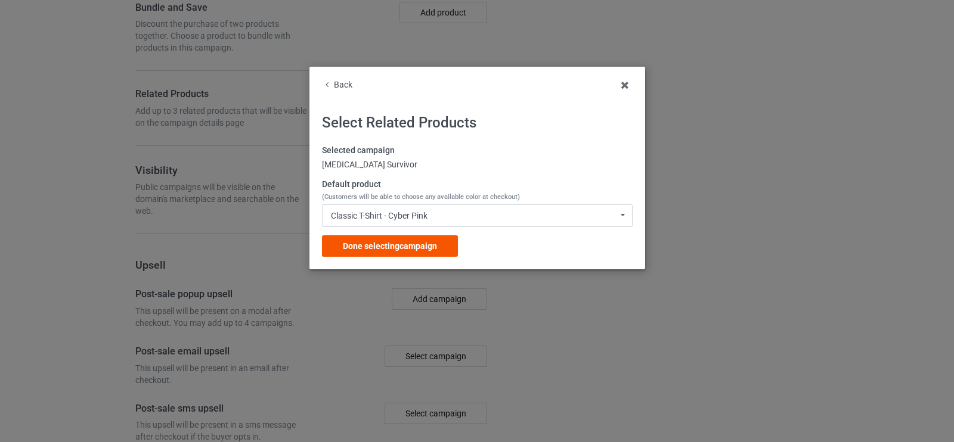
click at [400, 249] on span "Done selecting campaign" at bounding box center [390, 246] width 94 height 10
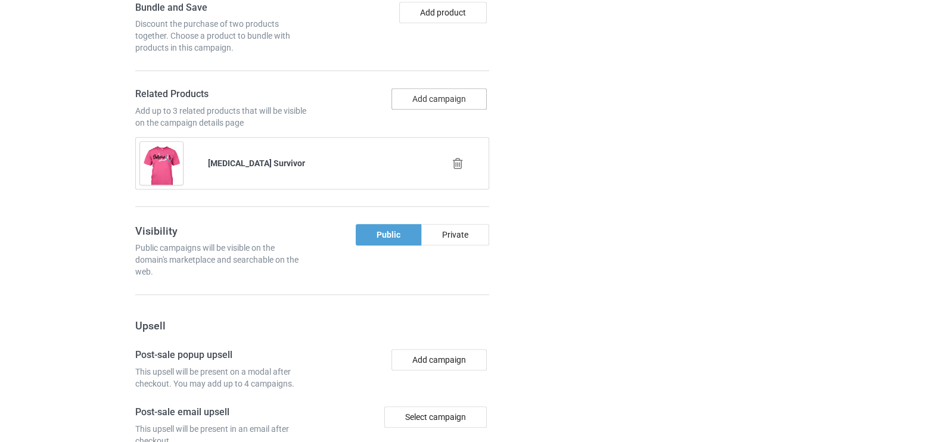
click at [417, 88] on button "Add campaign" at bounding box center [439, 98] width 95 height 21
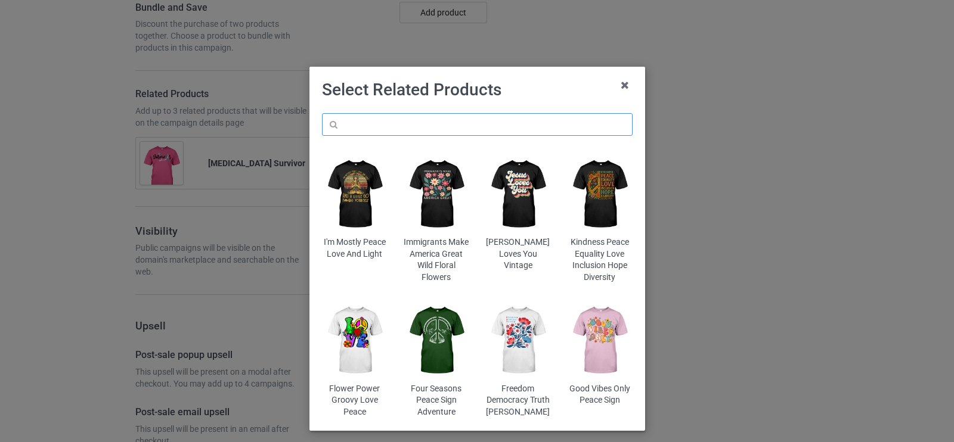
click at [368, 123] on input "text" at bounding box center [477, 124] width 311 height 23
type input "c"
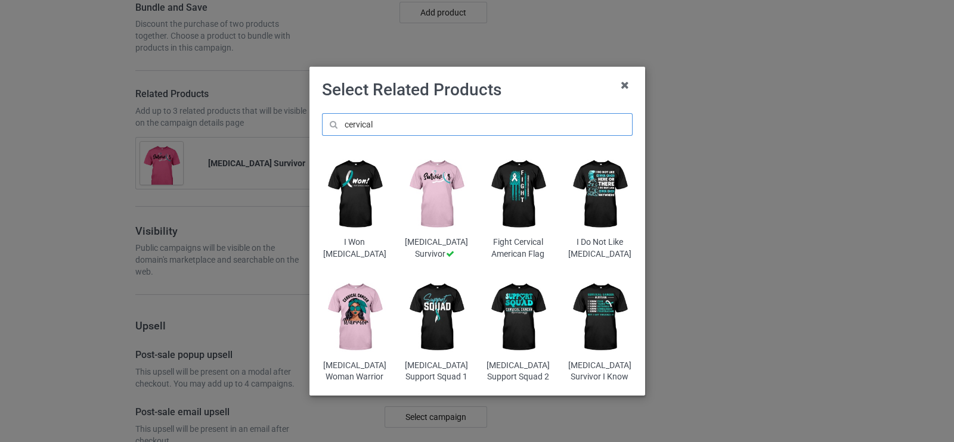
type input "cervical"
click at [610, 209] on img at bounding box center [599, 194] width 65 height 81
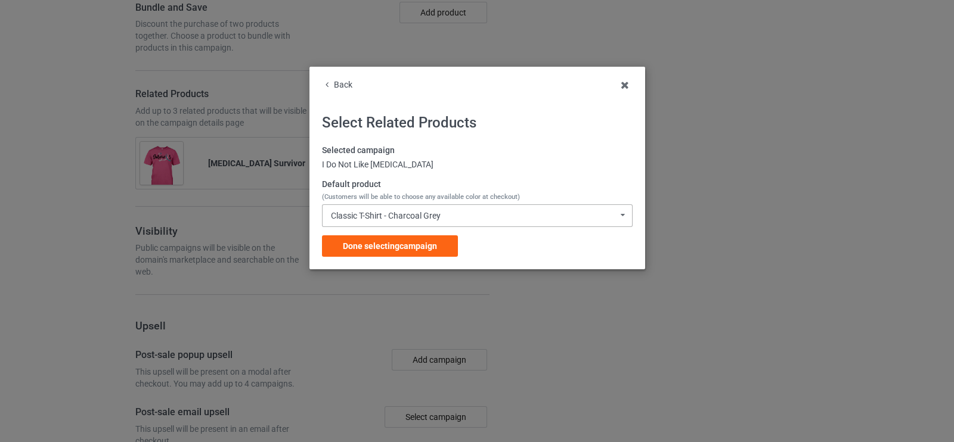
click at [412, 218] on div "Classic T-Shirt - Charcoal Grey" at bounding box center [386, 216] width 110 height 8
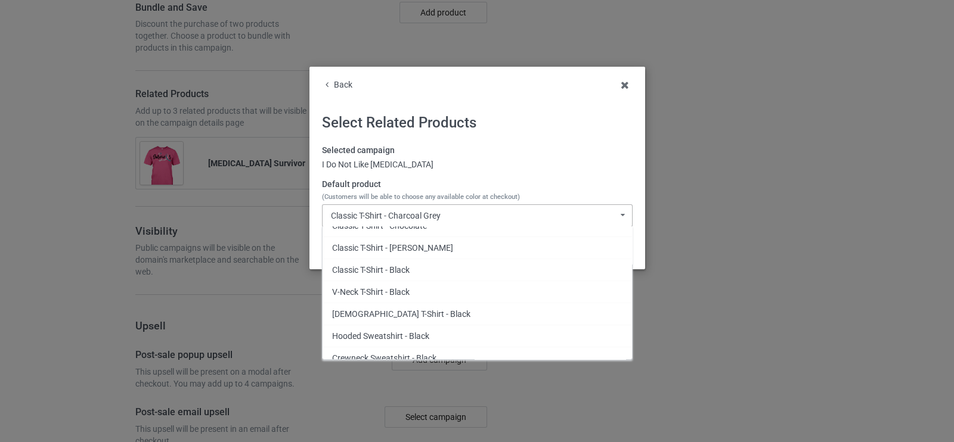
scroll to position [1929, 0]
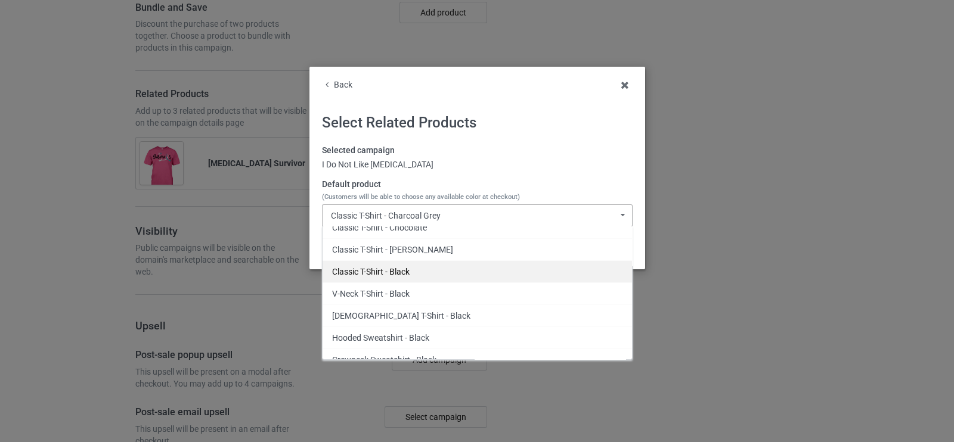
click at [396, 265] on div "Classic T-Shirt - Black" at bounding box center [476, 271] width 309 height 22
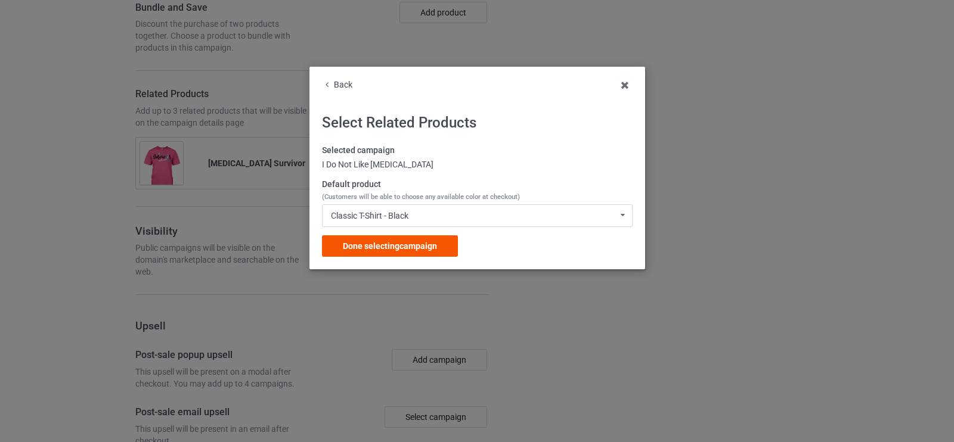
click at [398, 250] on span "Done selecting campaign" at bounding box center [390, 246] width 94 height 10
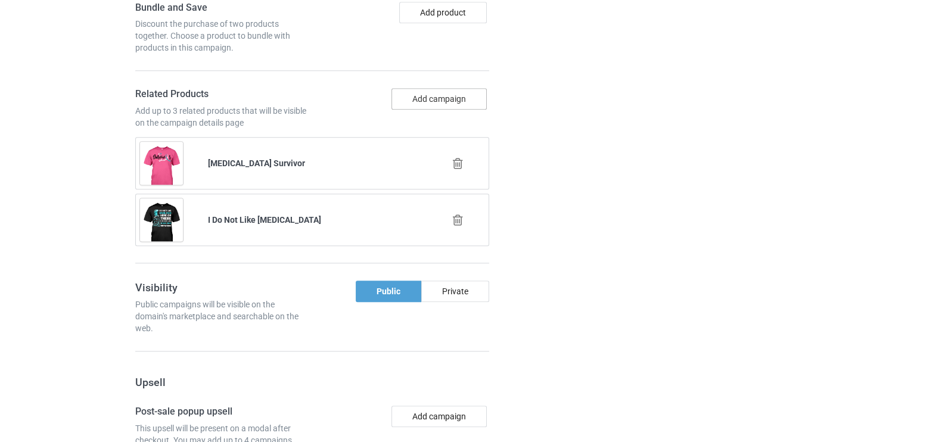
click at [427, 90] on button "Add campaign" at bounding box center [439, 98] width 95 height 21
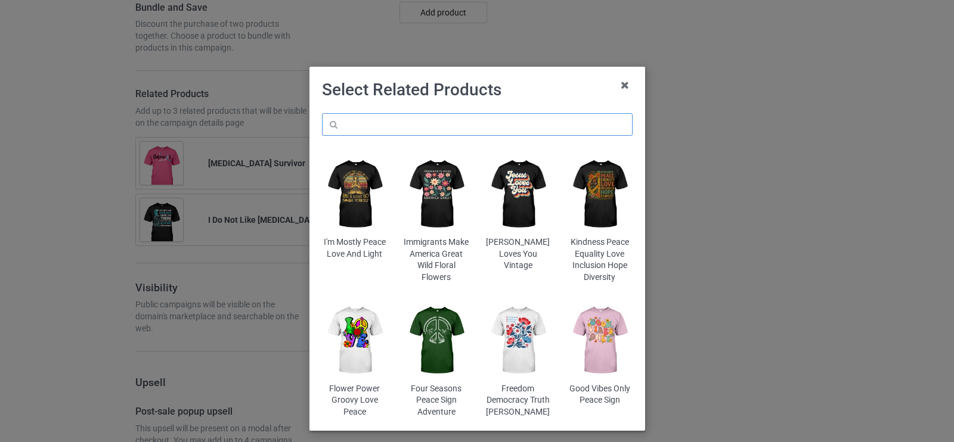
click at [384, 121] on input "text" at bounding box center [477, 124] width 311 height 23
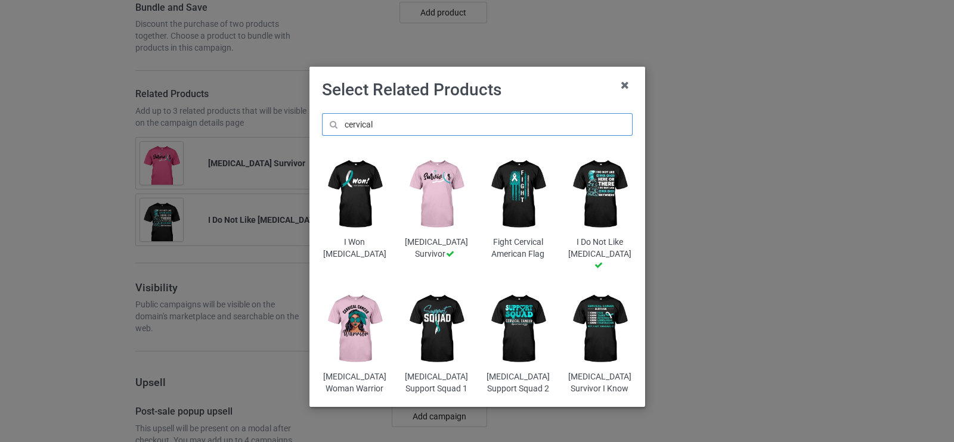
type input "cervical"
click at [367, 361] on img at bounding box center [354, 328] width 65 height 81
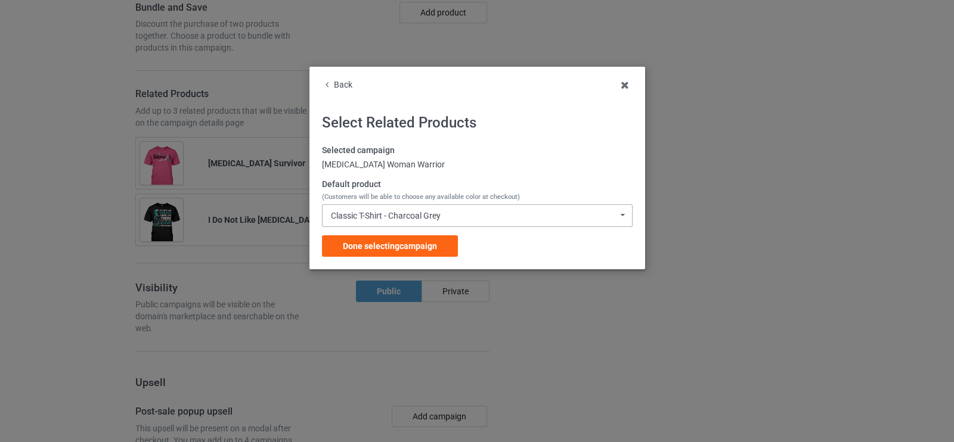
click at [370, 219] on div "Classic T-Shirt - Charcoal Grey" at bounding box center [386, 216] width 110 height 8
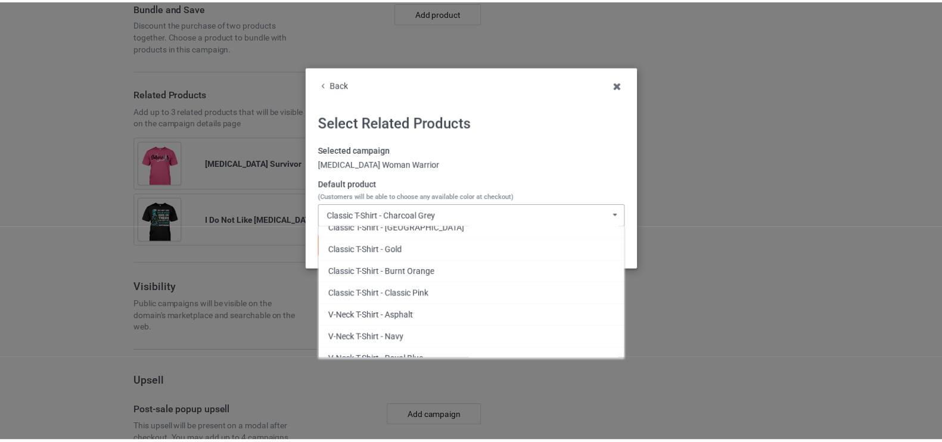
scroll to position [167, 0]
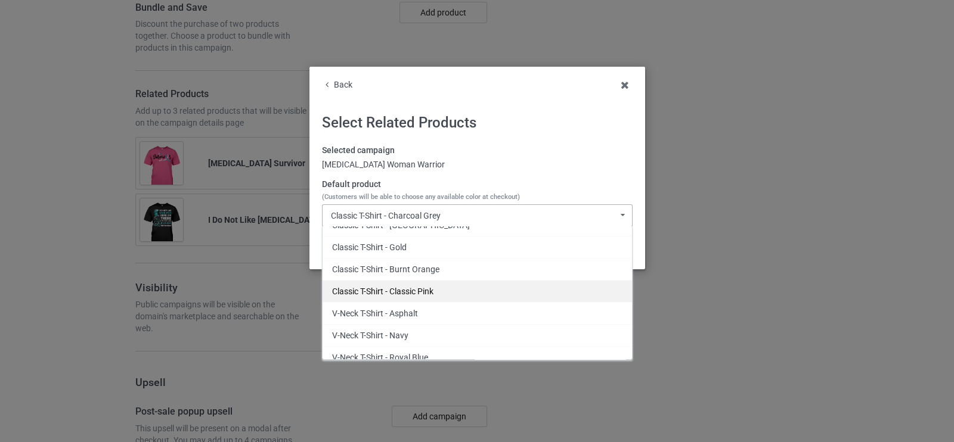
click at [424, 288] on div "Classic T-Shirt - Classic Pink" at bounding box center [476, 291] width 309 height 22
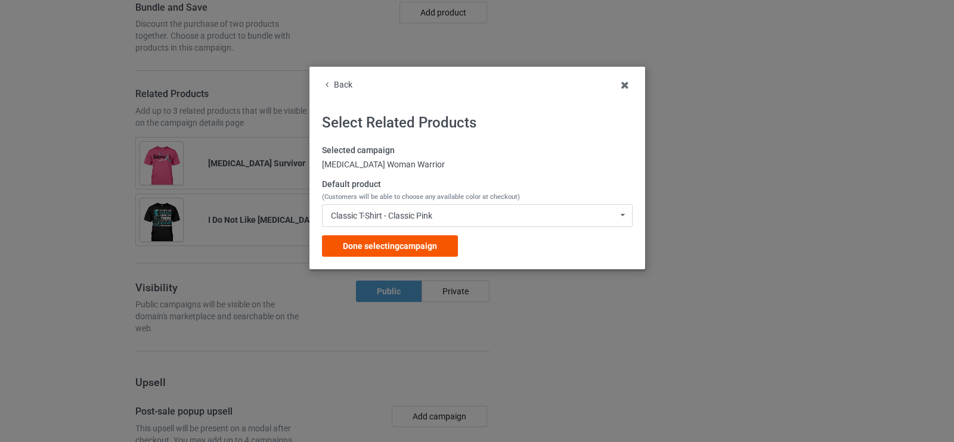
click at [413, 243] on span "Done selecting campaign" at bounding box center [390, 246] width 94 height 10
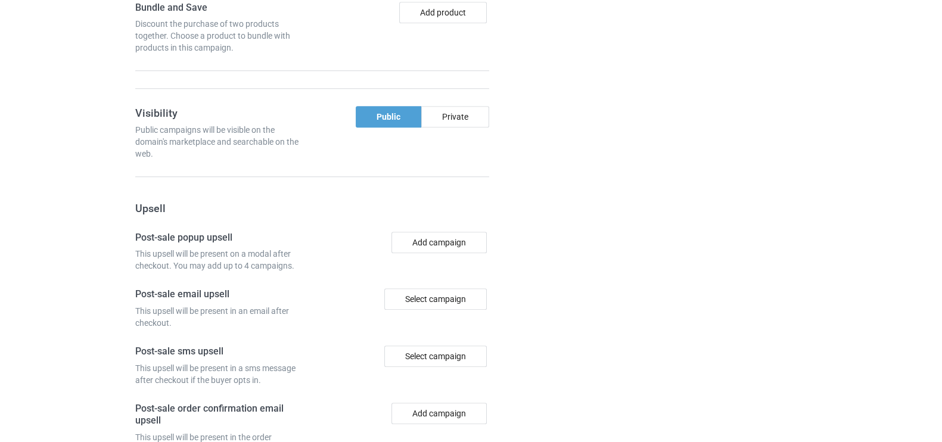
click at [716, 250] on div "Campaign details Details were duplicated from the original campaign. Any change…" at bounding box center [707, 52] width 215 height 1053
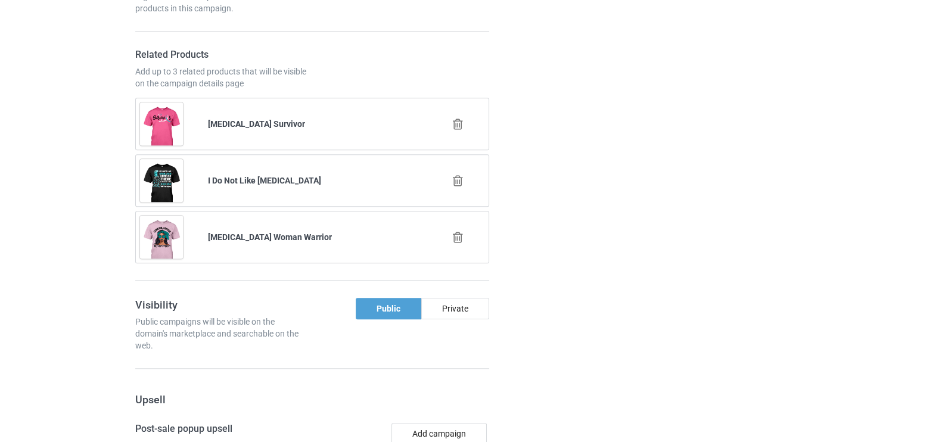
scroll to position [1805, 0]
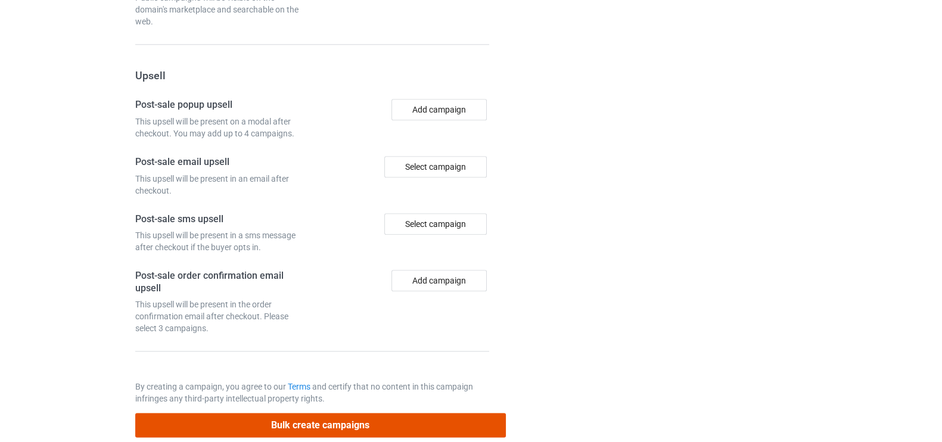
click at [385, 413] on button "Bulk create campaigns" at bounding box center [320, 425] width 371 height 24
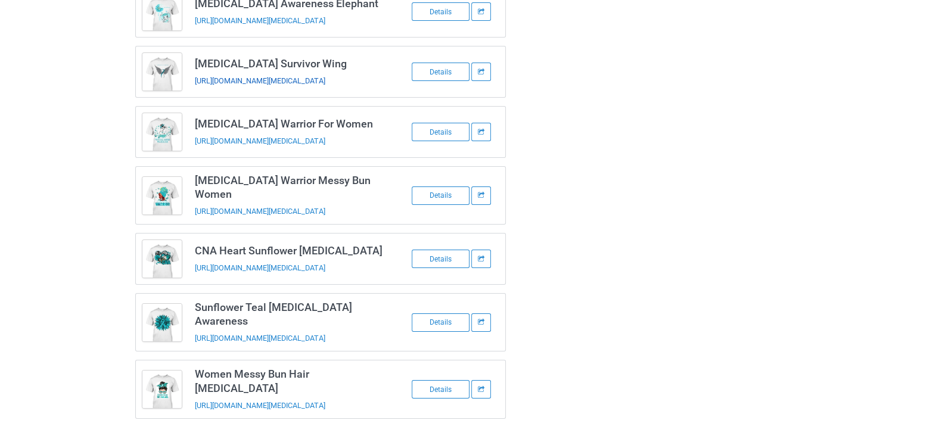
scroll to position [0, 0]
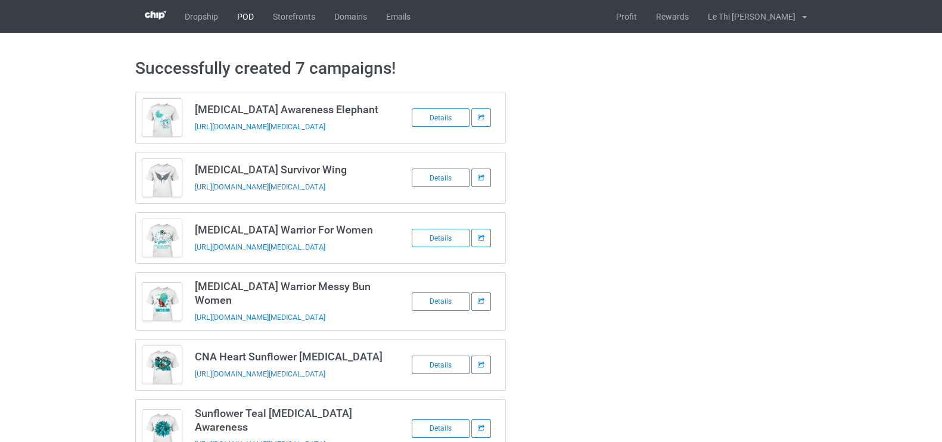
click at [248, 22] on link "POD" at bounding box center [246, 16] width 36 height 33
